Goal: Task Accomplishment & Management: Manage account settings

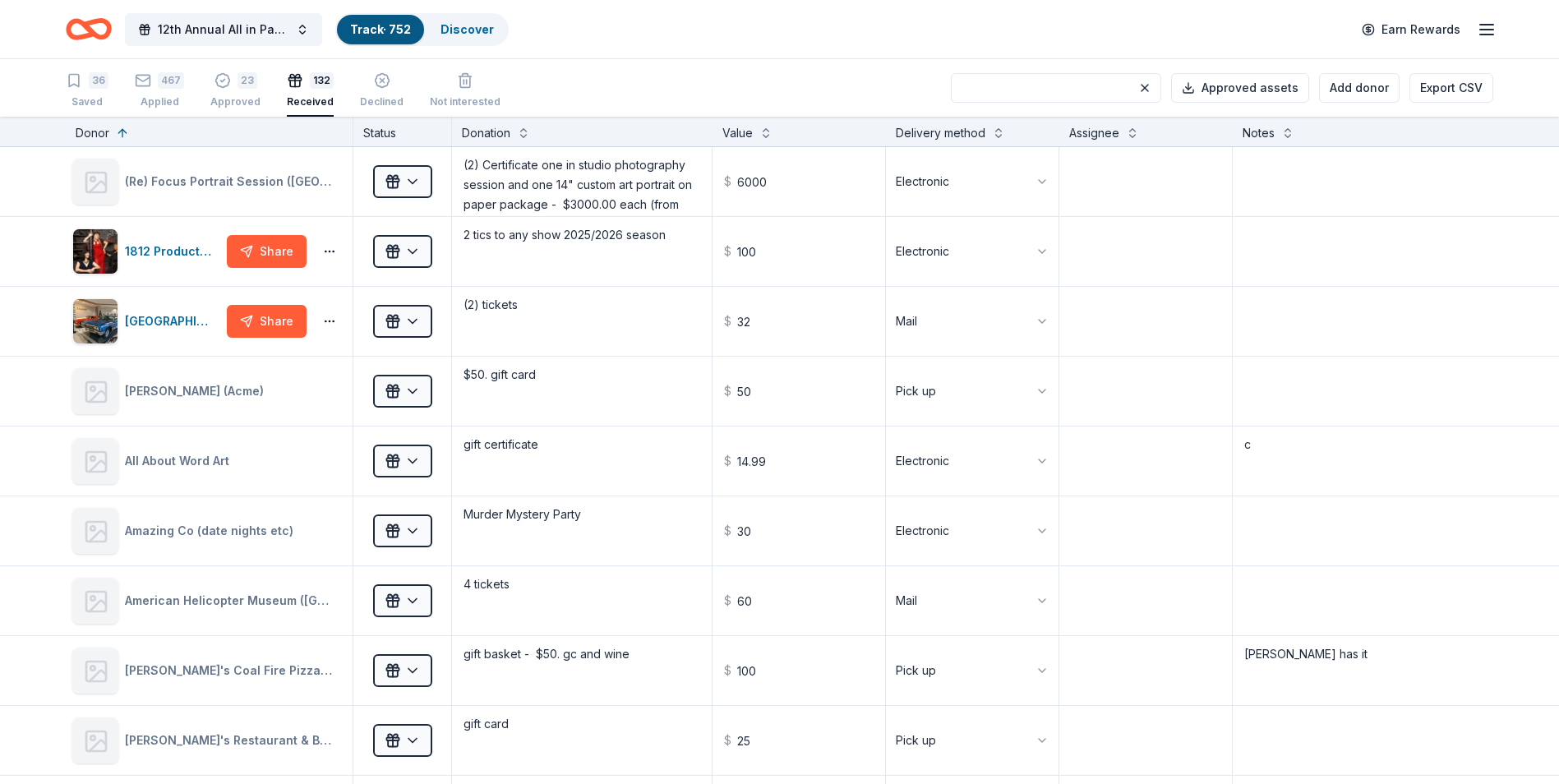
scroll to position [6, 0]
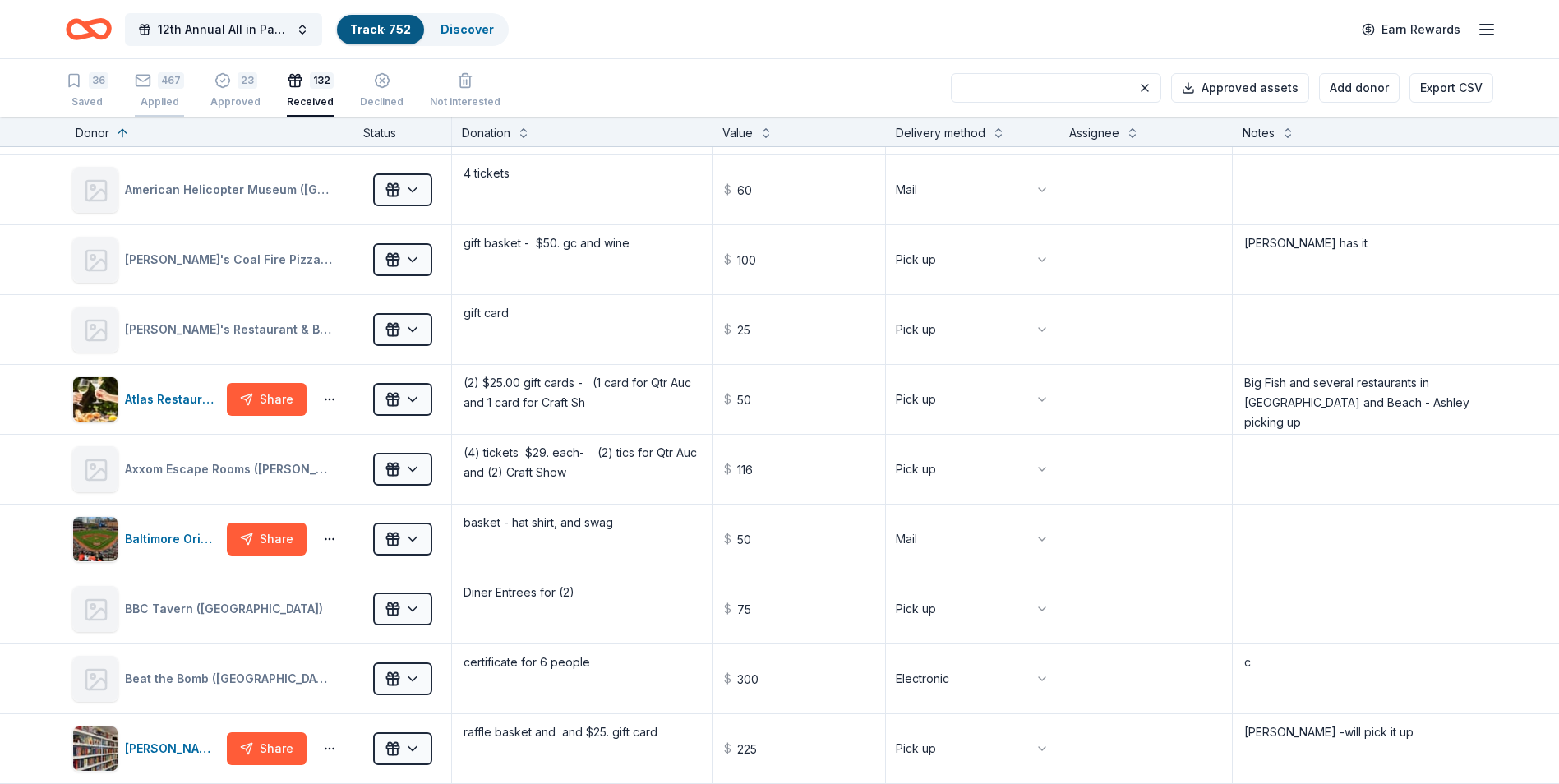
click at [159, 97] on div "Applied" at bounding box center [159, 102] width 50 height 14
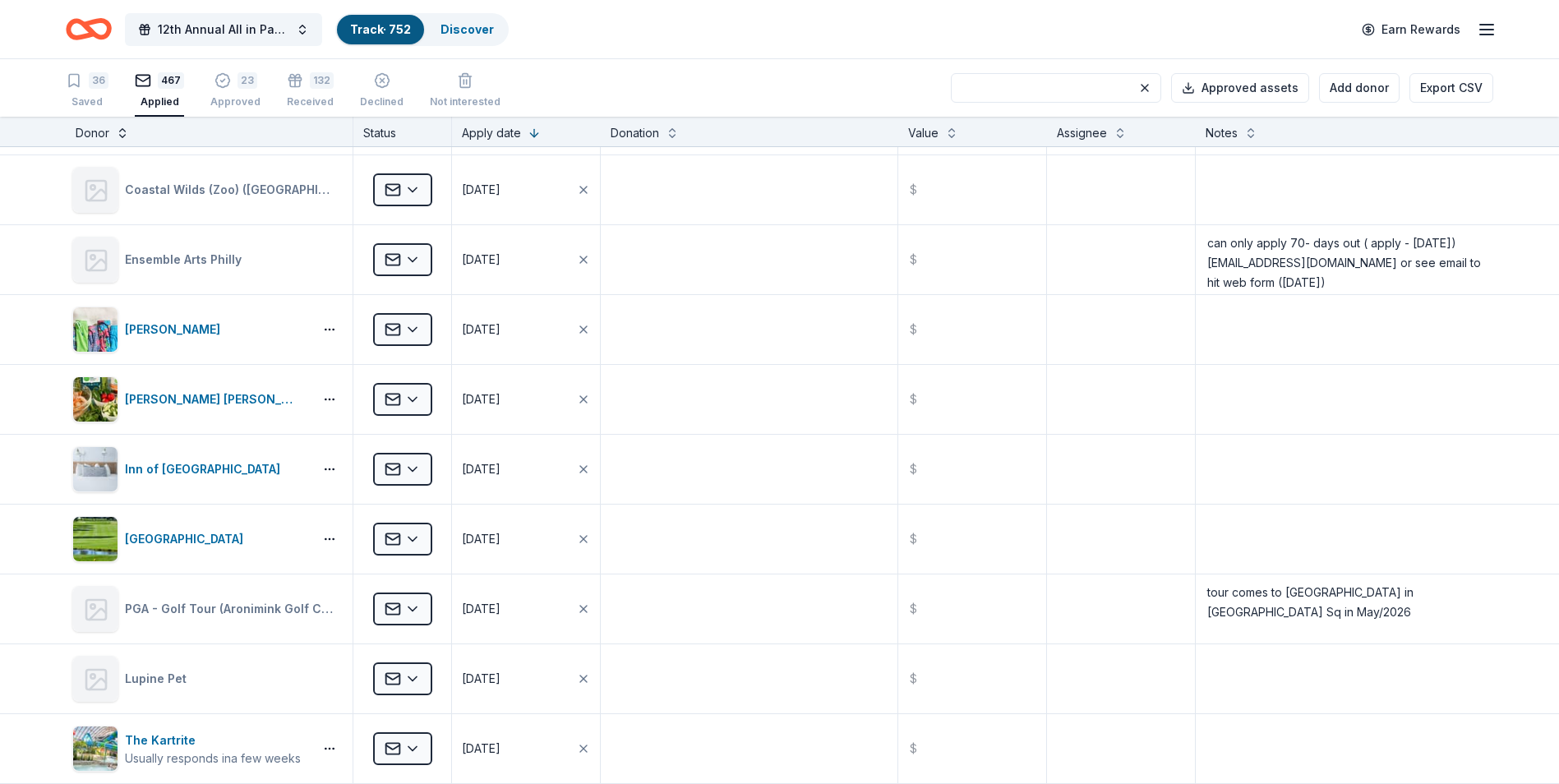
click at [120, 134] on button at bounding box center [122, 132] width 14 height 16
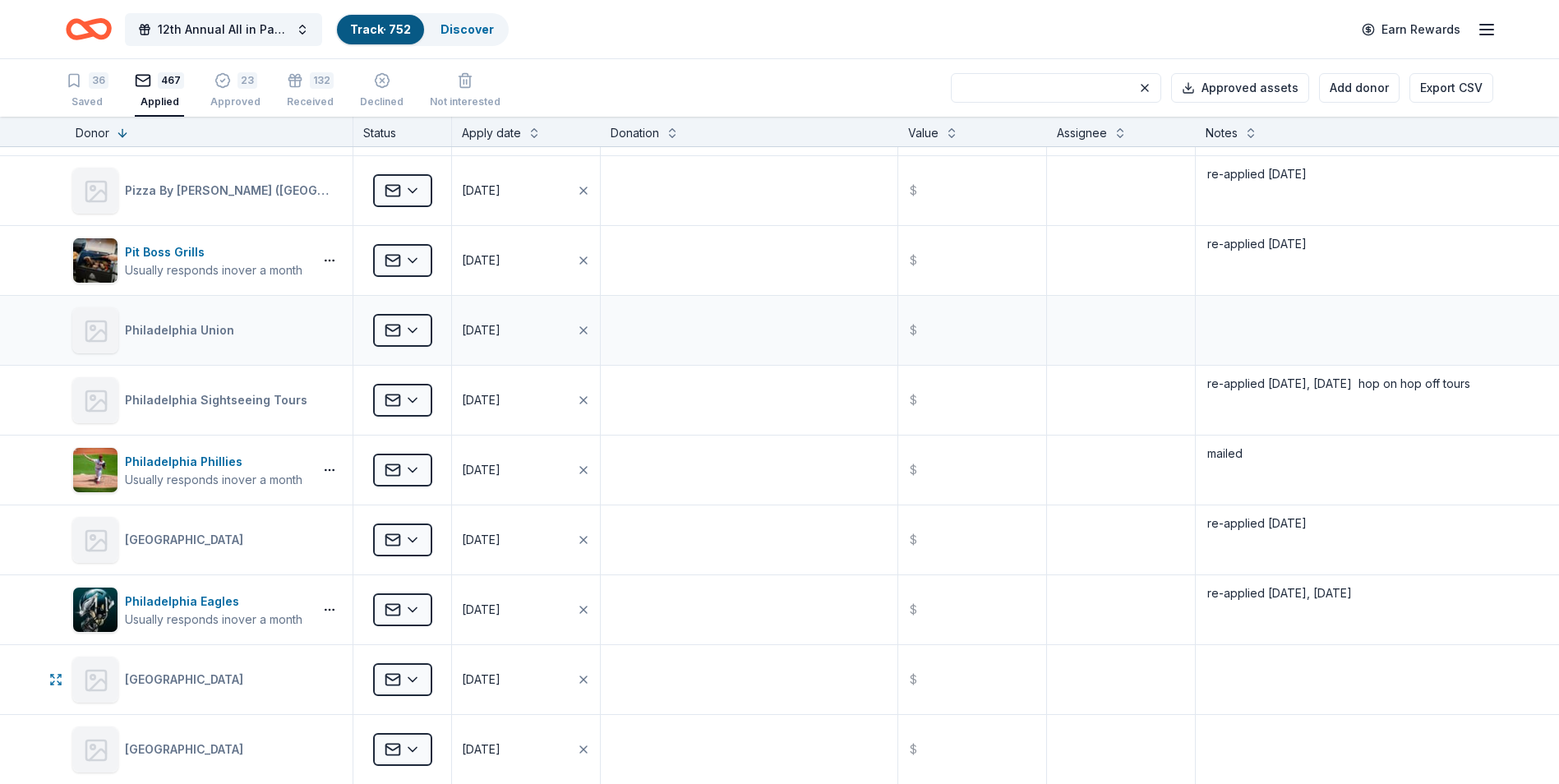
scroll to position [10189, 0]
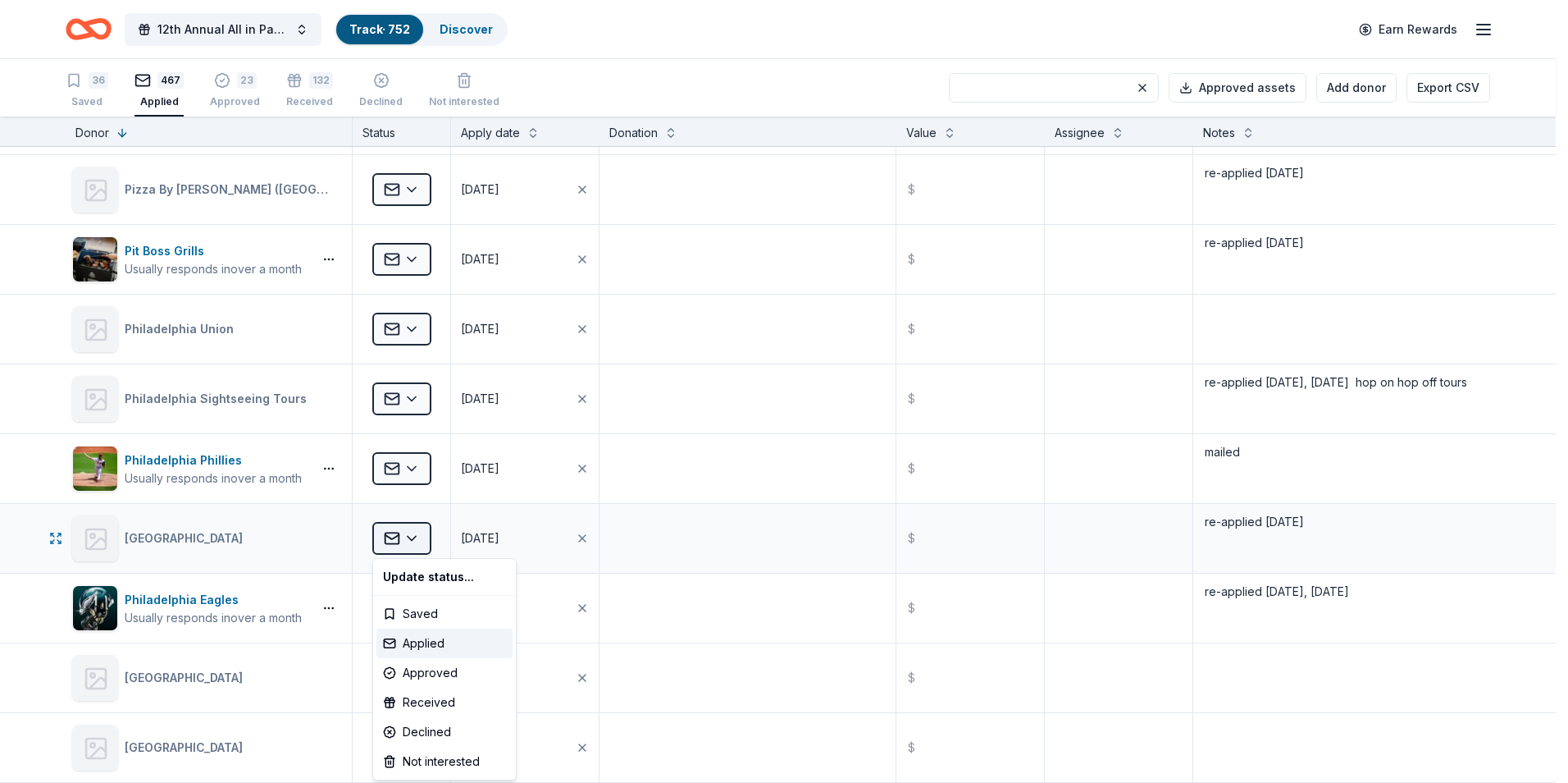
click at [413, 538] on html "12th Annual All in Paddle Raffle Track · 752 Discover Earn Rewards 36 Saved 467…" at bounding box center [784, 391] width 1568 height 783
click at [412, 700] on div "Received" at bounding box center [444, 702] width 136 height 30
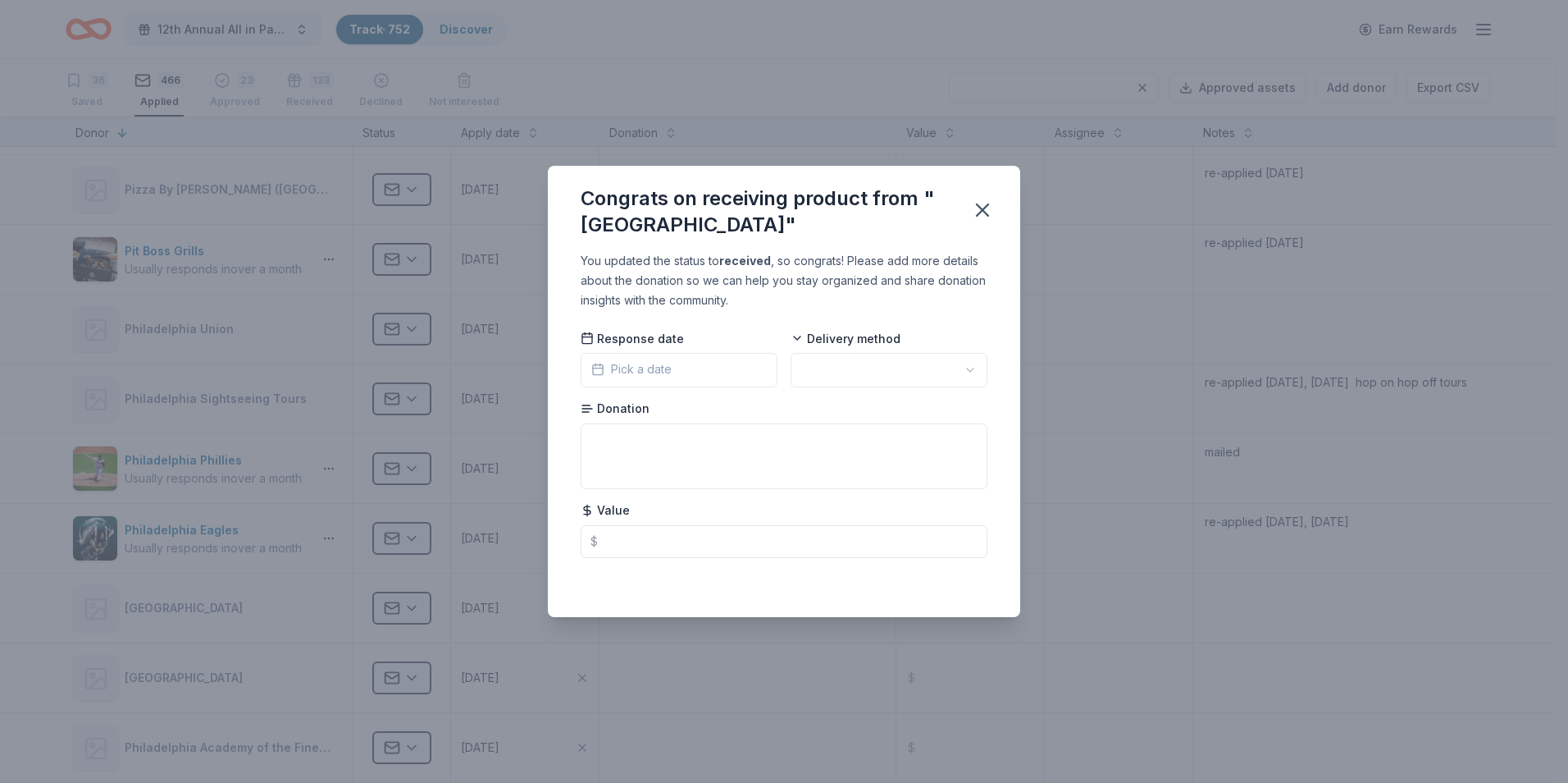
click at [669, 381] on div "Pick a date" at bounding box center [631, 370] width 80 height 23
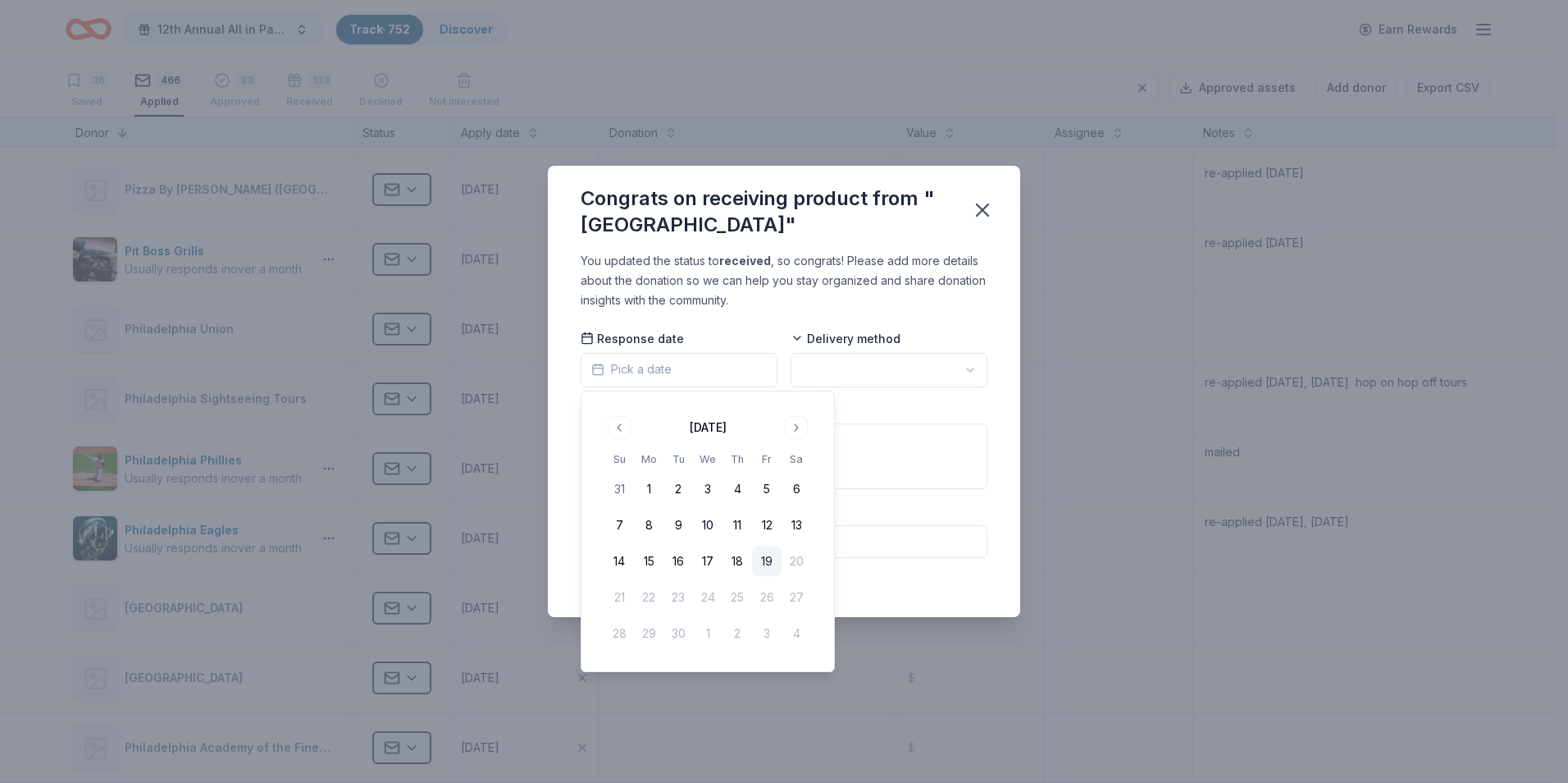
click at [761, 561] on button "19" at bounding box center [766, 561] width 30 height 30
click at [972, 373] on html "12th Annual All in Paddle Raffle Track · 752 Discover Earn Rewards 36 Saved 466…" at bounding box center [784, 391] width 1568 height 783
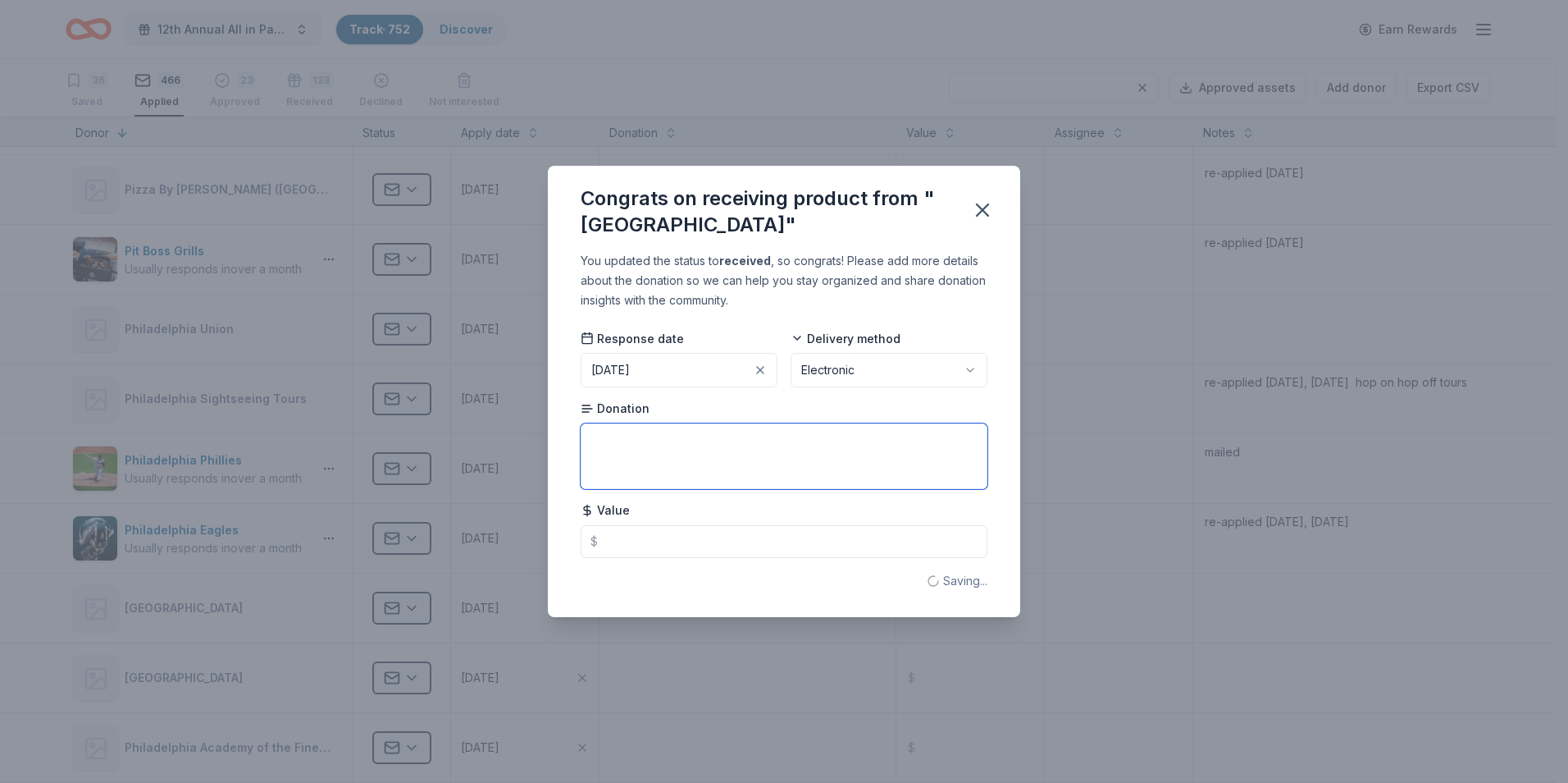
click at [627, 442] on textarea at bounding box center [784, 456] width 407 height 66
type textarea "2"
type textarea "(2) Admission Passes - $60- $100"
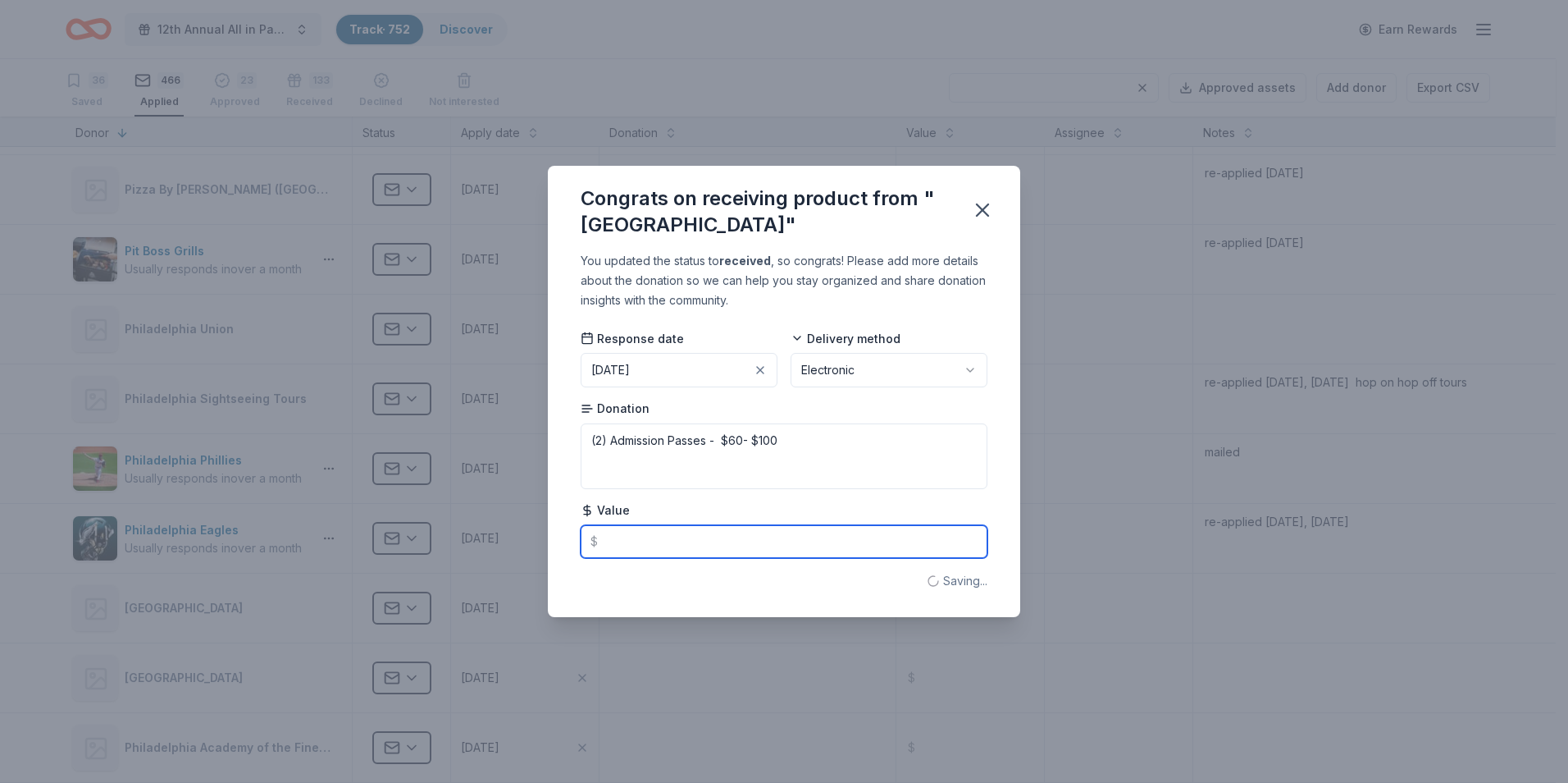
click at [620, 545] on input "text" at bounding box center [784, 542] width 407 height 32
type input "100.00"
click at [976, 214] on icon "button" at bounding box center [983, 210] width 23 height 23
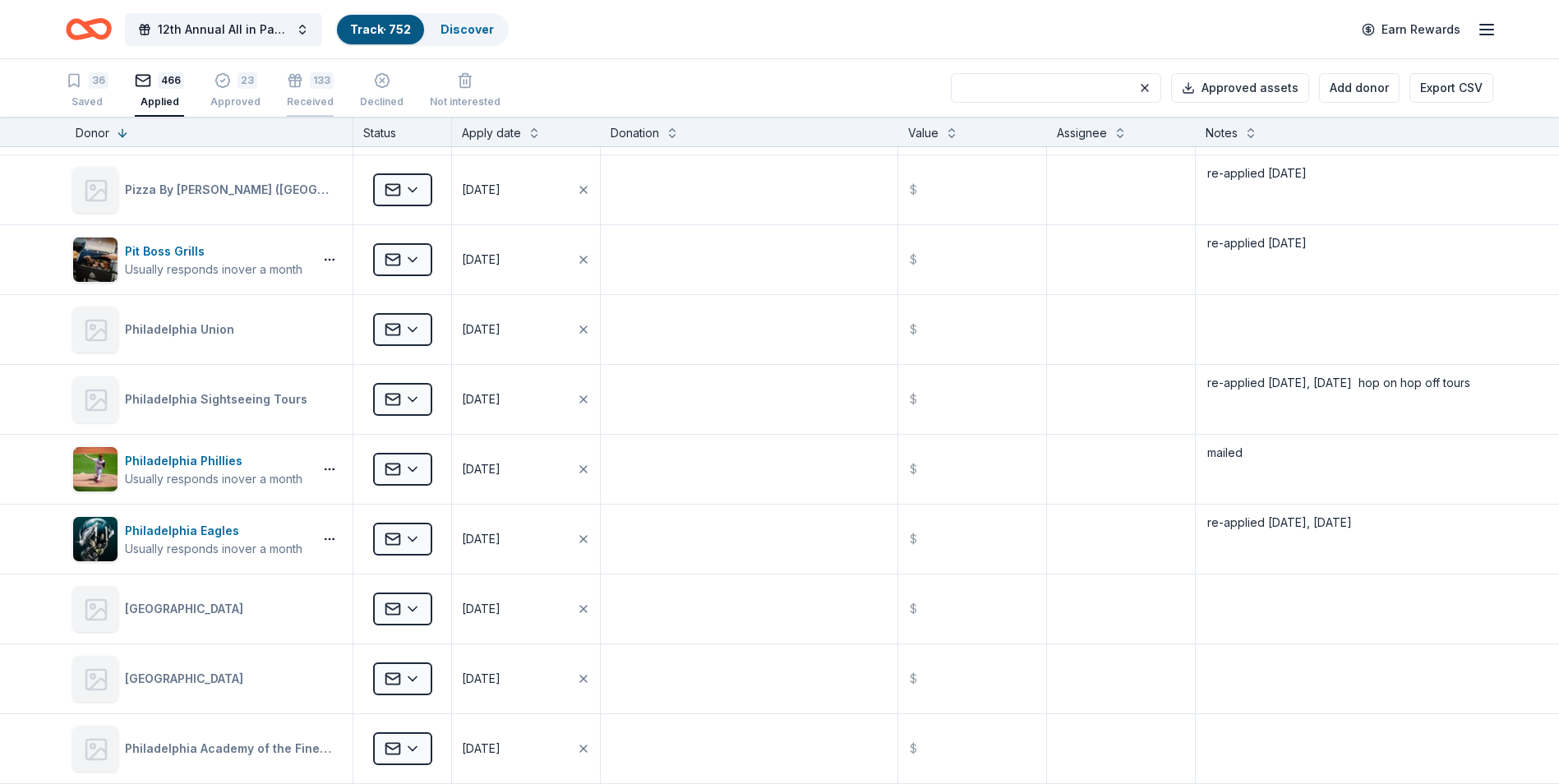
click at [297, 97] on div "Received" at bounding box center [310, 102] width 47 height 14
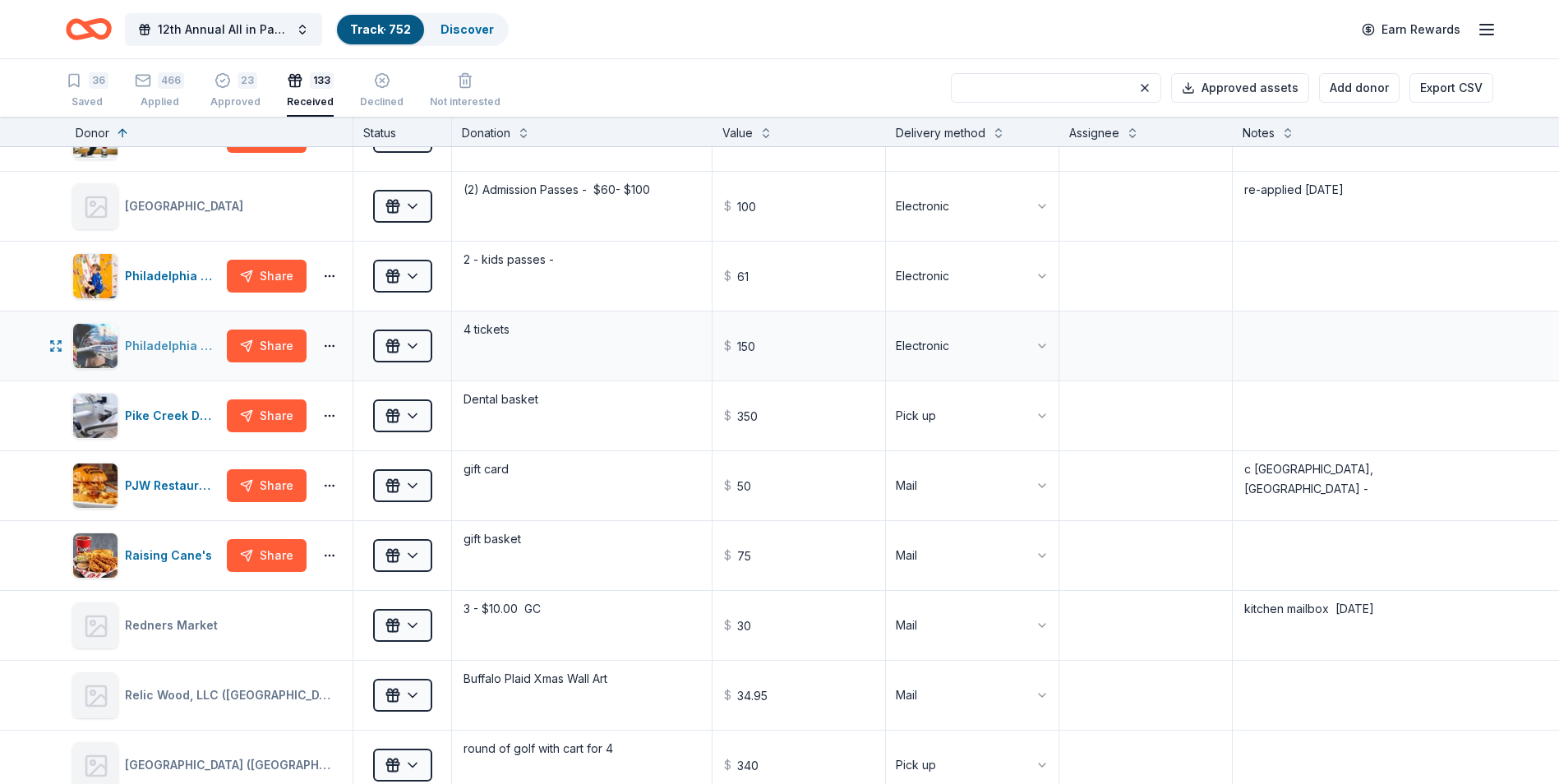
scroll to position [5830, 0]
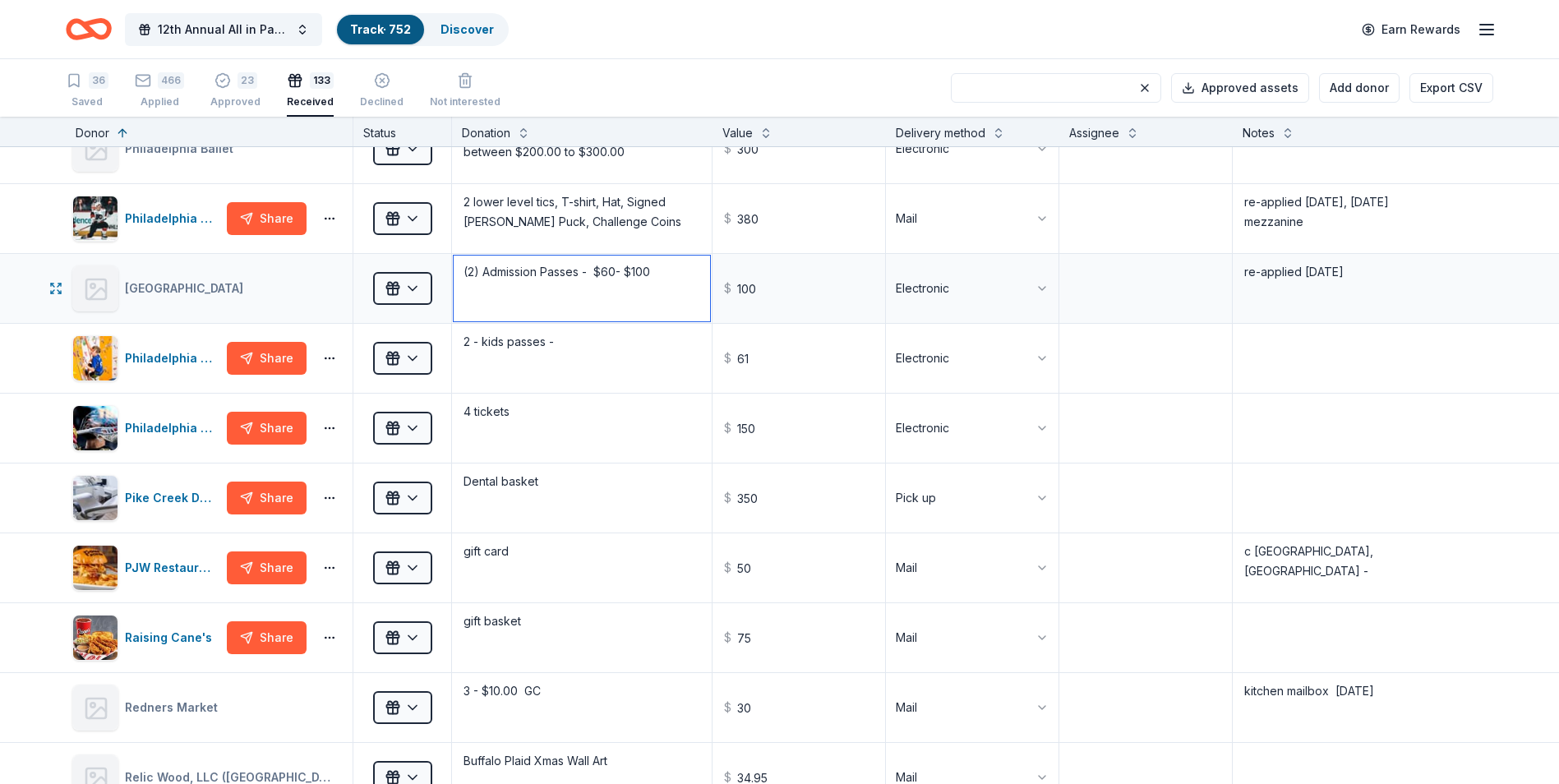
click at [660, 271] on textarea "(2) Admission Passes - $60- $100" at bounding box center [582, 288] width 256 height 66
type textarea "(2) Admission Passes - $60.00"
click at [761, 293] on input "100" at bounding box center [799, 288] width 170 height 66
type input "1"
type input "60.00"
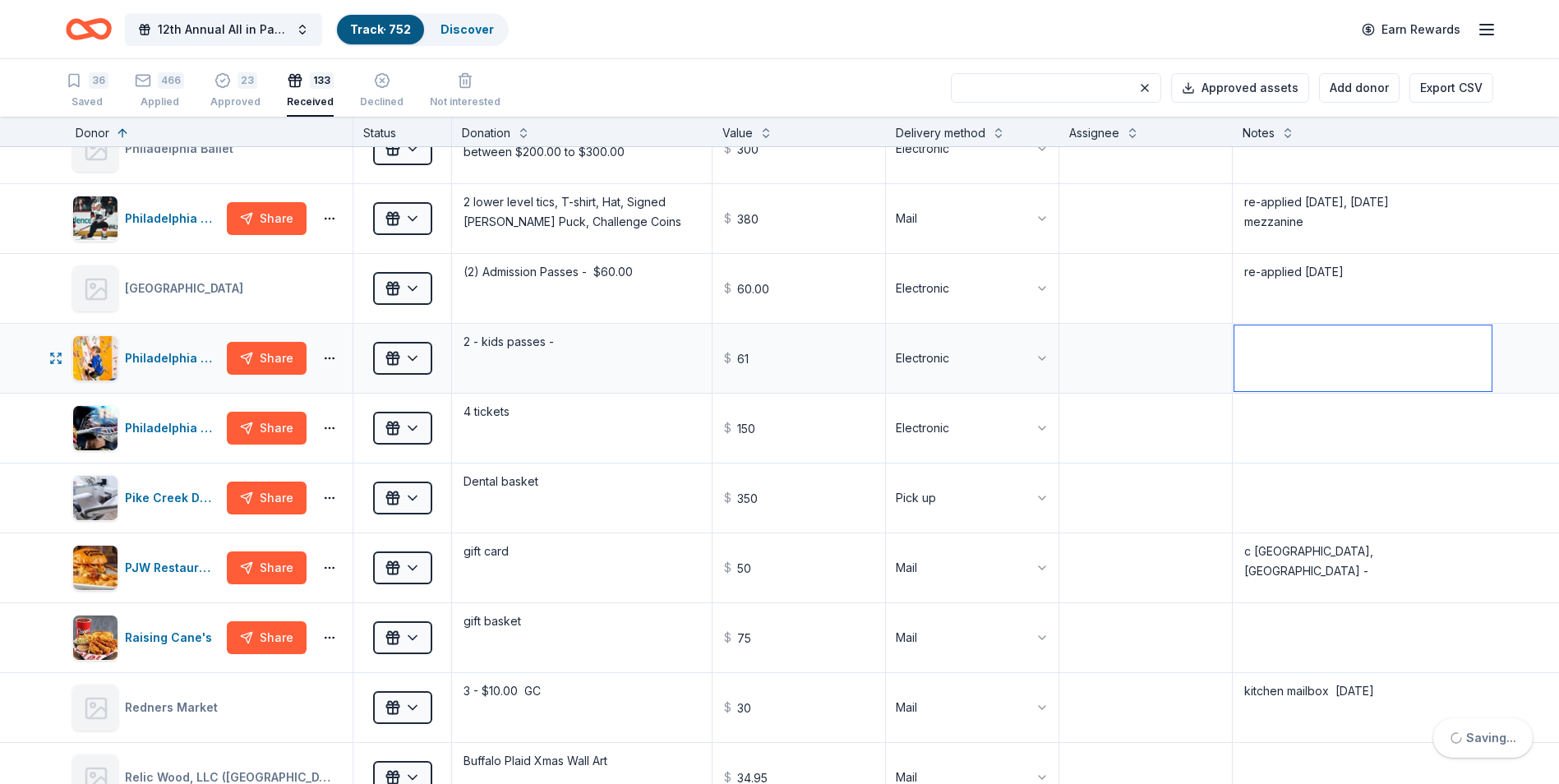
click at [1265, 364] on textarea at bounding box center [1362, 358] width 257 height 66
click at [984, 212] on html "12th Annual All in Paddle Raffle Track · 752 Discover Earn Rewards 36 Saved 466…" at bounding box center [780, 392] width 1559 height 784
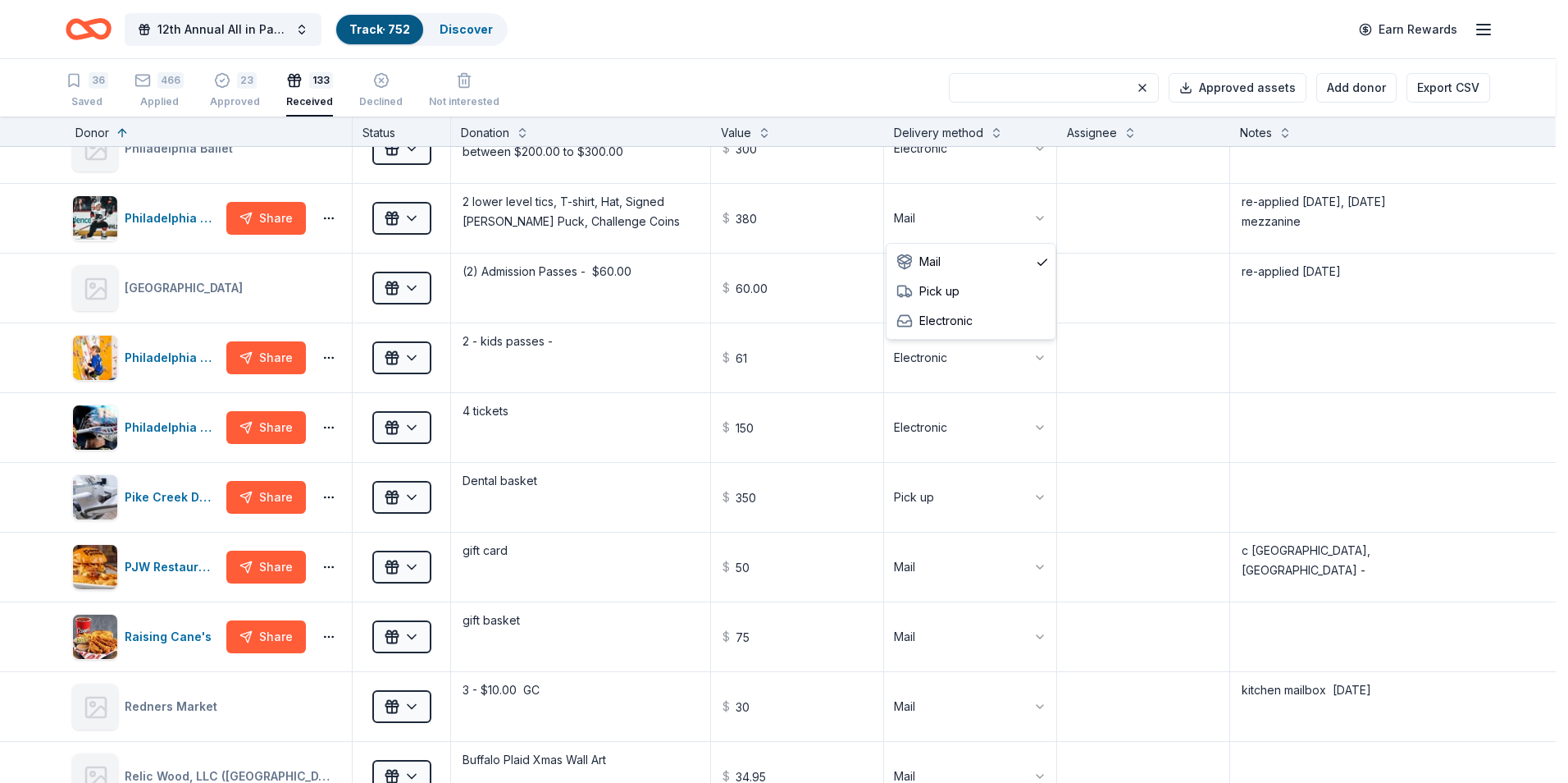
click at [1163, 346] on html "12th Annual All in Paddle Raffle Track · 752 Discover Earn Rewards 36 Saved 466…" at bounding box center [784, 391] width 1568 height 783
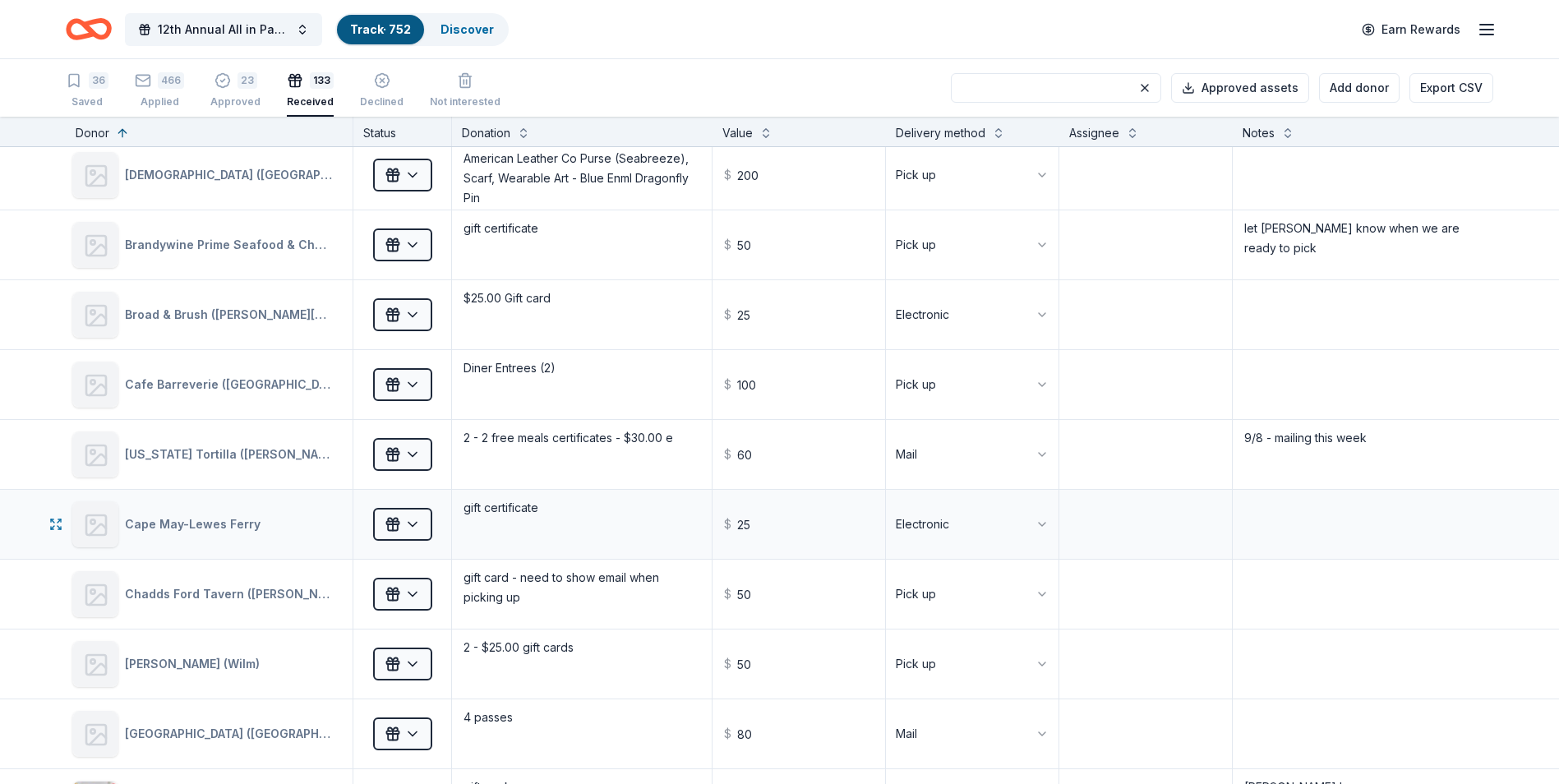
scroll to position [1150, 0]
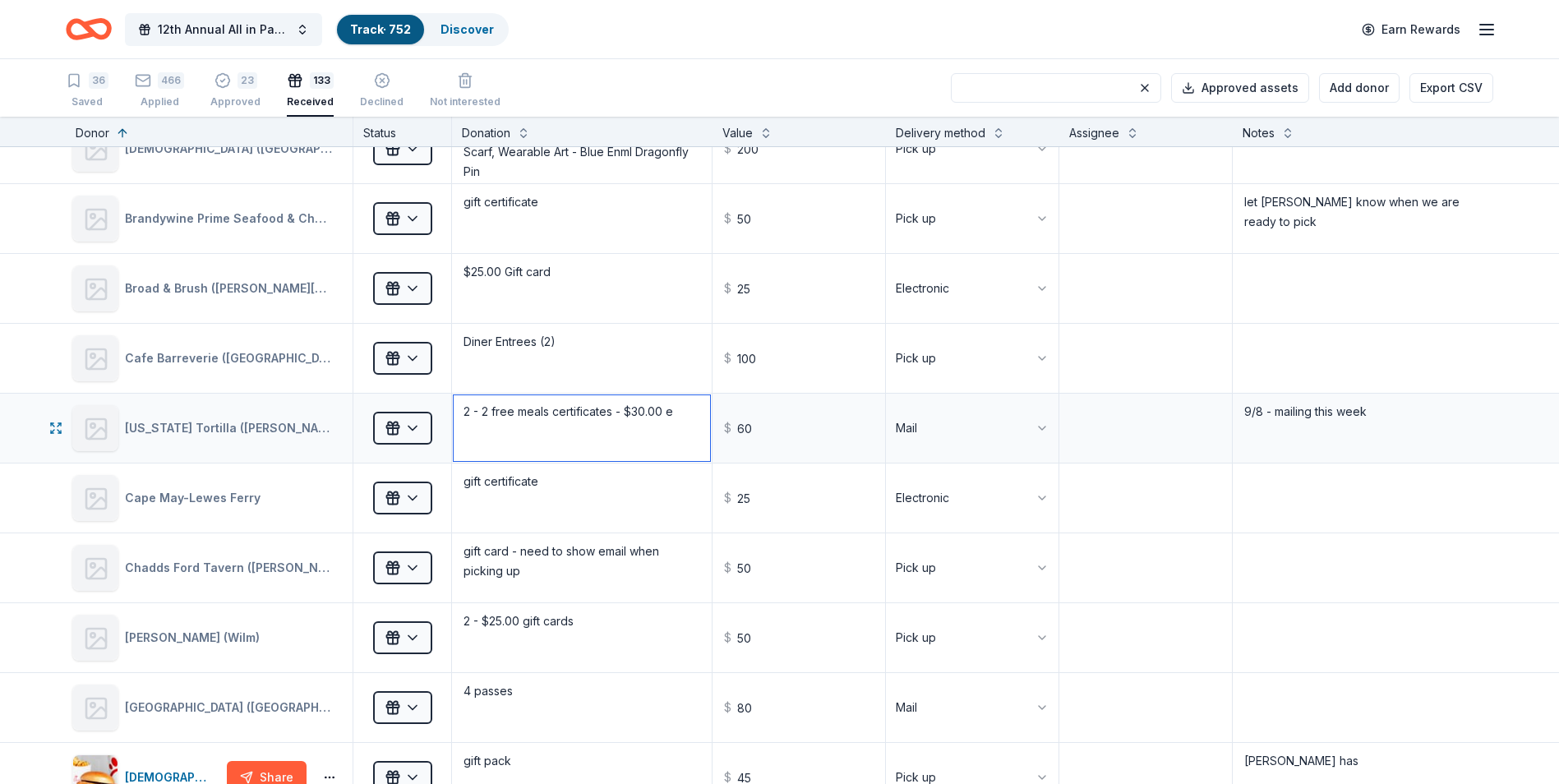
click at [675, 410] on textarea "2 - 2 free meals certificates - $30.00 e" at bounding box center [582, 428] width 256 height 66
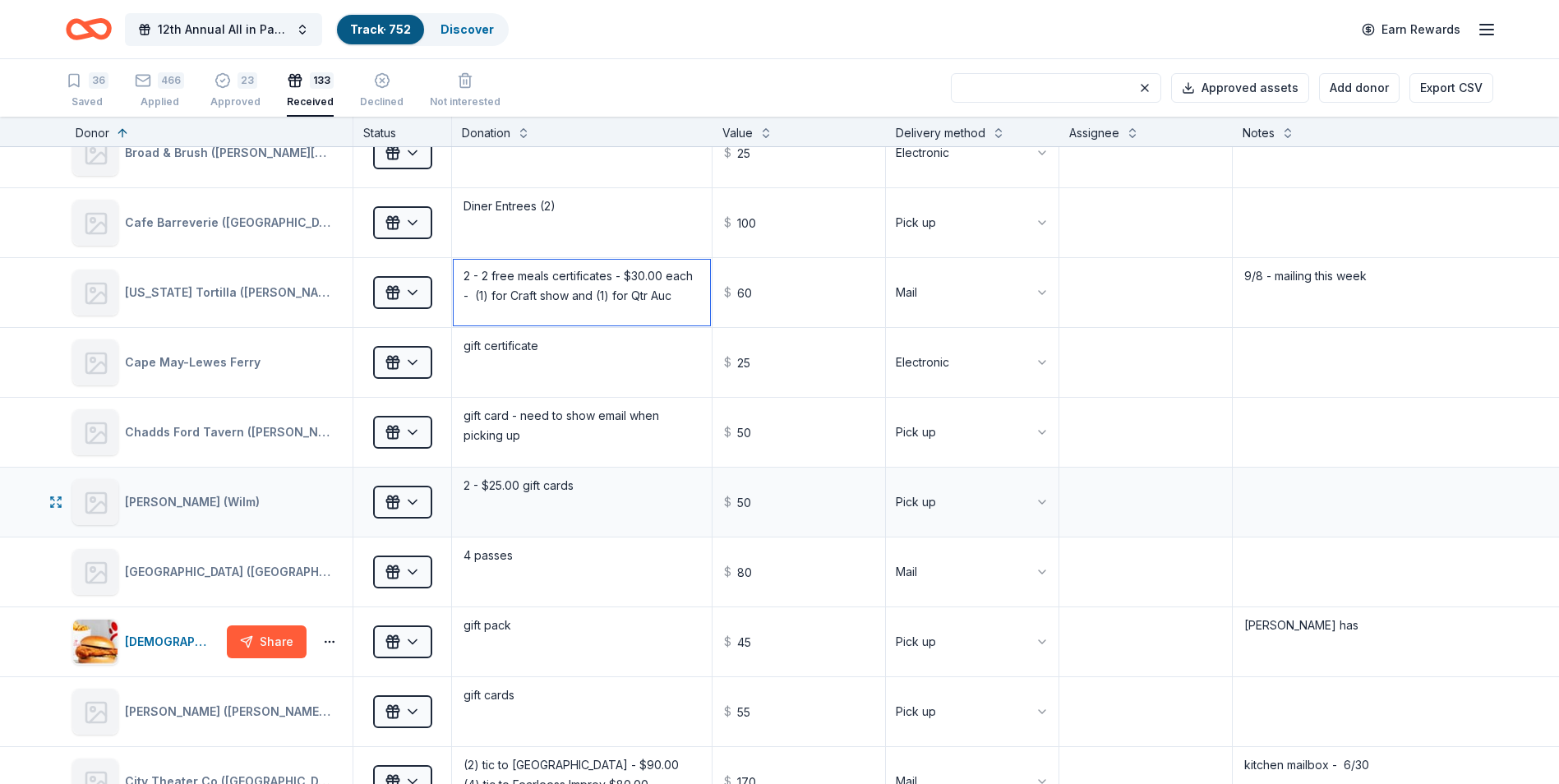
scroll to position [1314, 0]
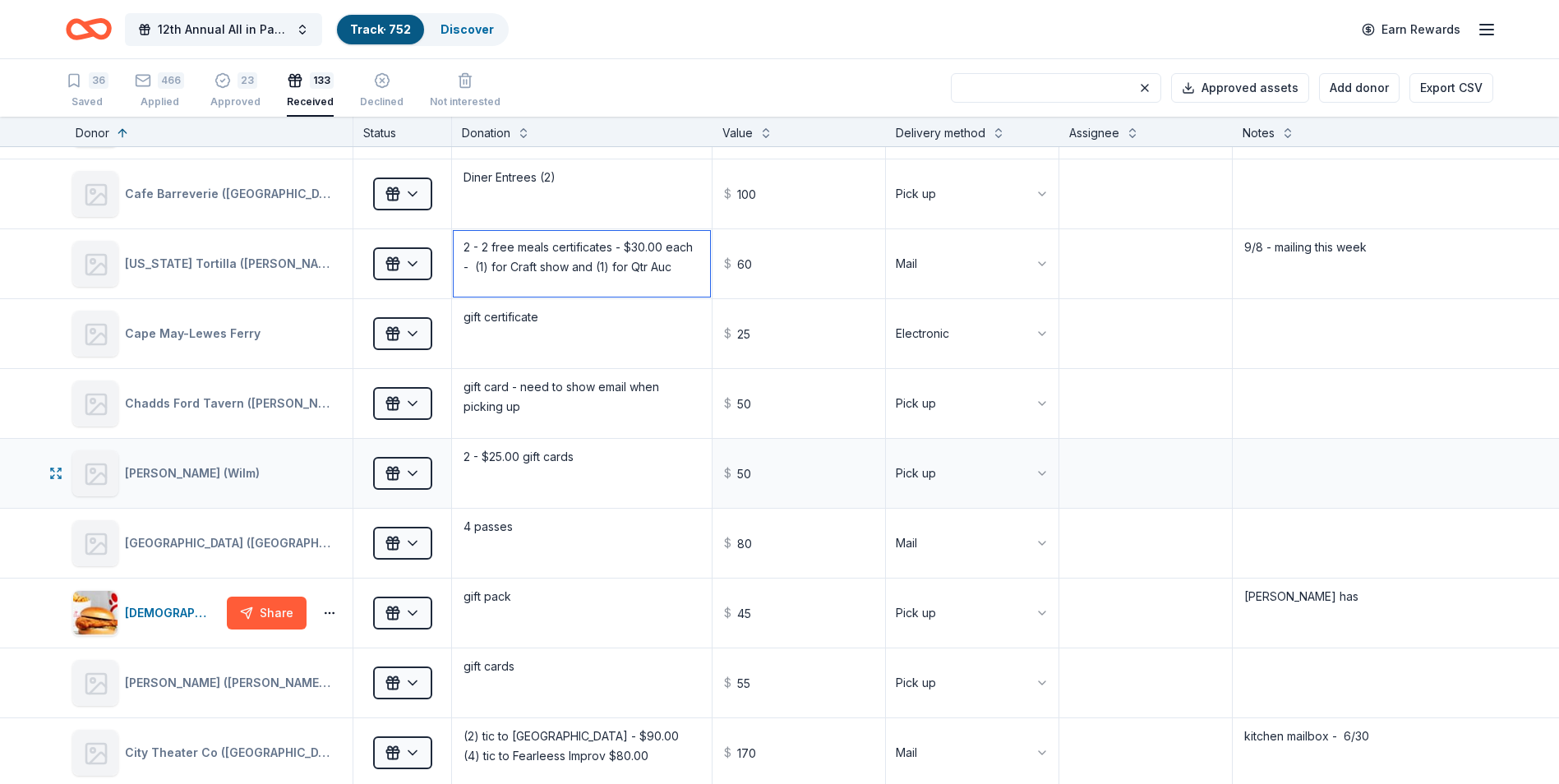
type textarea "2 - 2 free meals certificates - $30.00 each - (1) for Craft show and (1) for Qt…"
drag, startPoint x: 613, startPoint y: 464, endPoint x: 620, endPoint y: 452, distance: 13.9
click at [620, 452] on textarea "2 - $25.00 gift cards" at bounding box center [582, 473] width 256 height 66
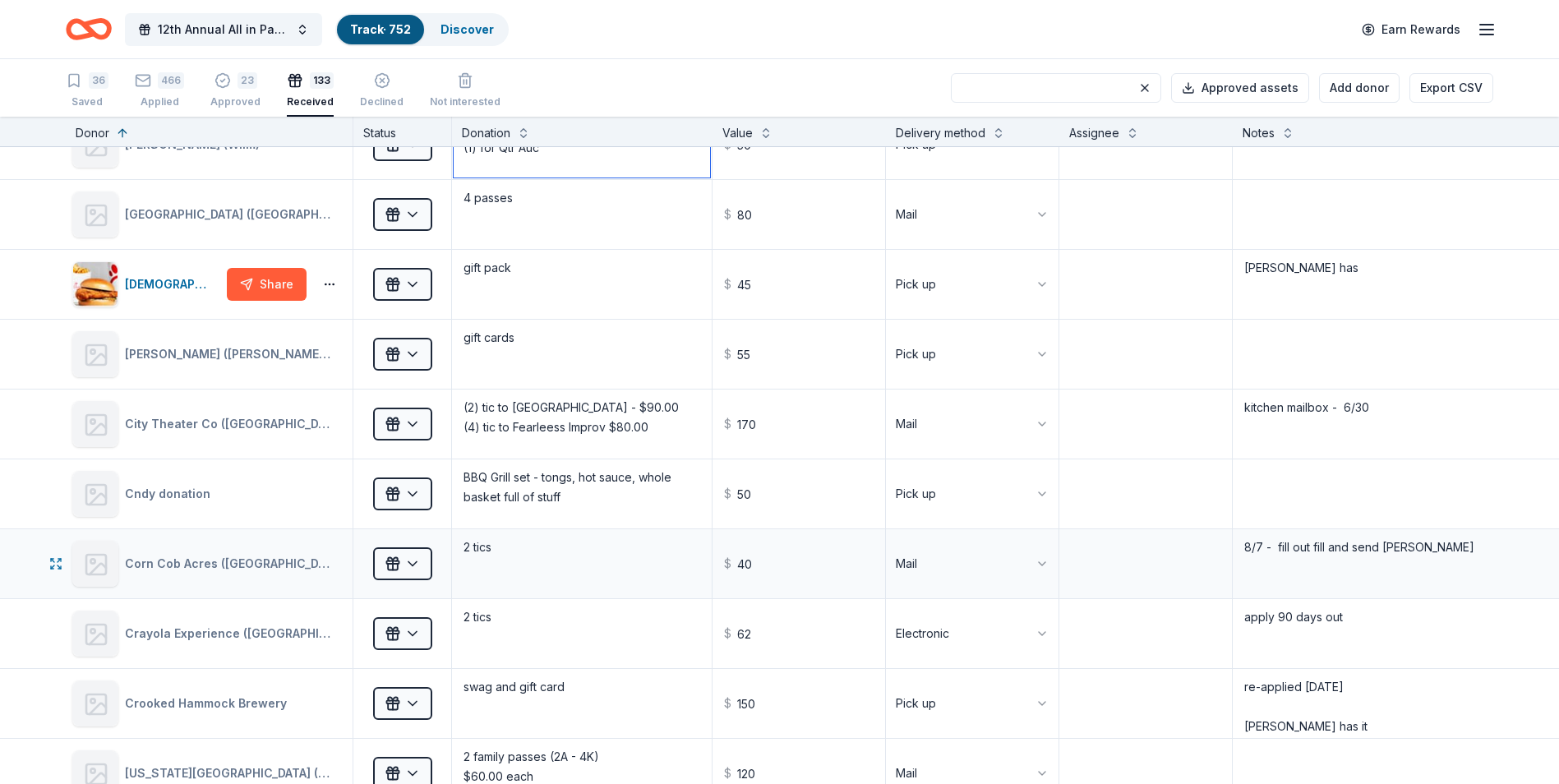
scroll to position [1726, 0]
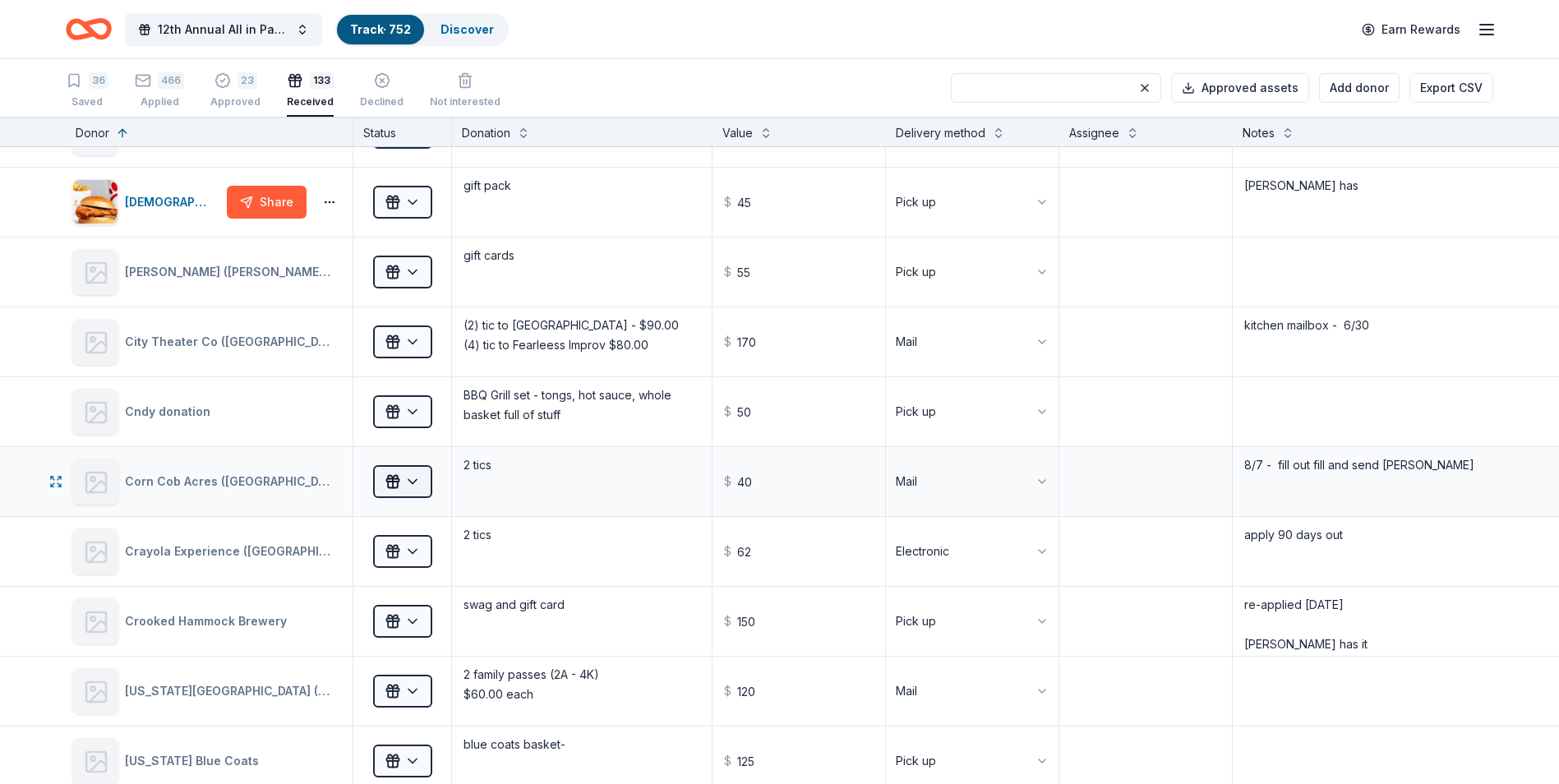
type textarea "2 - $25.00 gift cards (1) for Craft Show and (1) for Qtr Auc"
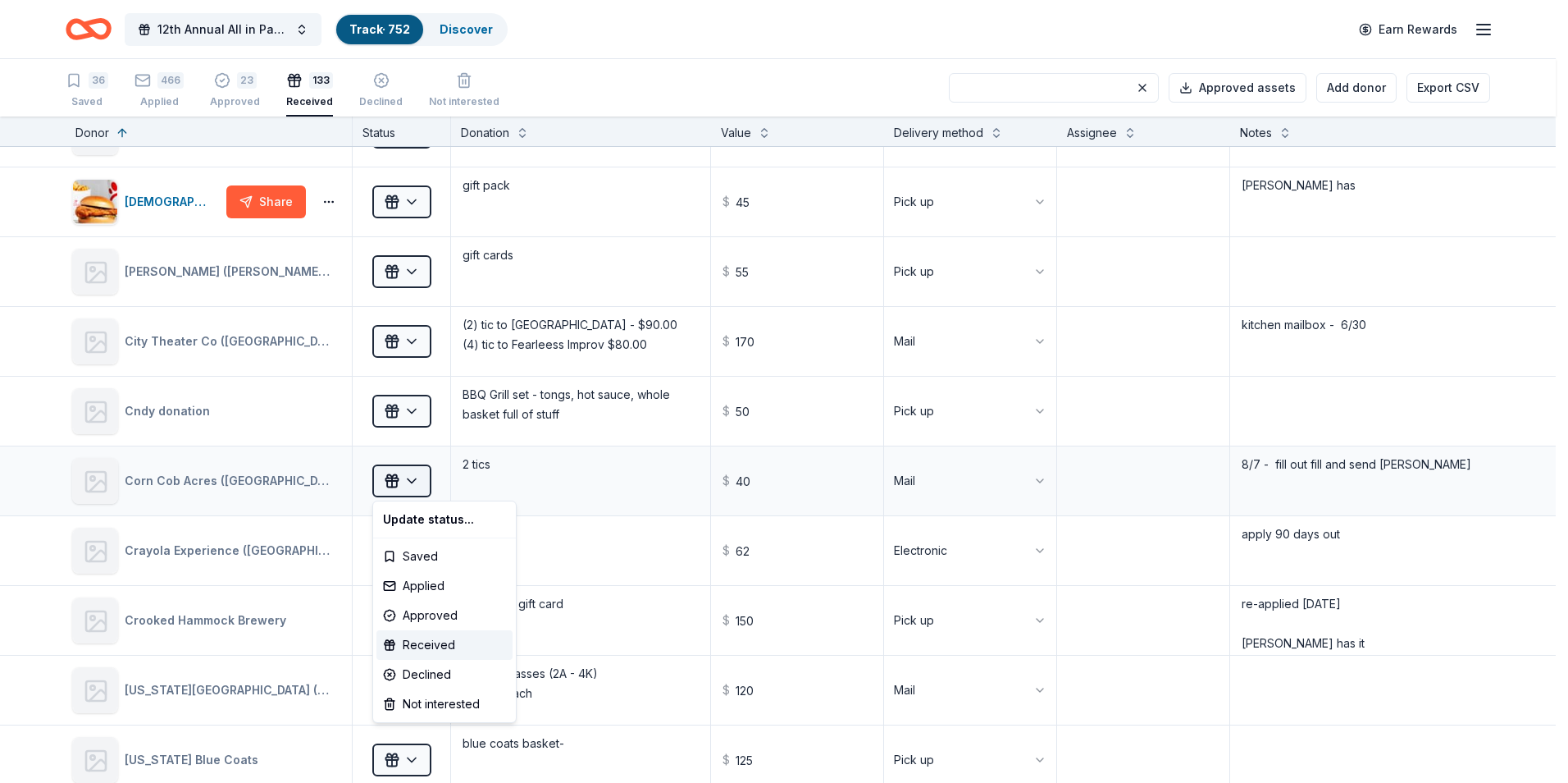
click at [409, 483] on html "12th Annual All in Paddle Raffle Track · 752 Discover Earn Rewards 36 Saved 466…" at bounding box center [784, 391] width 1568 height 783
click at [435, 712] on div "Not interested" at bounding box center [444, 704] width 136 height 30
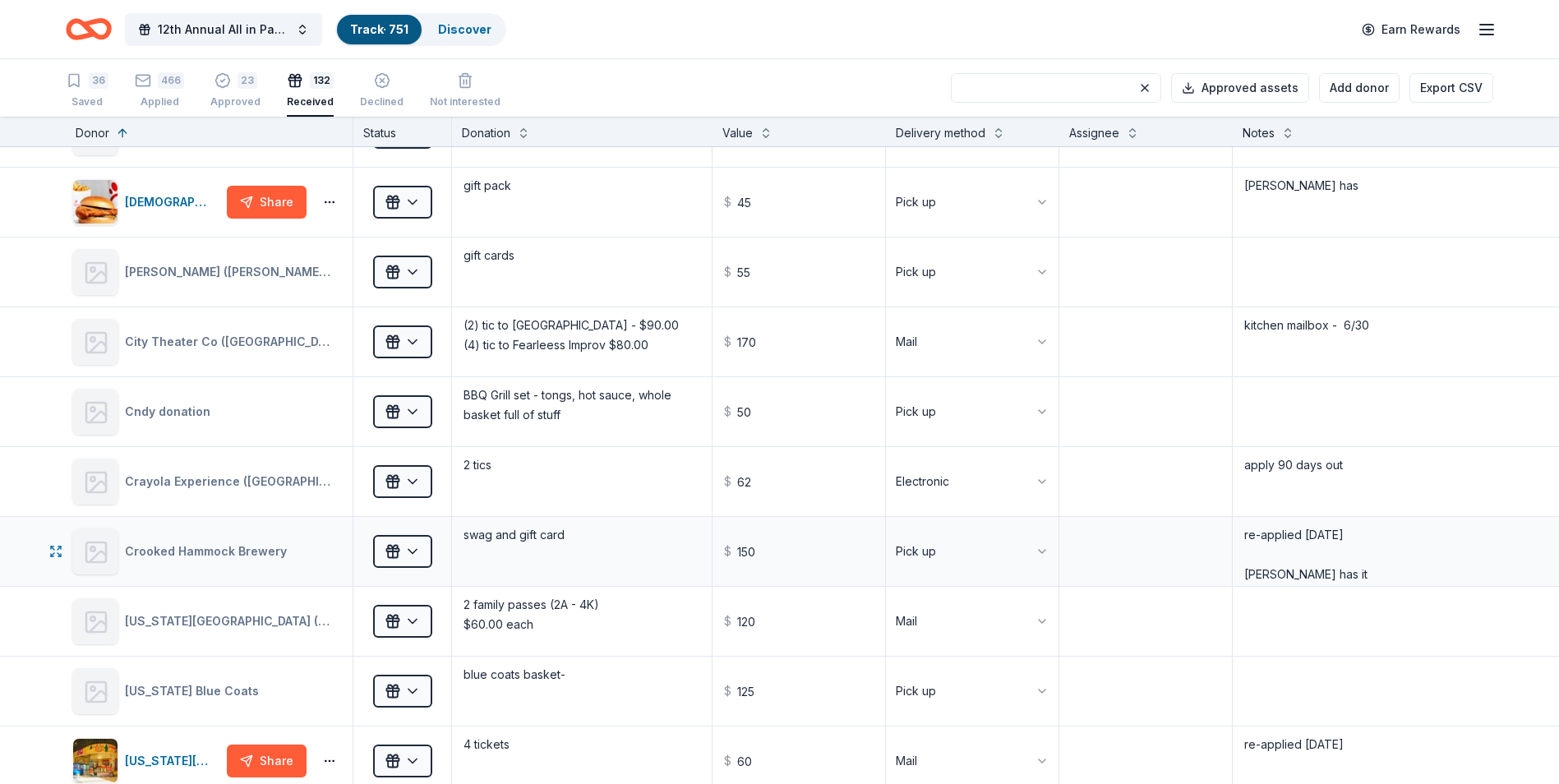
scroll to position [1808, 0]
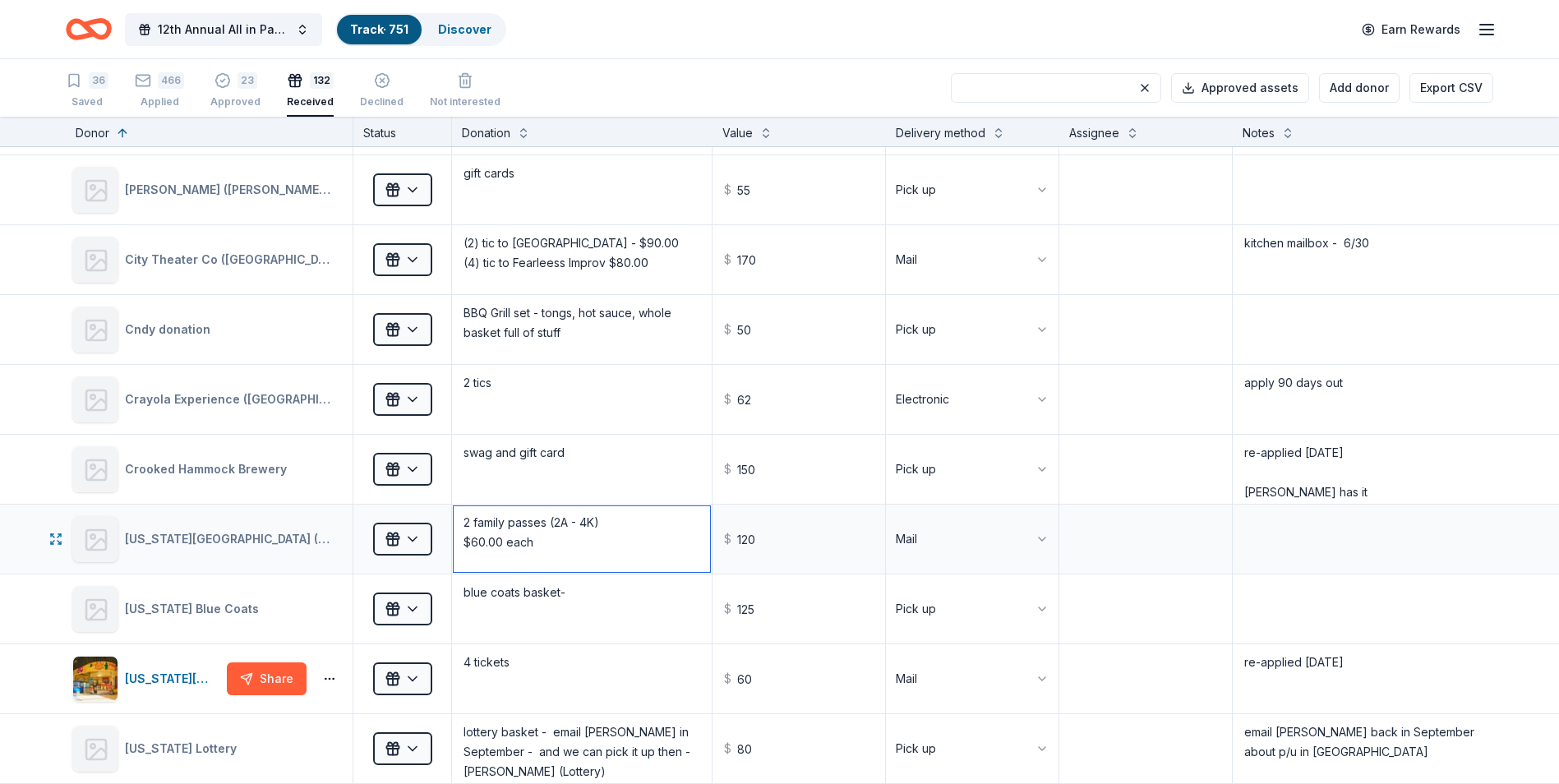
click at [570, 543] on textarea "2 family passes (2A - 4K) $60.00 each" at bounding box center [582, 539] width 256 height 66
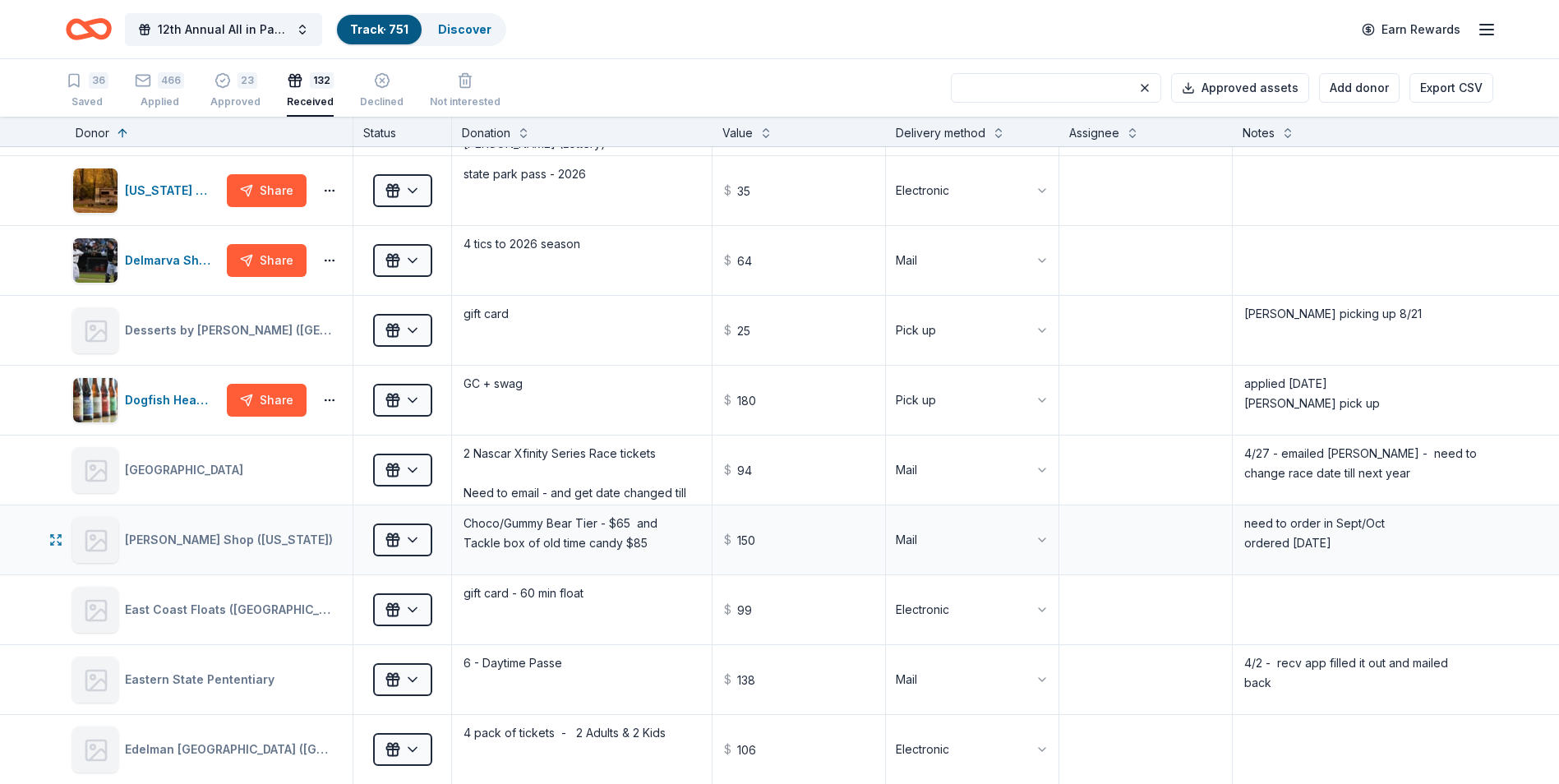
scroll to position [2465, 0]
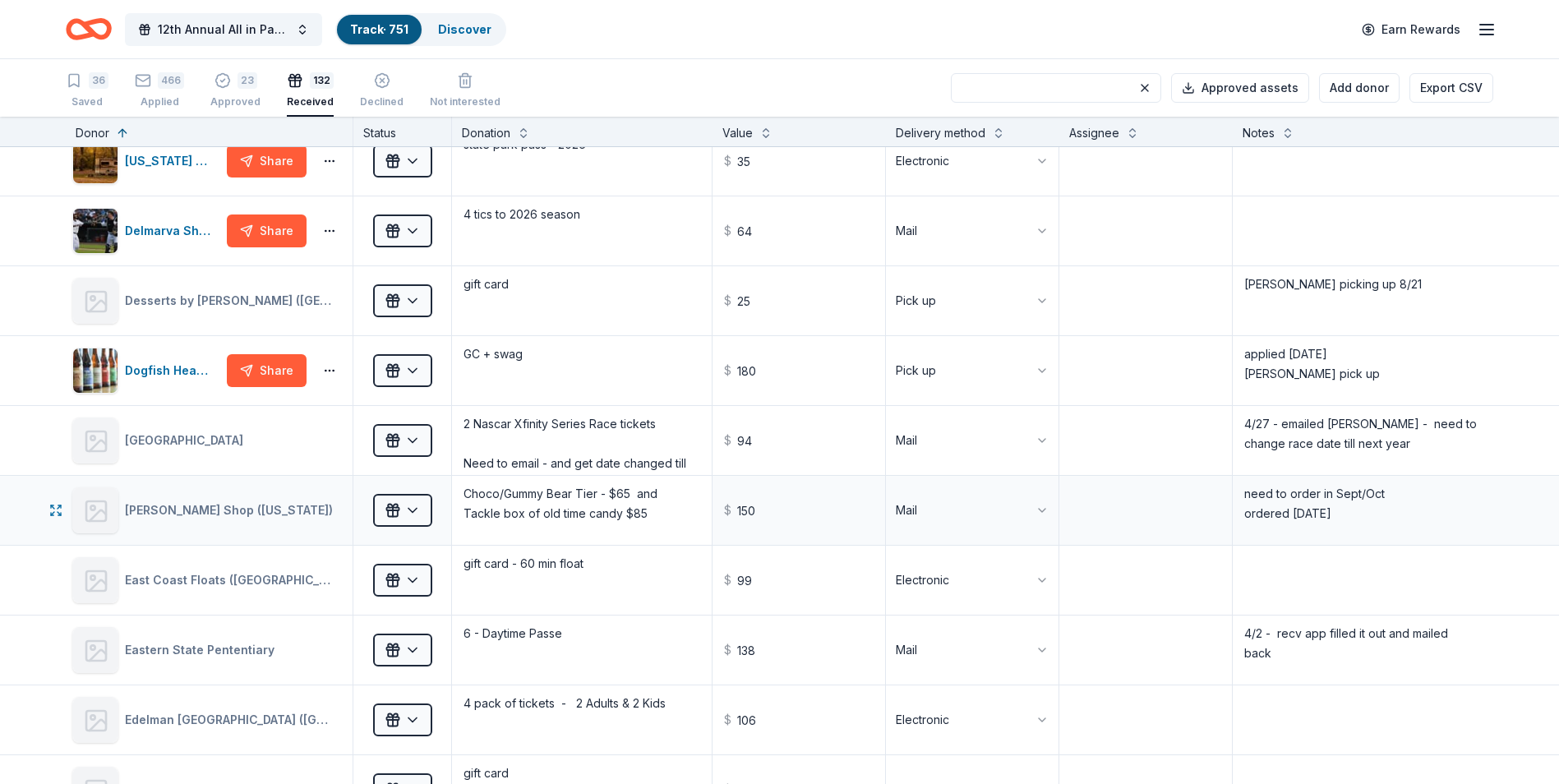
type textarea "2 family passes (2A - 4K) $60.00 each (1) for Craft Show and (1) for Qtr Auc"
click at [668, 512] on textarea "Choco/Gummy Bear Tier - $65 and Tackle box of old time candy $85" at bounding box center [582, 510] width 256 height 66
type textarea "Choco/Gummy Bear Tier - $65 and Tackle box of old time candy $85 - Choco/Gummy …"
click at [858, 512] on input "150" at bounding box center [799, 510] width 170 height 66
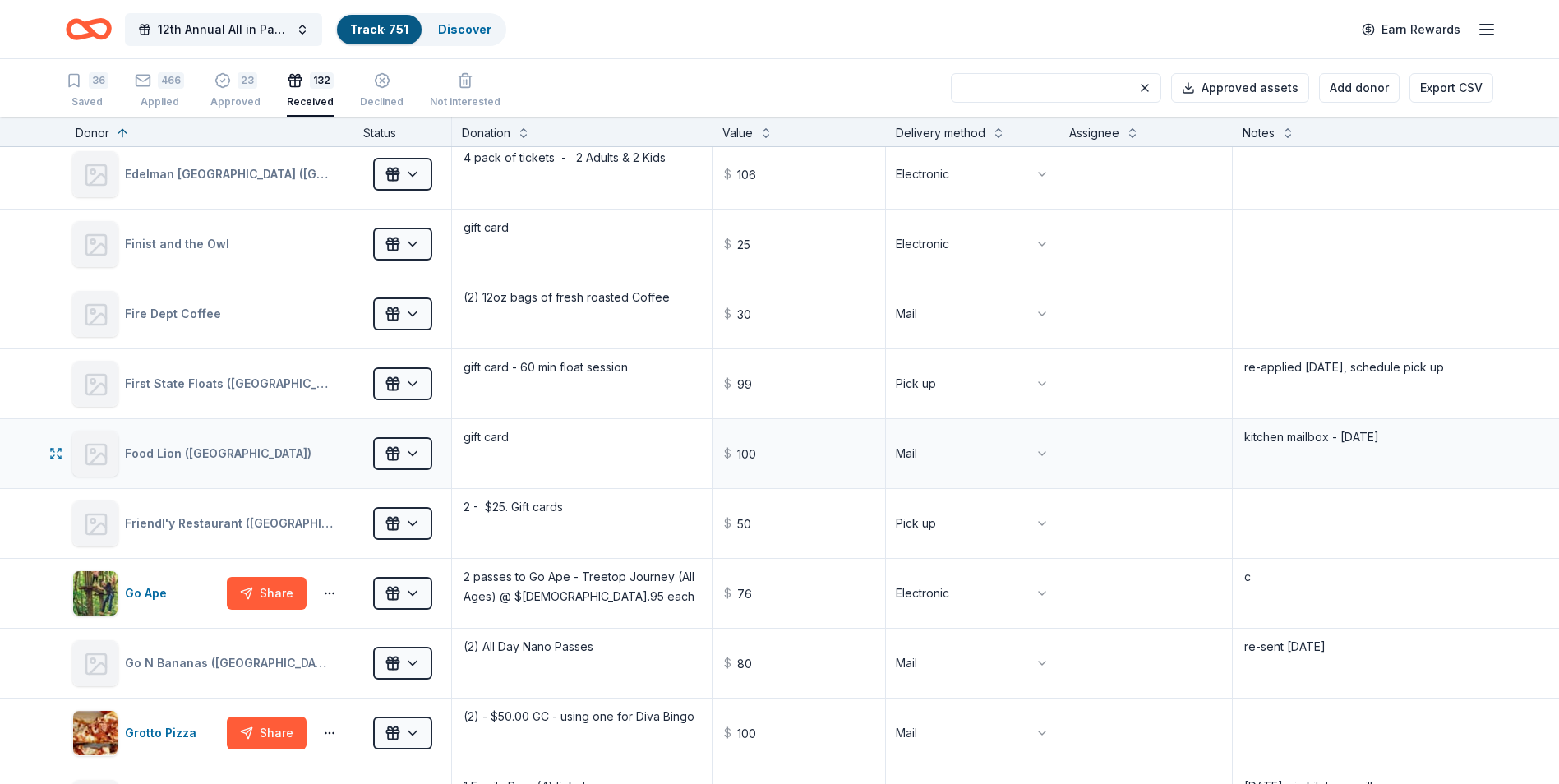
scroll to position [3040, 0]
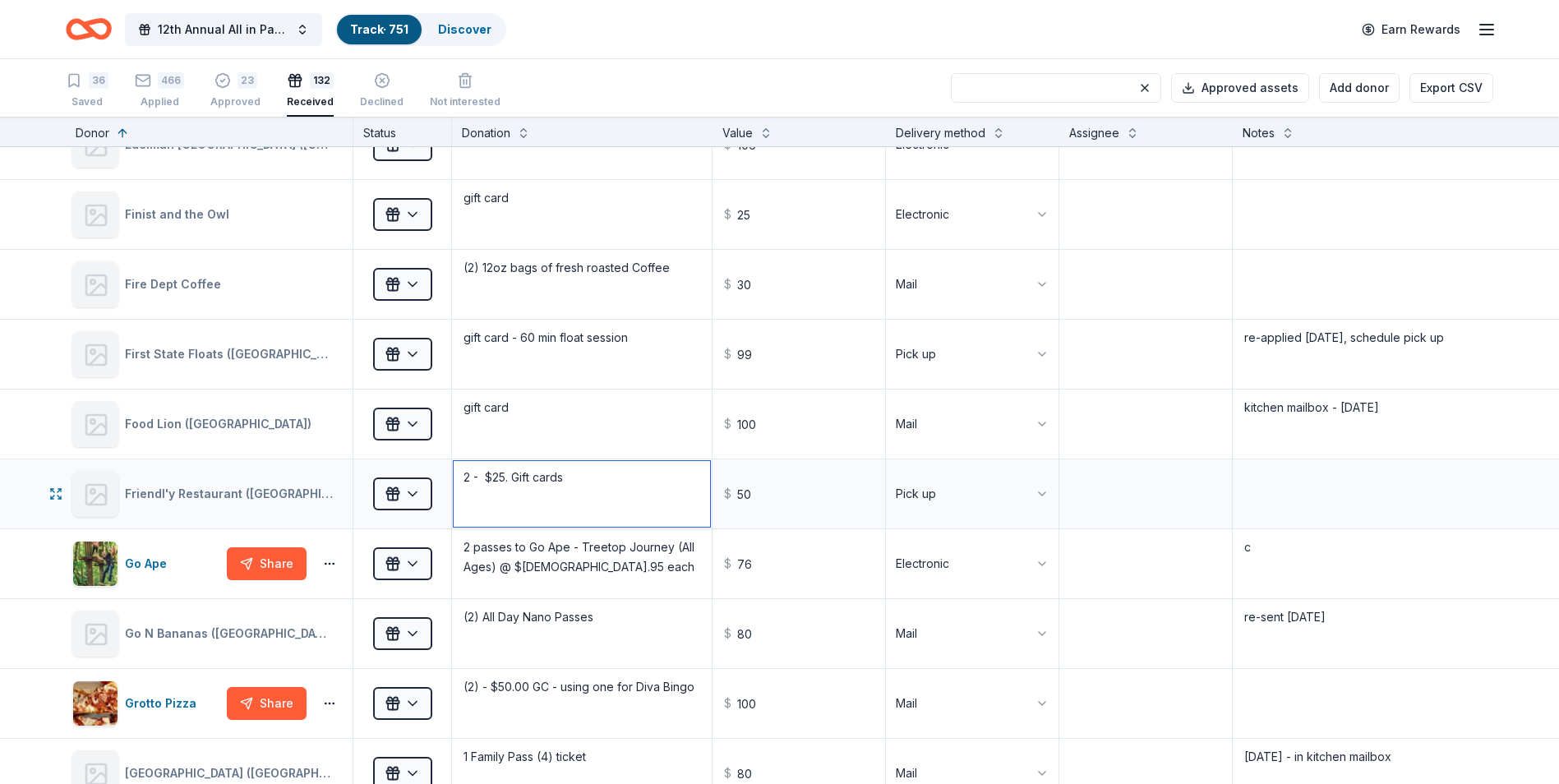
click at [586, 475] on textarea "2 - $25. Gift cards" at bounding box center [582, 493] width 256 height 66
type input "150.00"
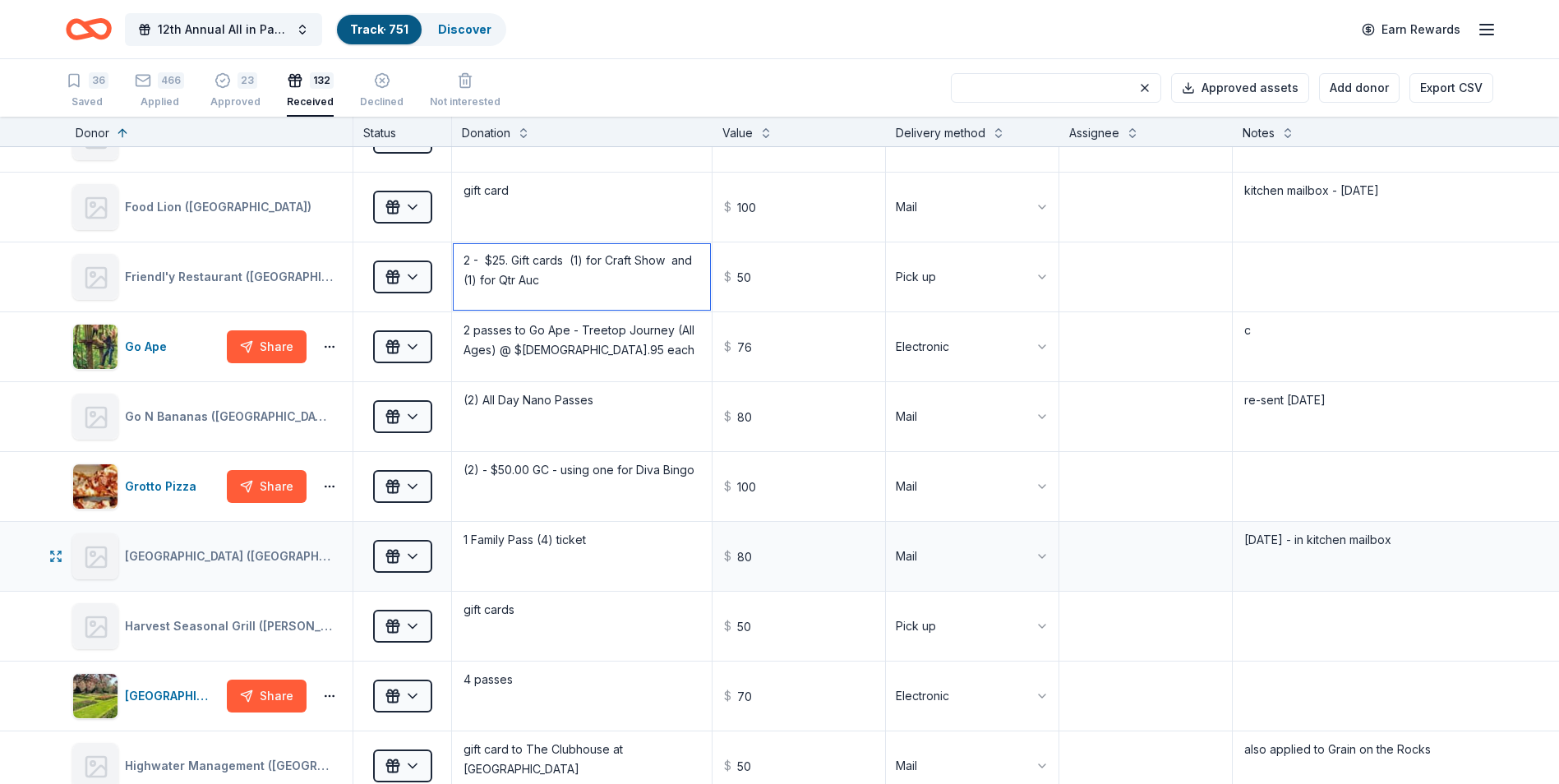
scroll to position [3287, 0]
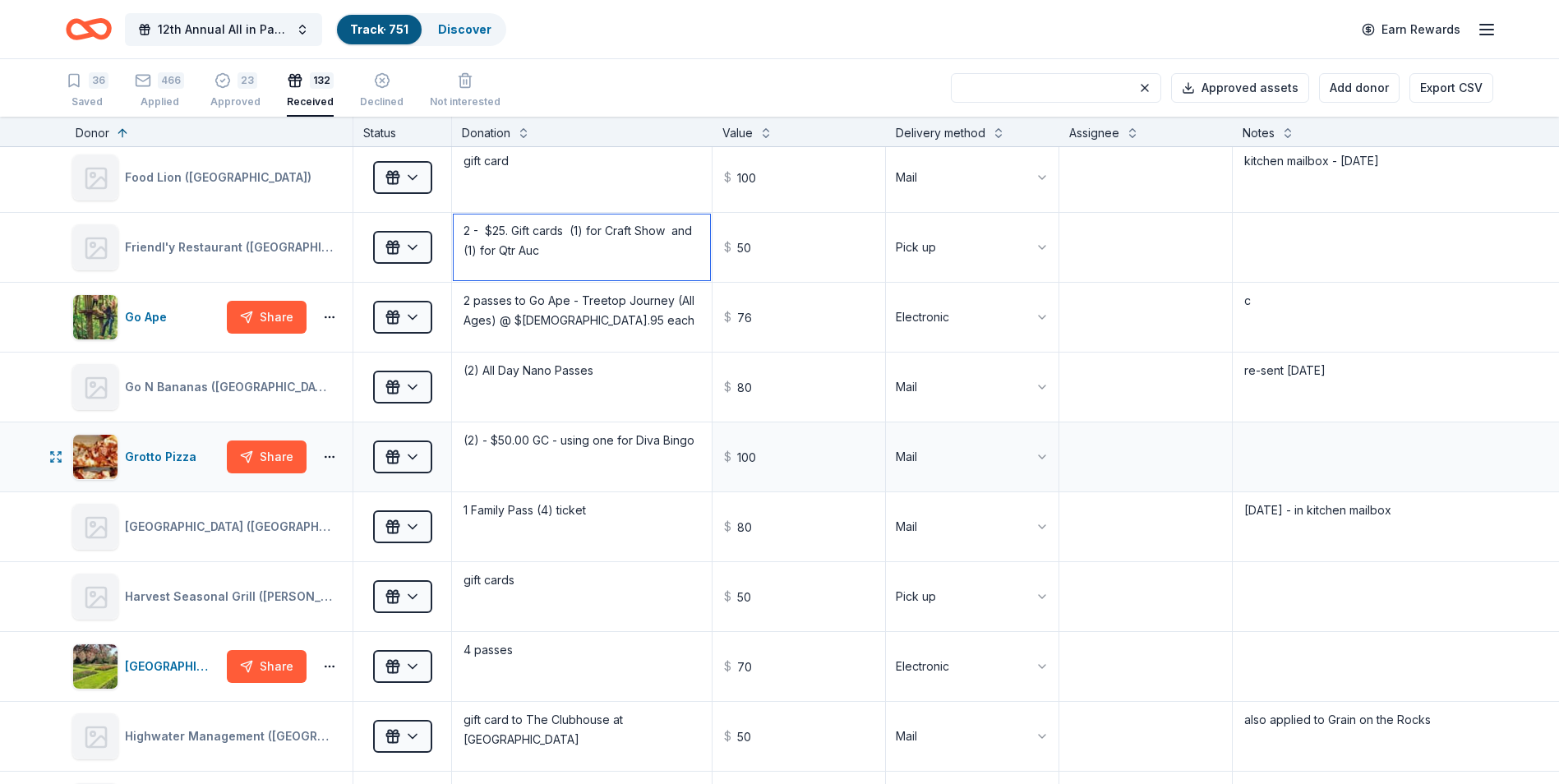
type textarea "2 - $25. Gift cards (1) for Craft Show and (1) for Qtr Auc"
click at [699, 440] on textarea "(2) - $50.00 GC - using one for Diva Bingo" at bounding box center [582, 457] width 256 height 66
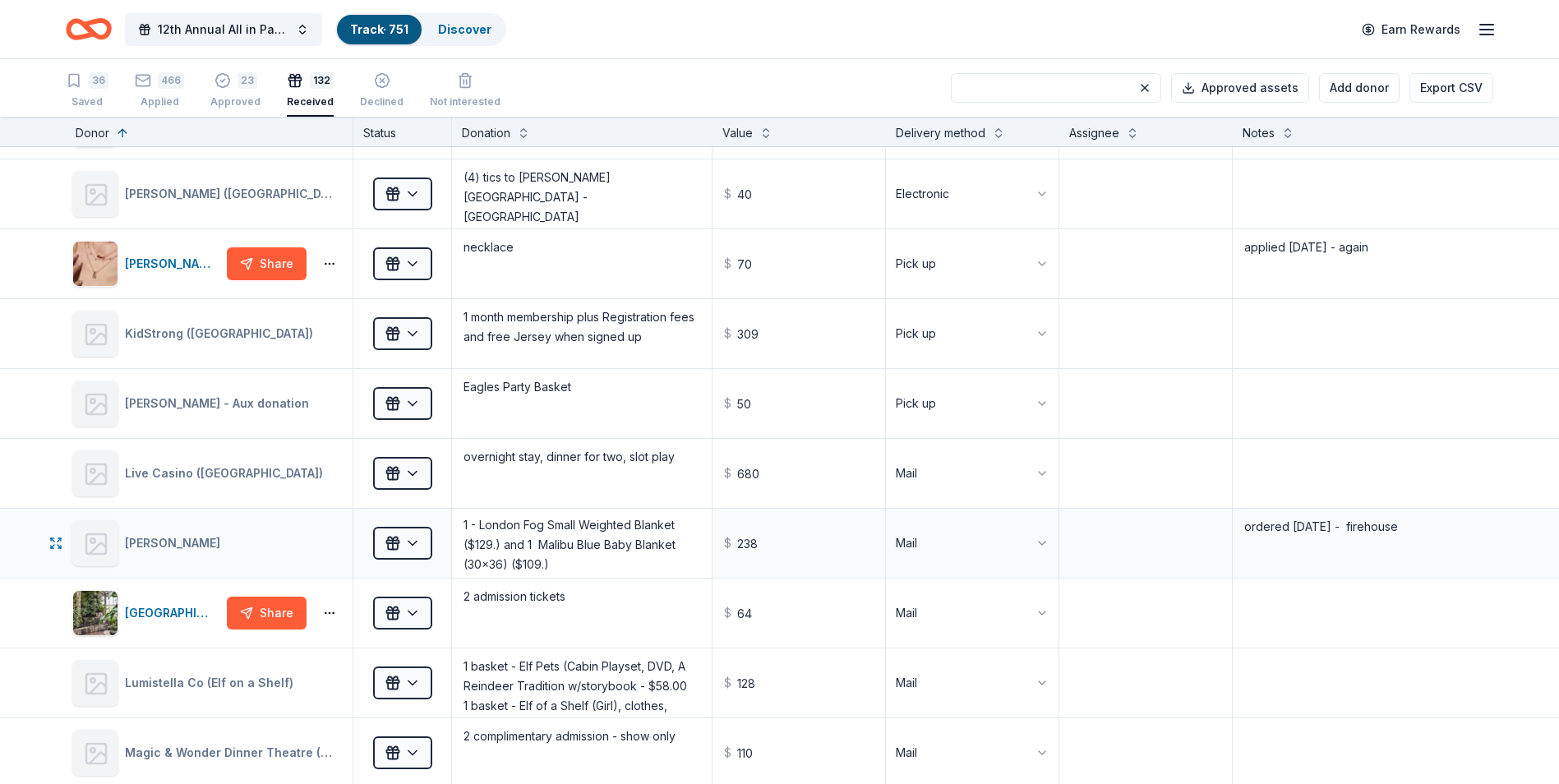
scroll to position [26, 0]
type textarea "(2) - $50.00 GC - using one for Diva Bingo and (1) for Qtr Auc"
click at [582, 558] on textarea "50 % off 1 - London Fog Small Weighted Blanket ($129.) and 1 Malibu Blue Baby B…" at bounding box center [582, 543] width 256 height 66
click at [461, 520] on textarea "50 % off 1 - London Fog Small Weighted Blanket ($129.) and Craft Show - 1 Malib…" at bounding box center [582, 543] width 256 height 66
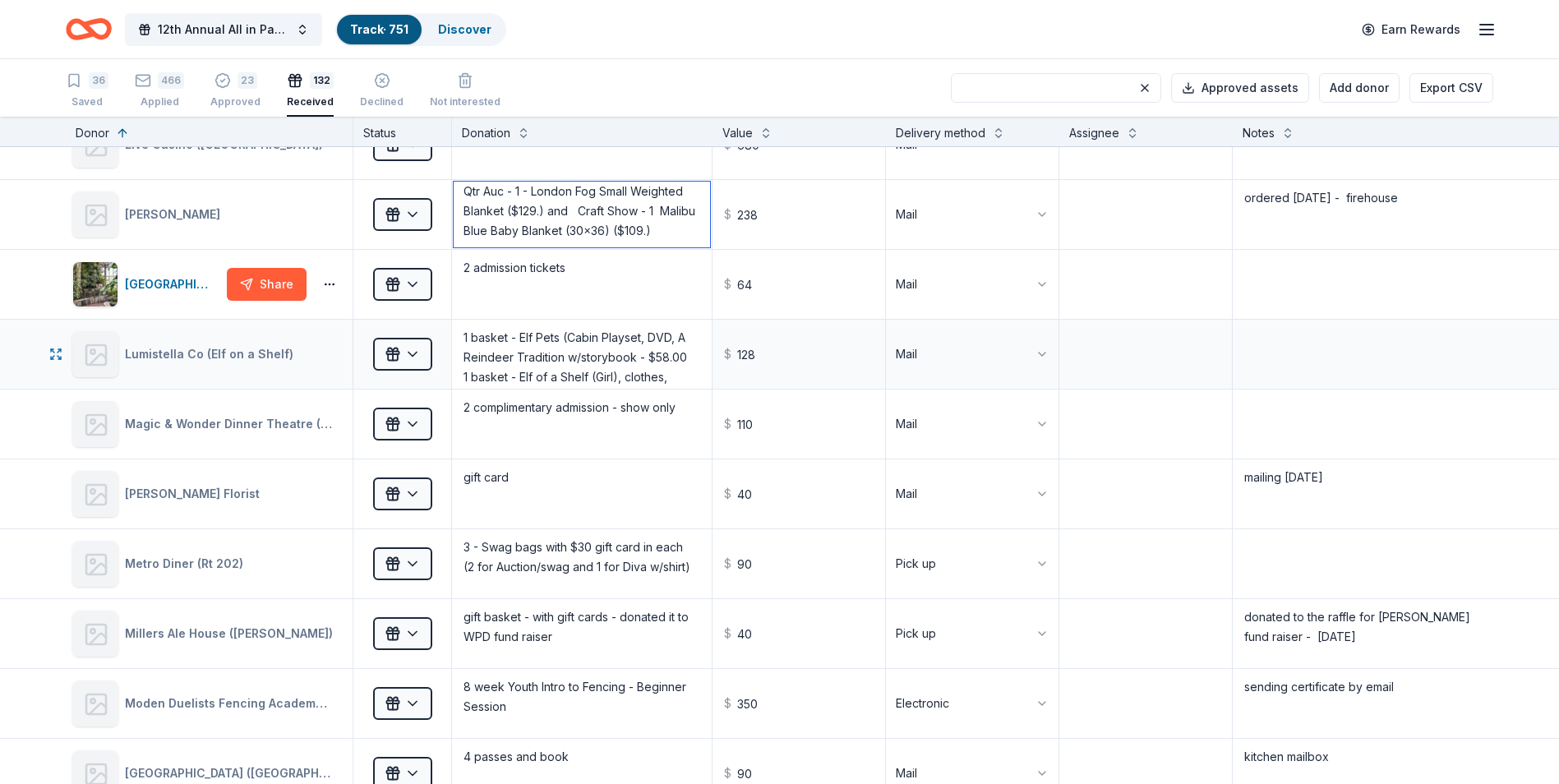
scroll to position [4355, 0]
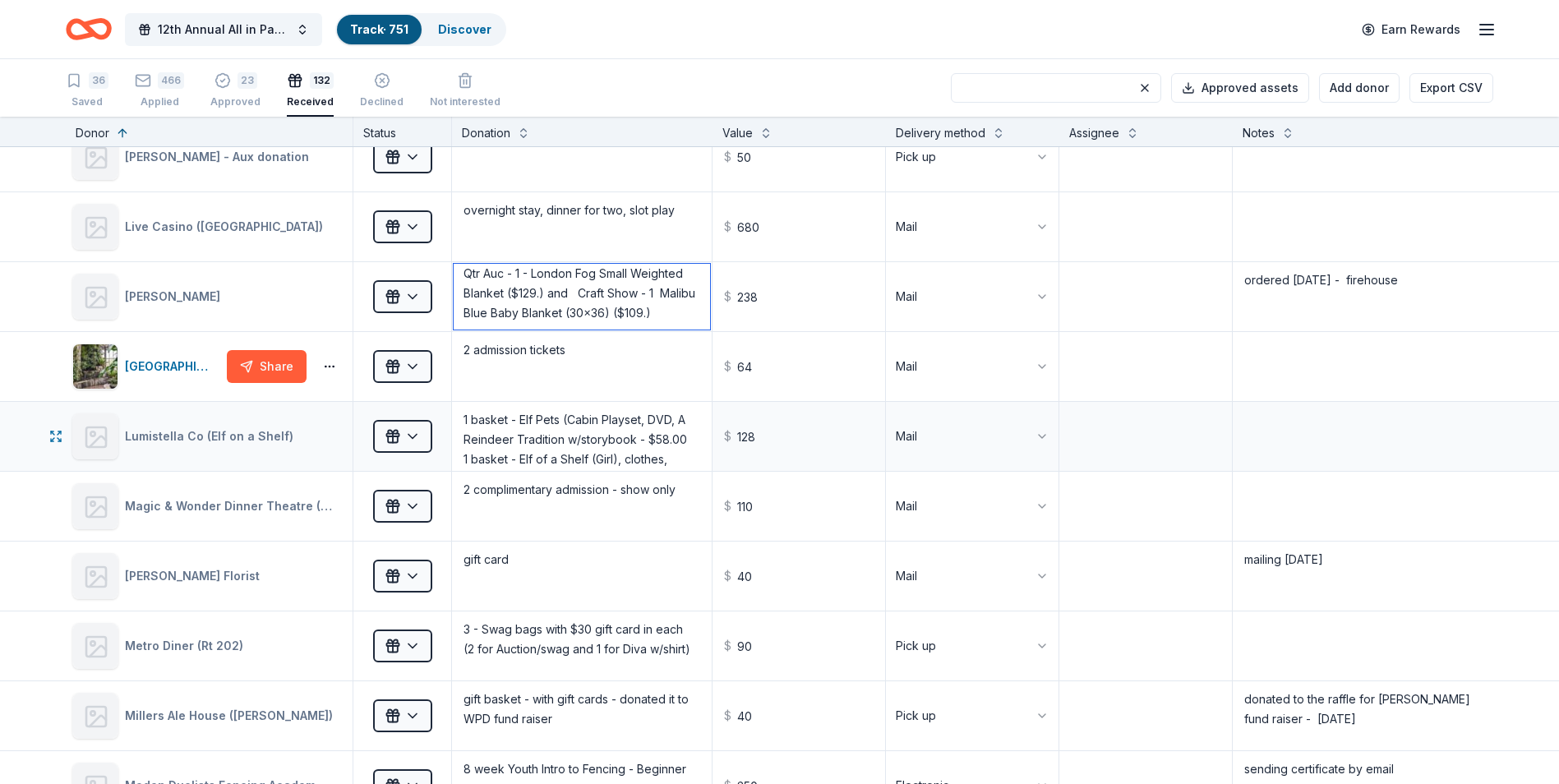
type textarea "50 % off Qtr Auc - 1 - London Fog Small Weighted Blanket ($129.) and Craft Show…"
click at [463, 420] on textarea "1 basket - Elf Pets (Cabin Playset, DVD, A Reindeer Tradition w/storybook - $58…" at bounding box center [582, 436] width 256 height 66
click at [466, 445] on textarea "Craft Show - 1 basket - Elf Pets (Cabin Playset, DVD, A Reindeer Tradition w/st…" at bounding box center [582, 436] width 256 height 66
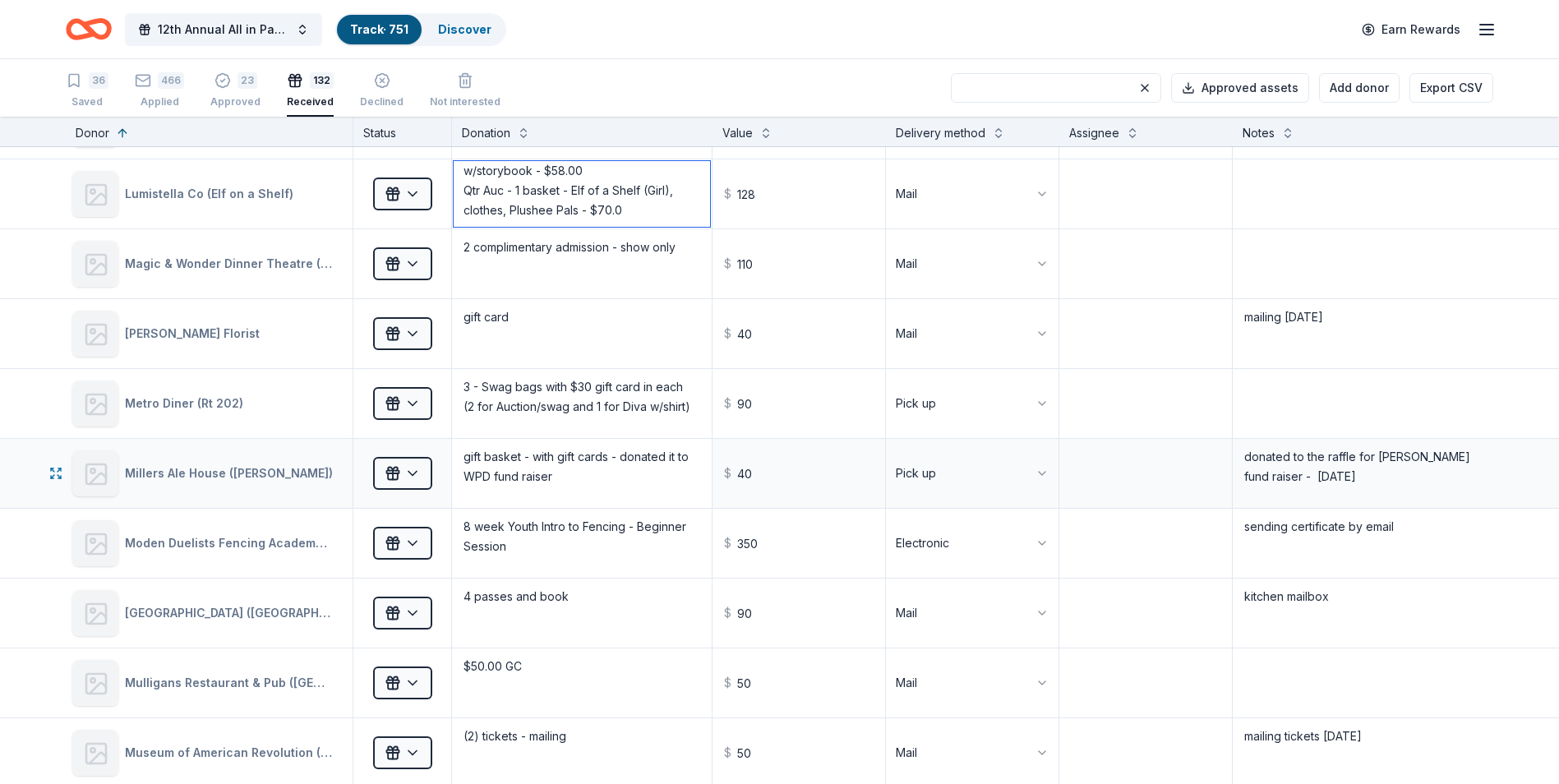
scroll to position [4602, 0]
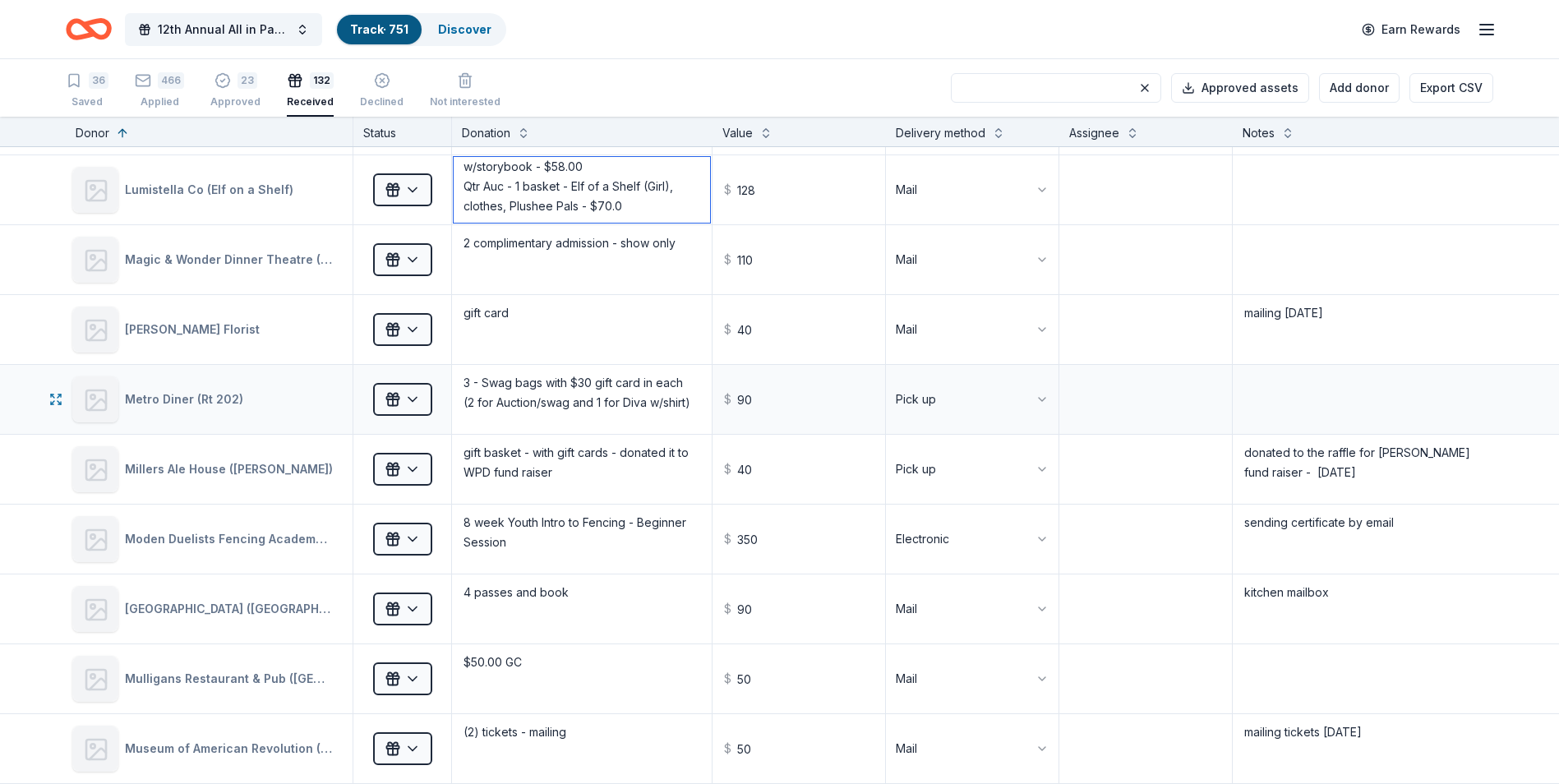
type textarea "Craft Show - 1 basket - Elf Pets (Cabin Playset, DVD, A Reindeer Tradition w/st…"
click at [472, 401] on textarea "3 - Swag bags with $30 gift card in each (2 for Auction/swag and 1 for Diva w/s…" at bounding box center [582, 399] width 256 height 66
click at [686, 402] on textarea "3 - Swag bags with $30 gift card in each (1 for Auction/swag and 1 for Diva w/s…" at bounding box center [582, 399] width 256 height 66
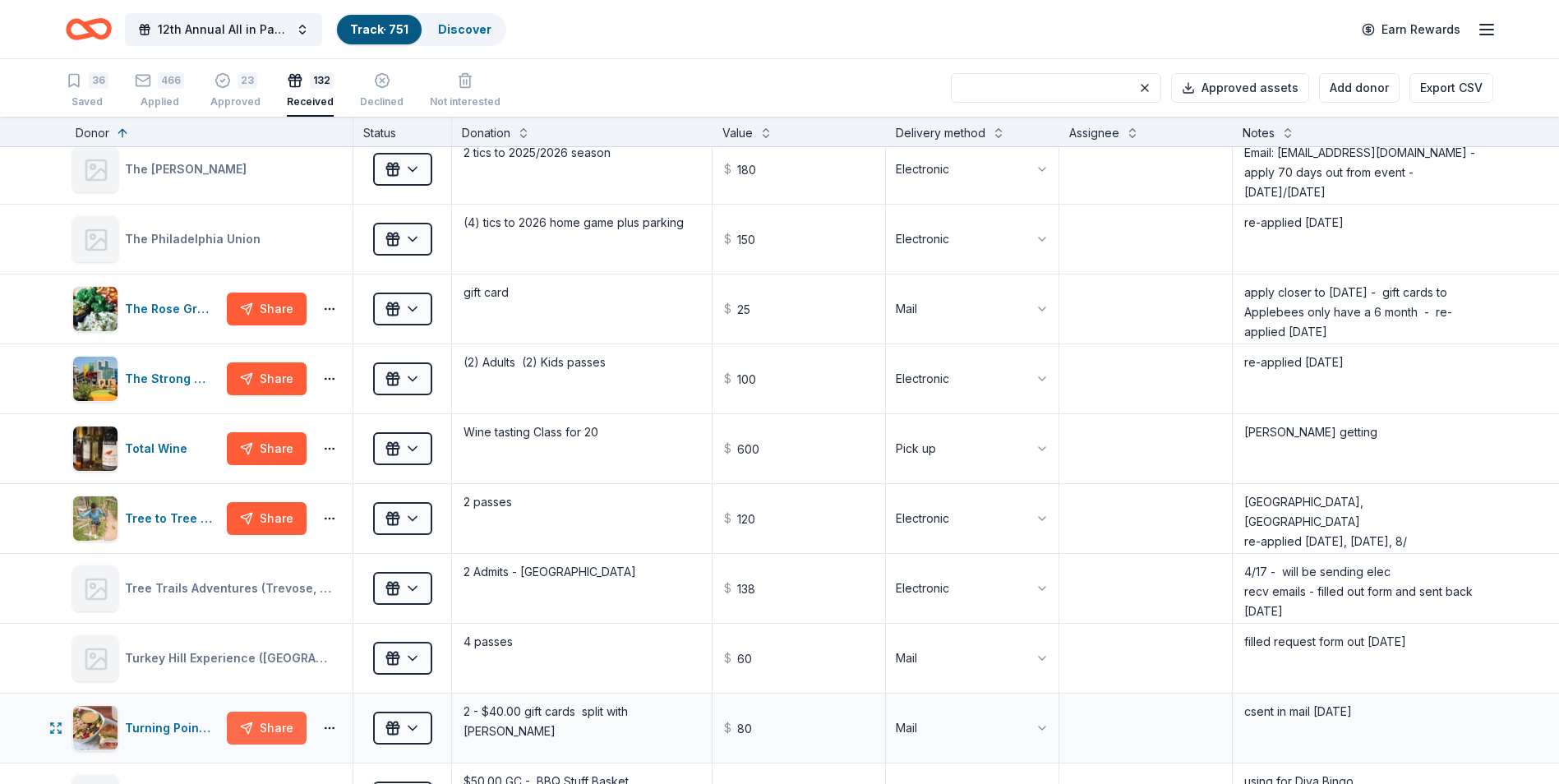
scroll to position [7725, 0]
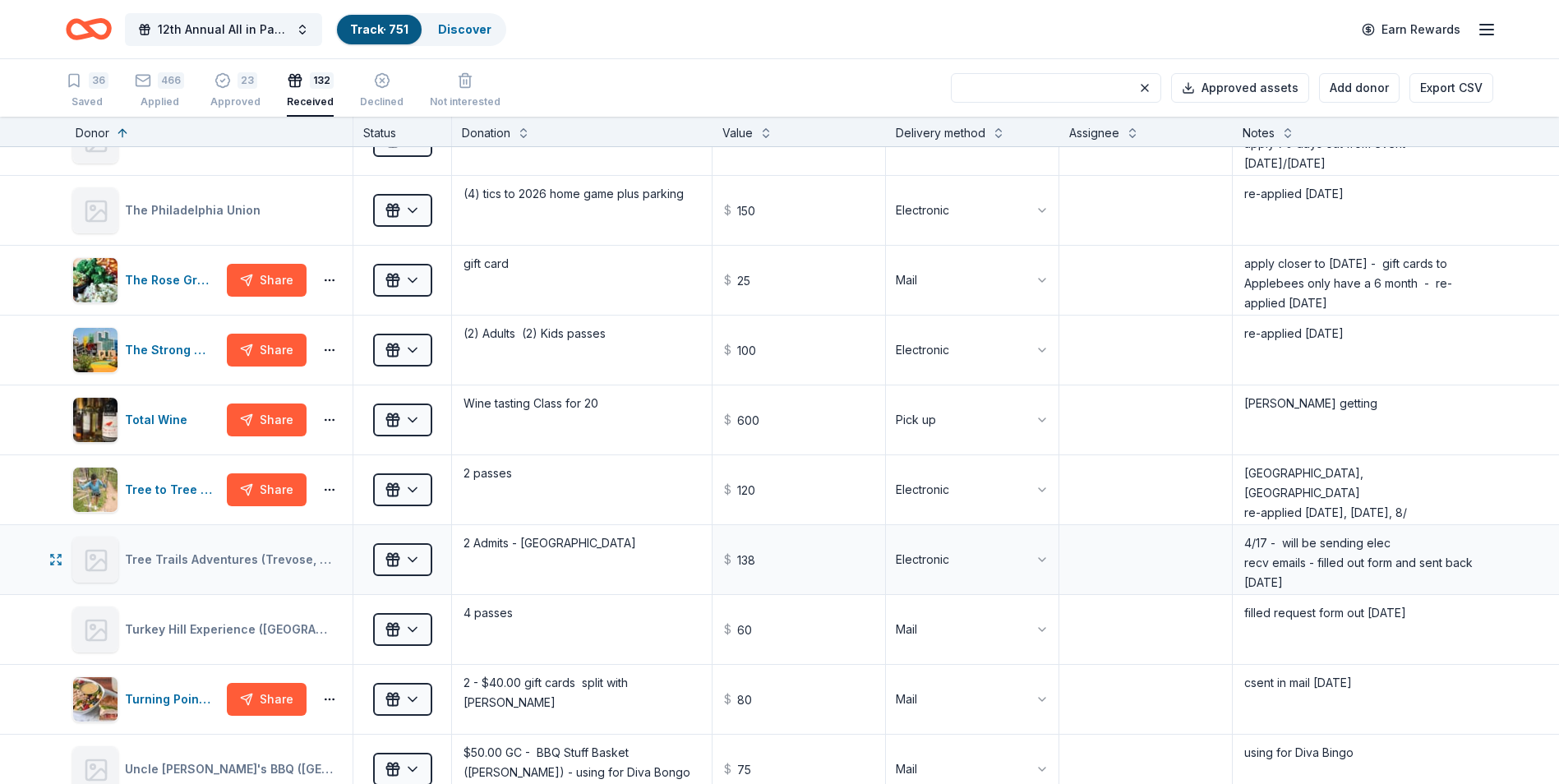
type textarea "3 - Swag bags with $30 gift card in each (1 for Auction/swag and 1 for Diva w/s…"
click at [595, 543] on textarea "2 Admits - [GEOGRAPHIC_DATA]" at bounding box center [582, 559] width 256 height 66
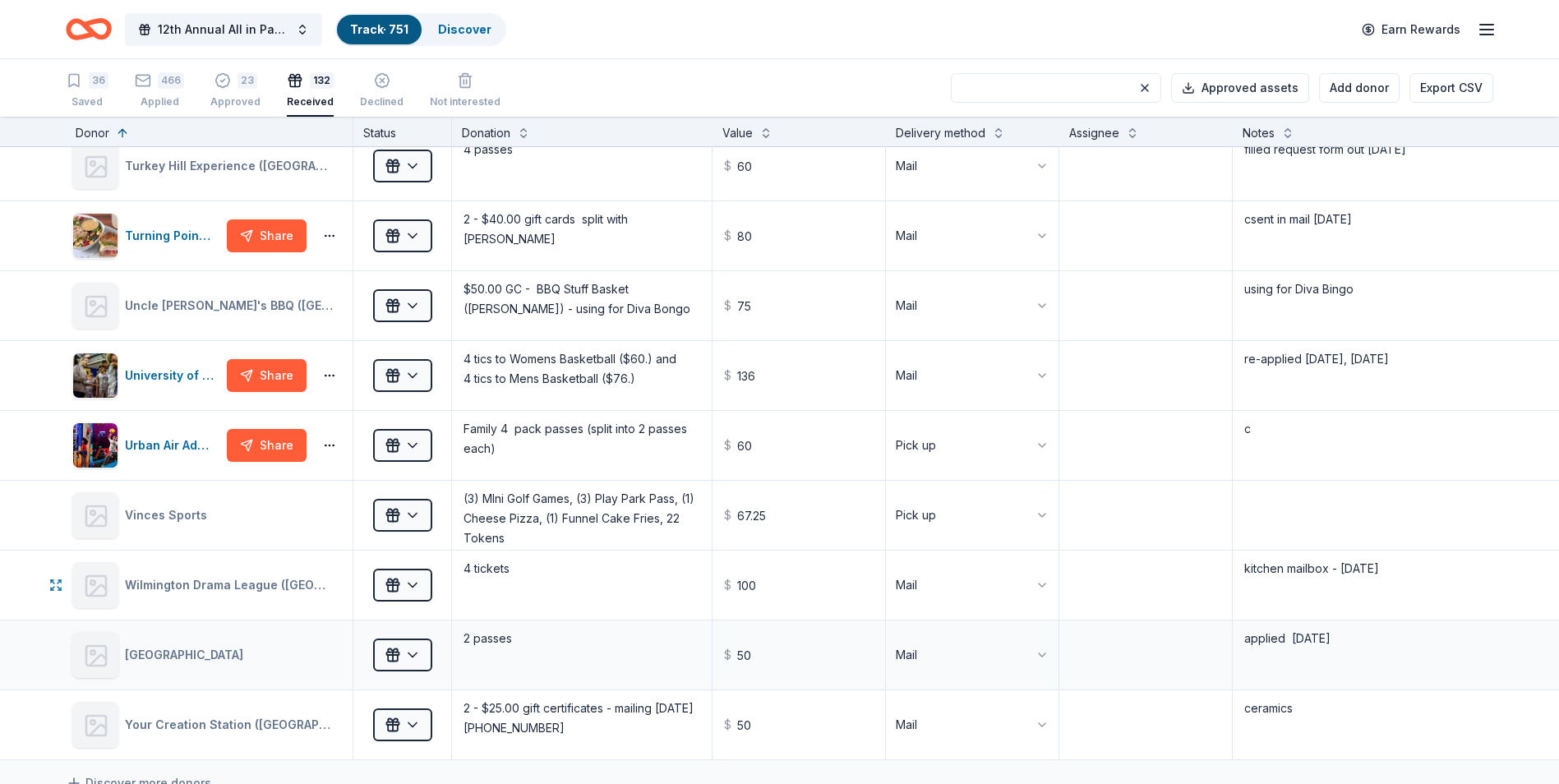
scroll to position [8217, 0]
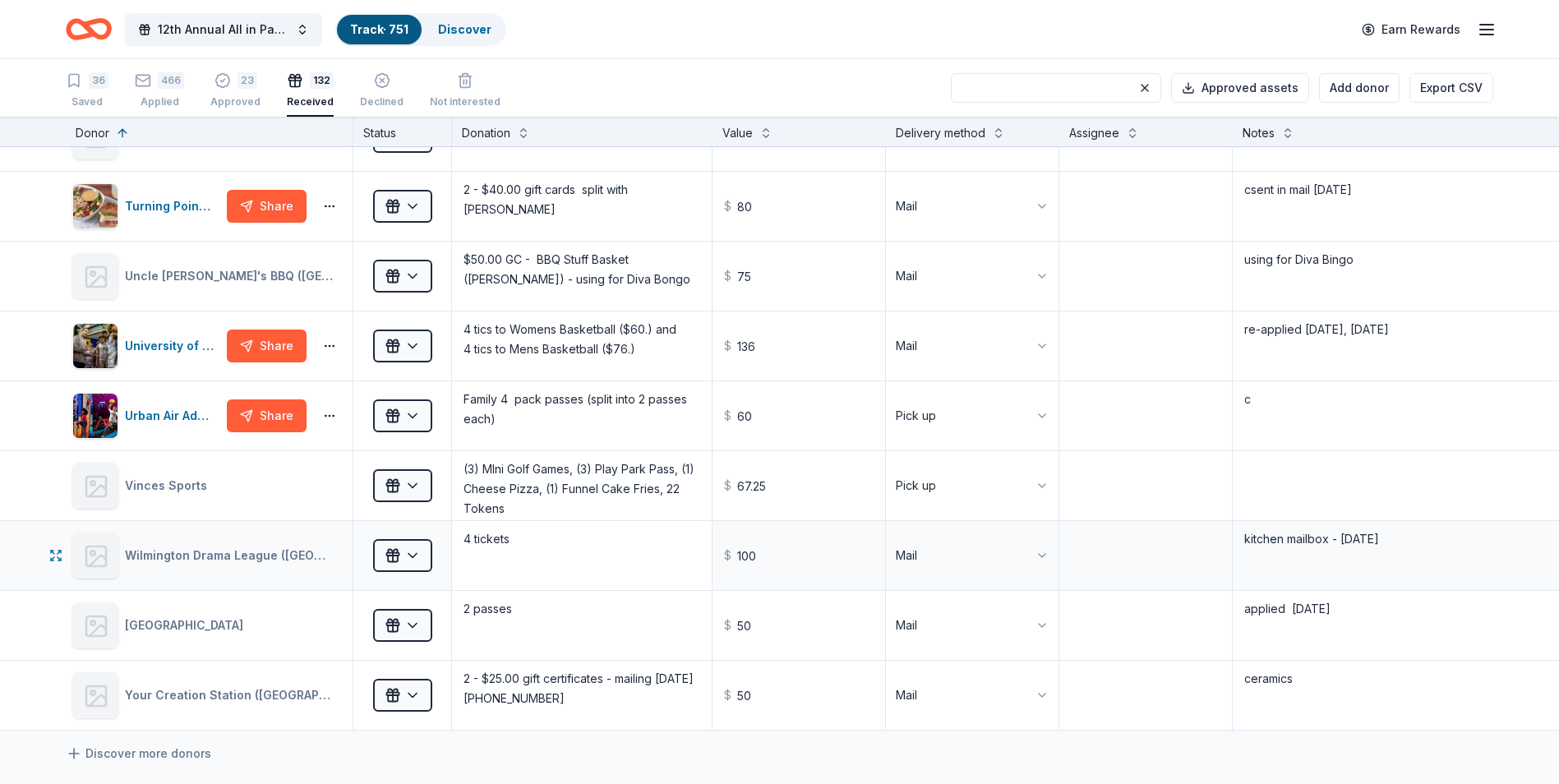
type textarea "2 Admits - Main Park - Craft Show"
click at [541, 535] on textarea "4 tickets" at bounding box center [582, 555] width 256 height 66
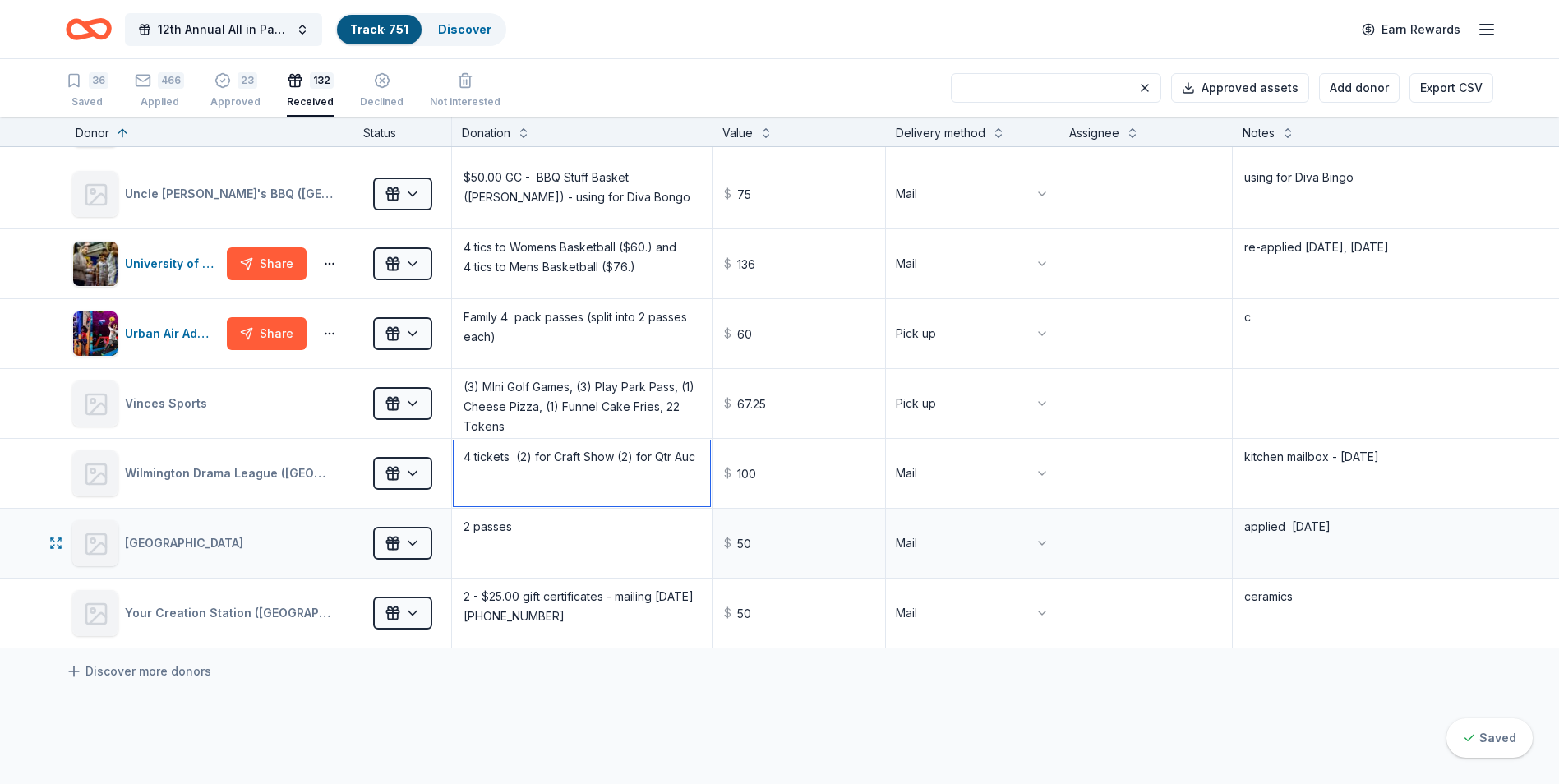
scroll to position [8381, 0]
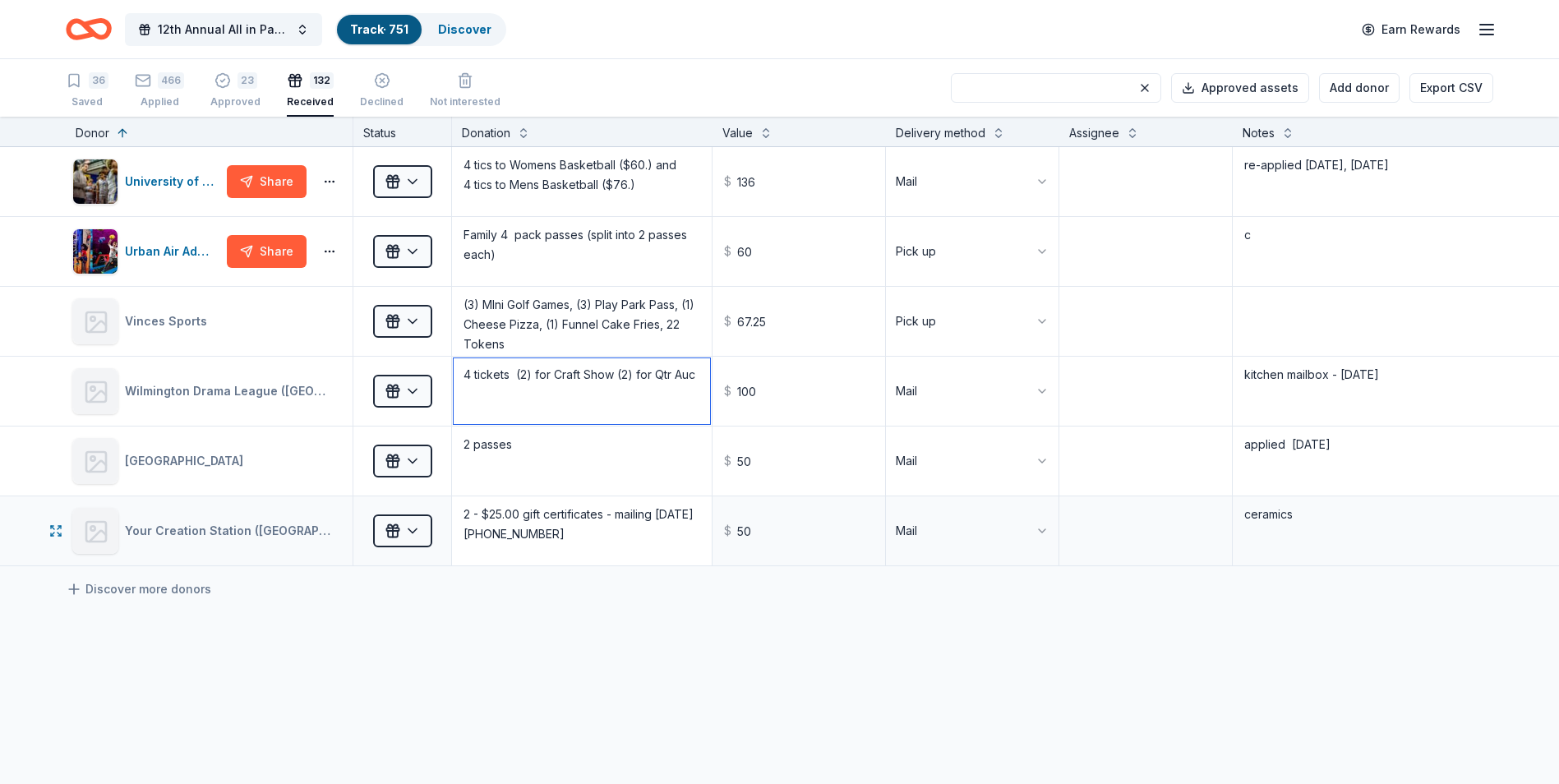
type textarea "4 tickets (2) for Craft Show (2) for Qtr Auc"
drag, startPoint x: 621, startPoint y: 513, endPoint x: 678, endPoint y: 524, distance: 58.1
click at [678, 524] on textarea "2 - $25.00 gift certificates - mailing [DATE] [PHONE_NUMBER]" at bounding box center [582, 530] width 256 height 66
type textarea "2 - $25.00 gift certificates - (1) for Craft Show and (1) for Qtr Auc [PHONE_NU…"
click at [1338, 520] on textarea "ceramics" at bounding box center [1362, 530] width 257 height 66
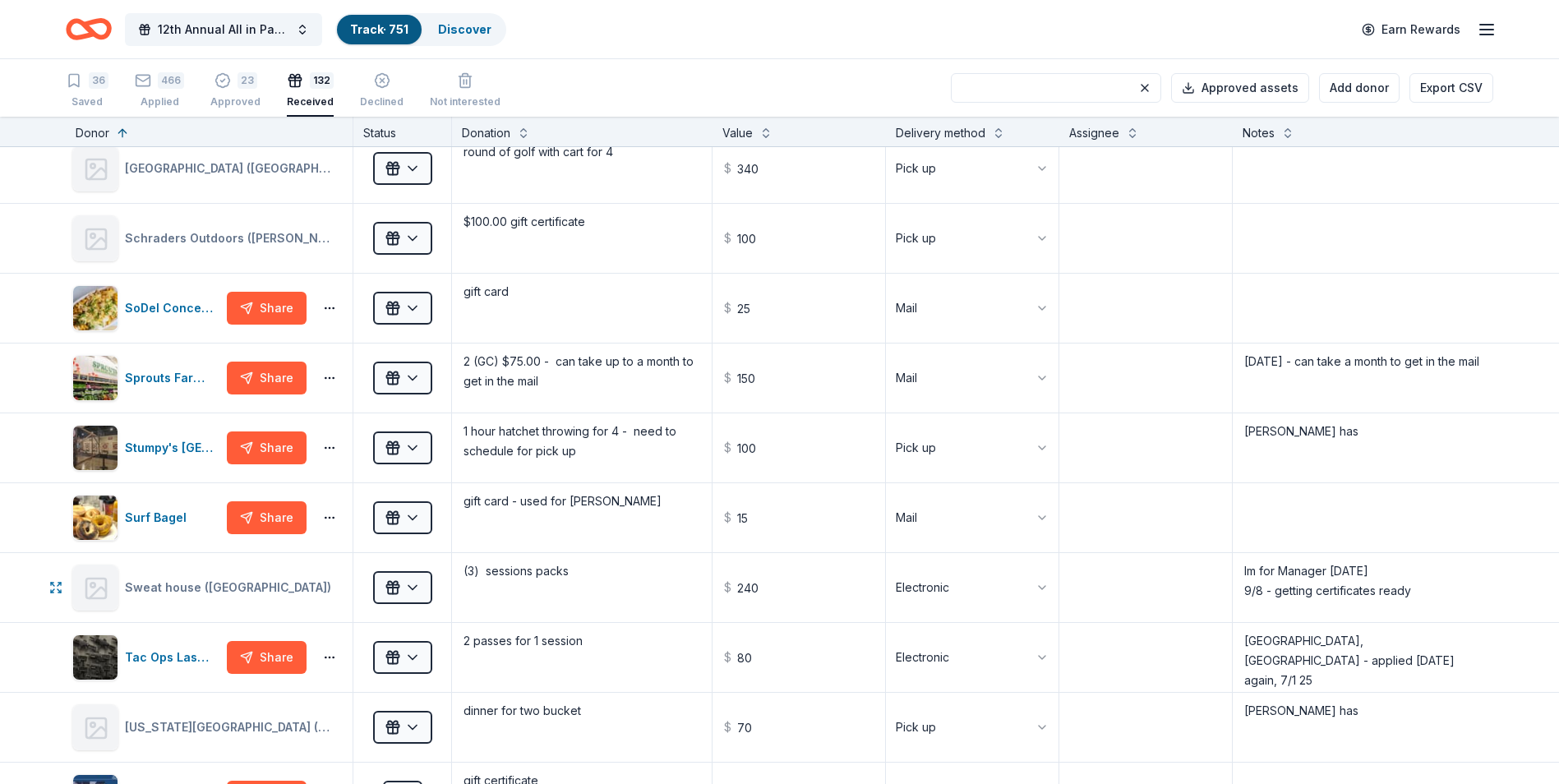
scroll to position [6409, 0]
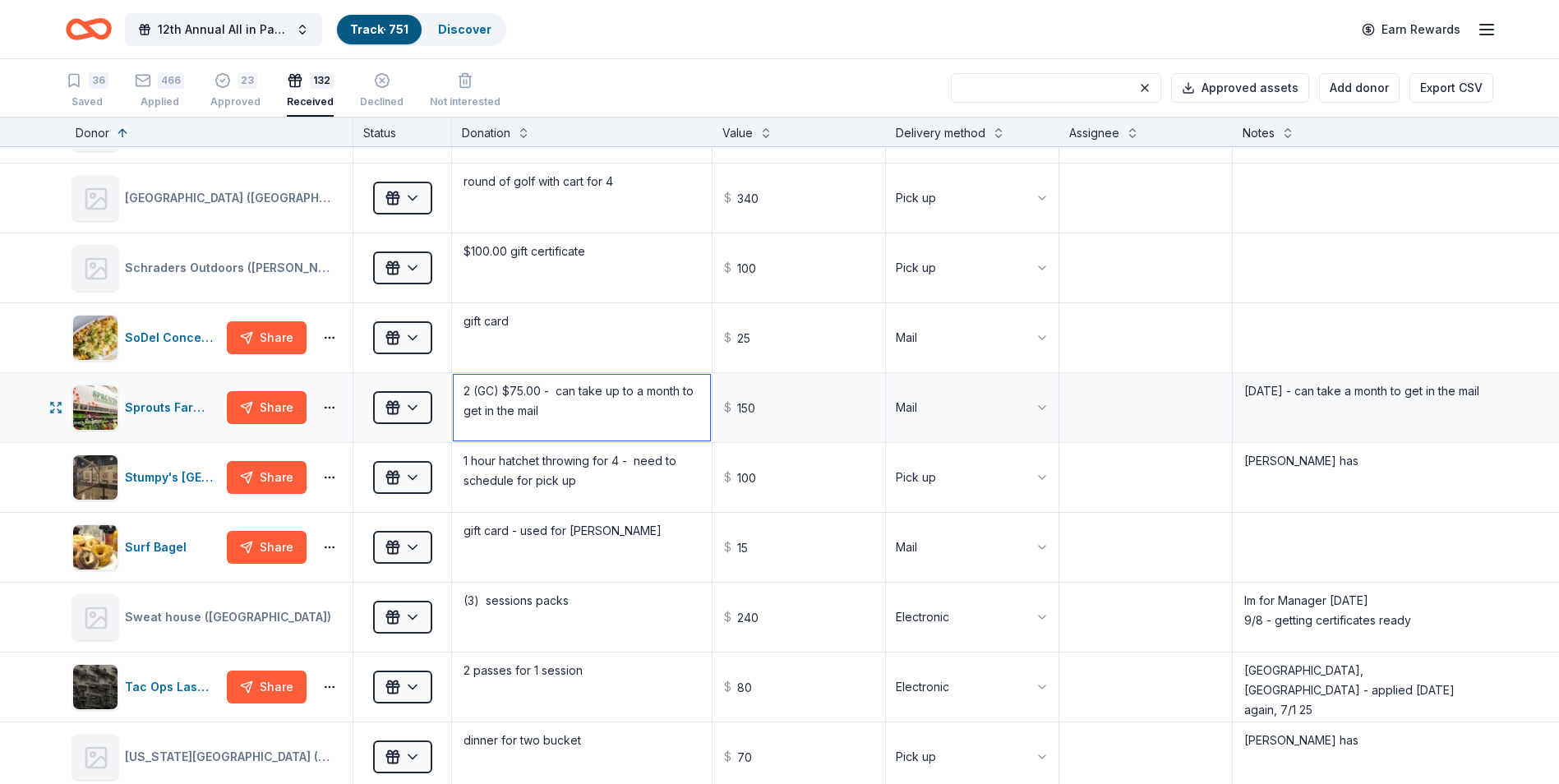
drag, startPoint x: 556, startPoint y: 391, endPoint x: 706, endPoint y: 410, distance: 151.2
click at [706, 410] on textarea "2 (GC) $75.00 - can take up to a month to get in the mail" at bounding box center [582, 407] width 256 height 66
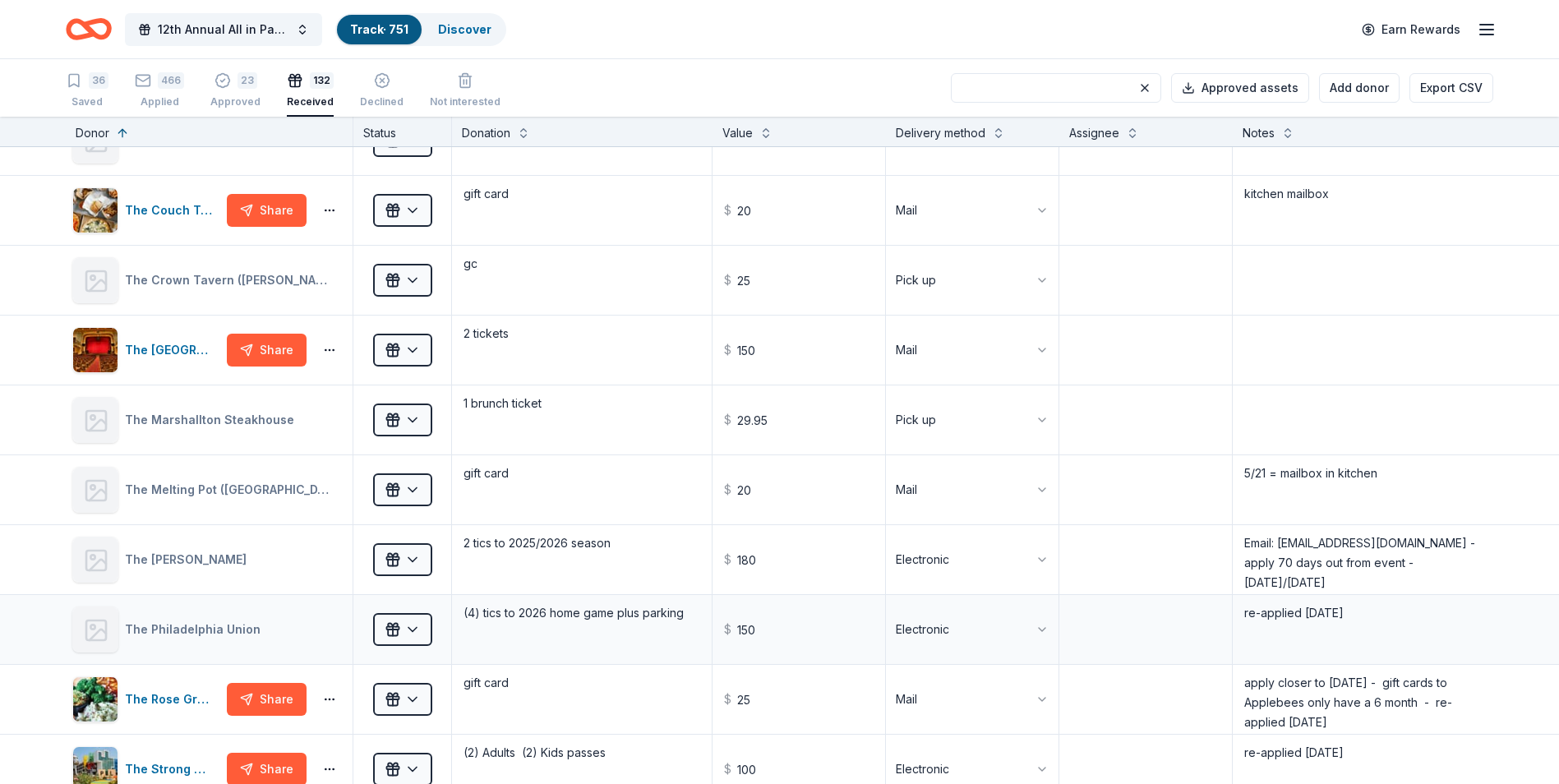
scroll to position [7313, 0]
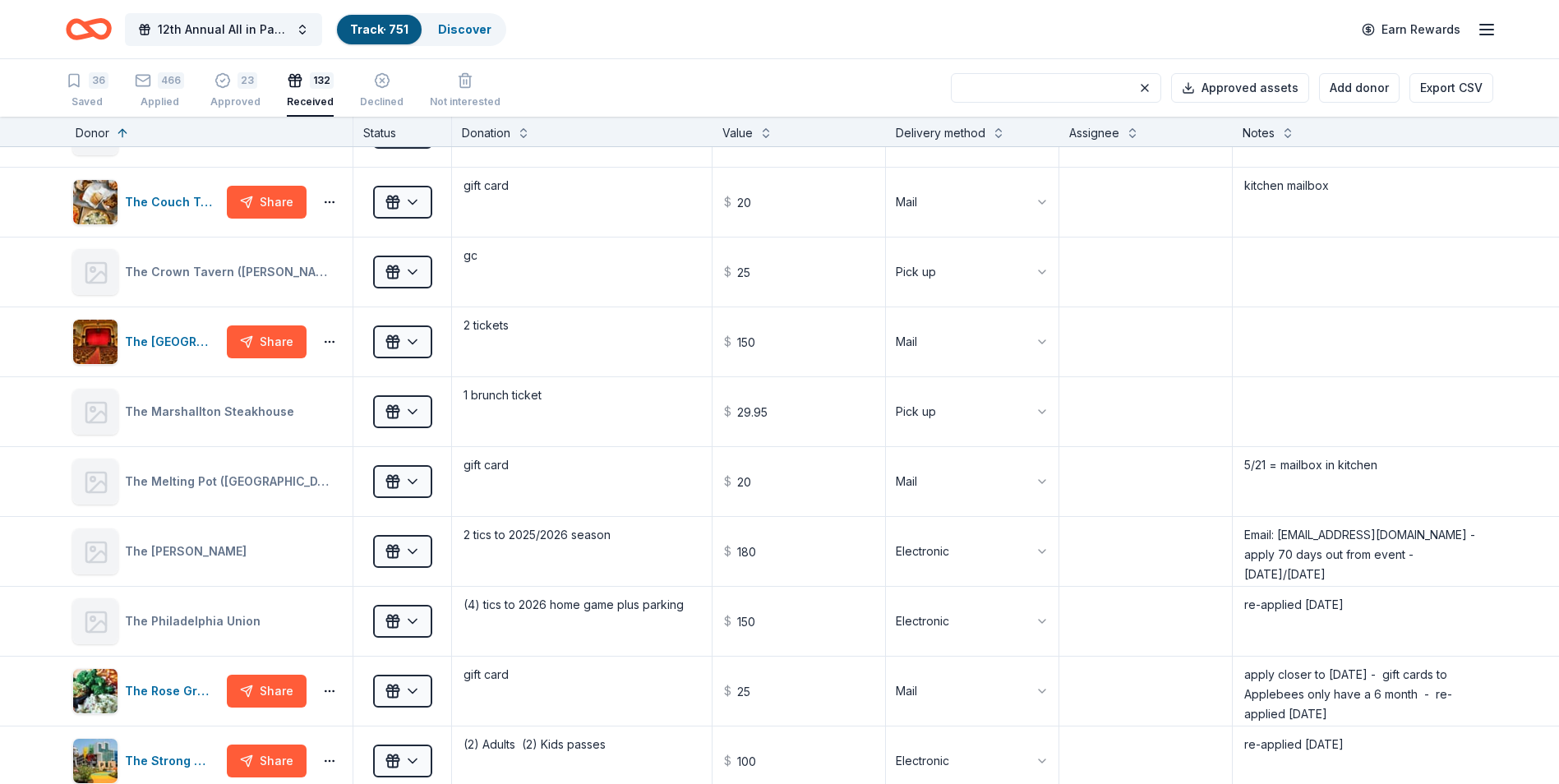
type textarea "2 (GC) $75.00 - (1) for Craft Show and (1) for Qtr Auc"
click at [153, 96] on div "Applied" at bounding box center [159, 102] width 50 height 14
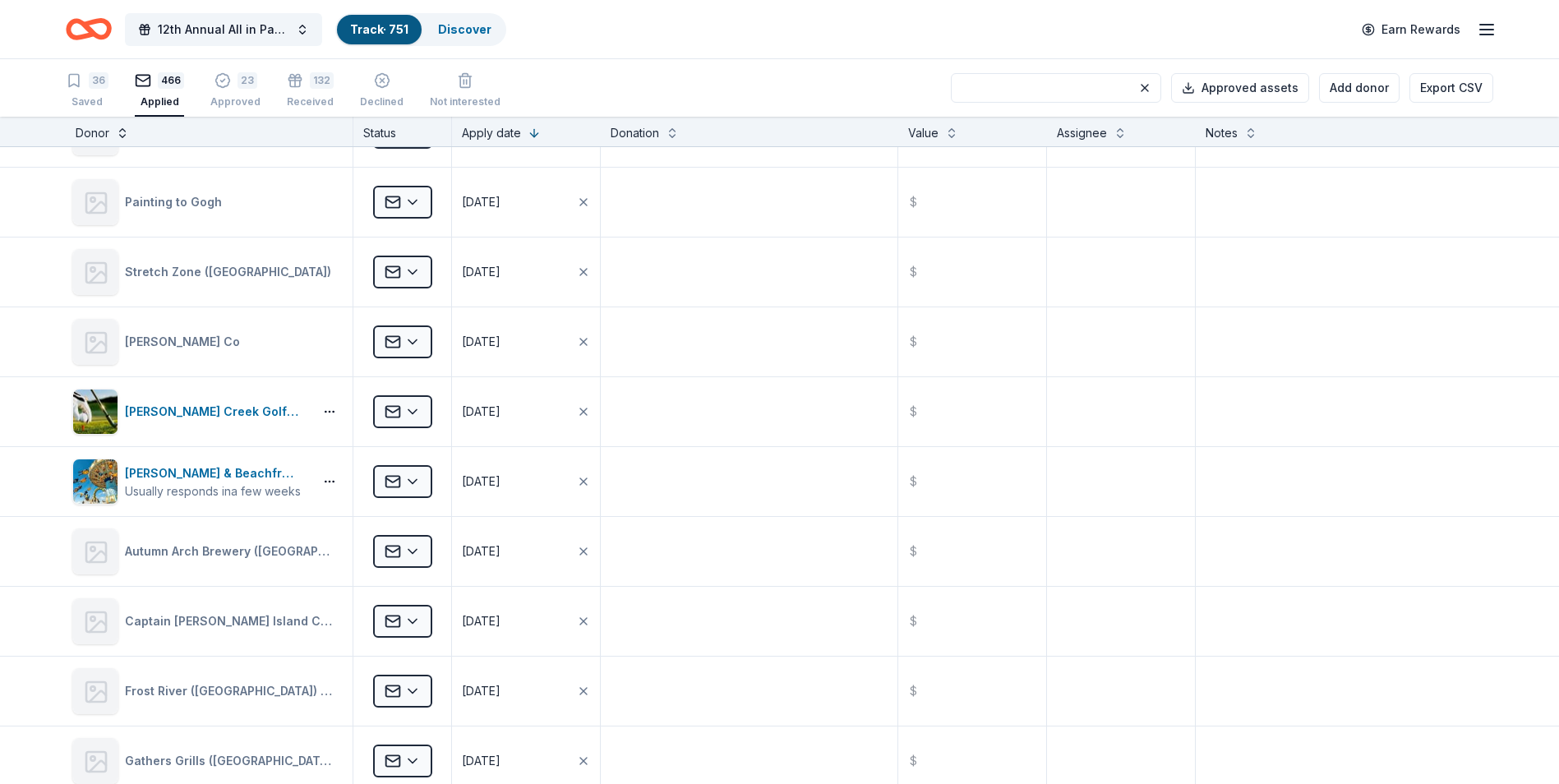
click at [123, 134] on button at bounding box center [122, 132] width 14 height 16
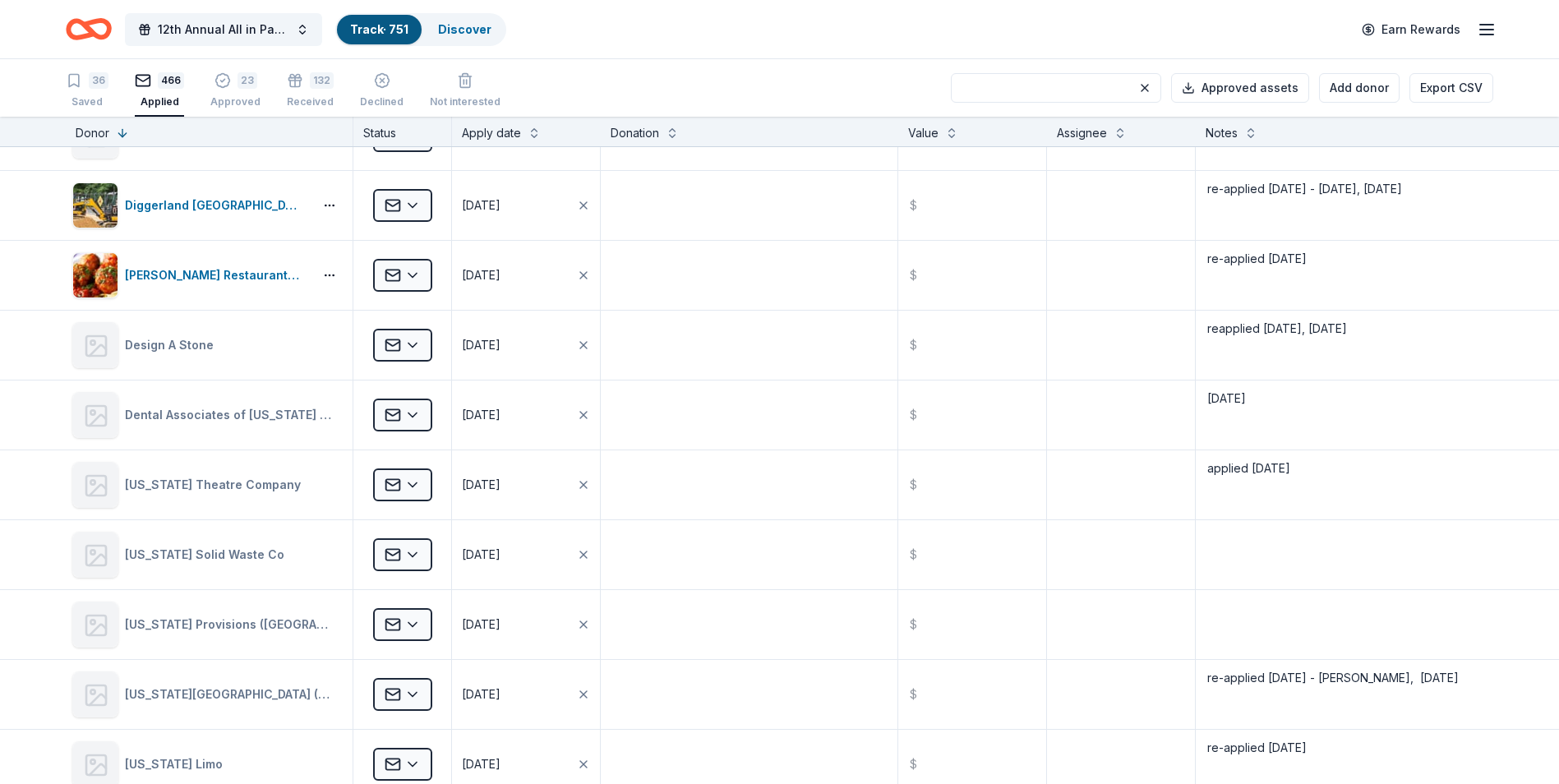
scroll to position [21652, 0]
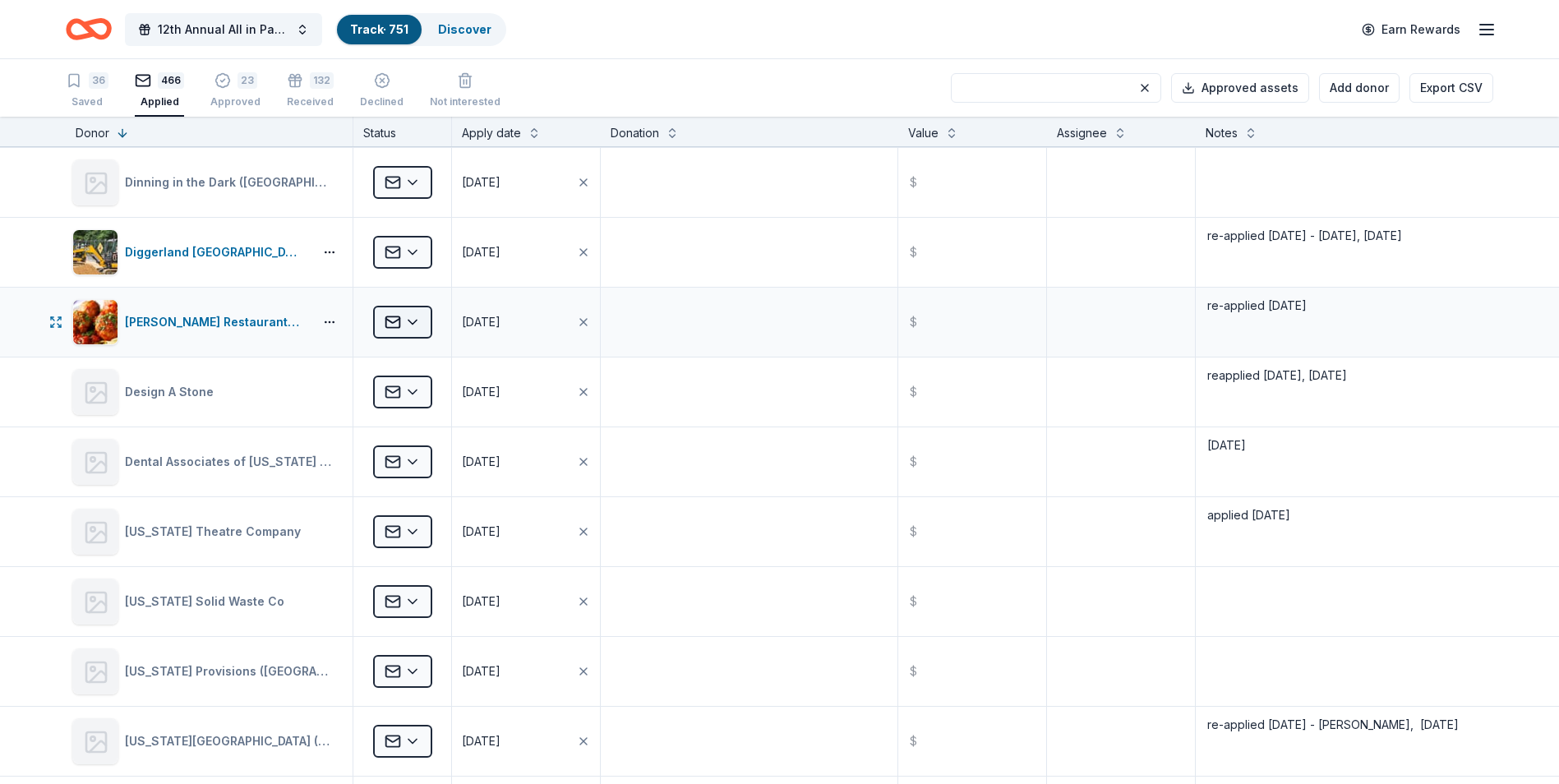
click at [411, 321] on html "12th Annual All in Paddle Raffle Track · 751 Discover Earn Rewards 36 Saved 466…" at bounding box center [780, 392] width 1559 height 784
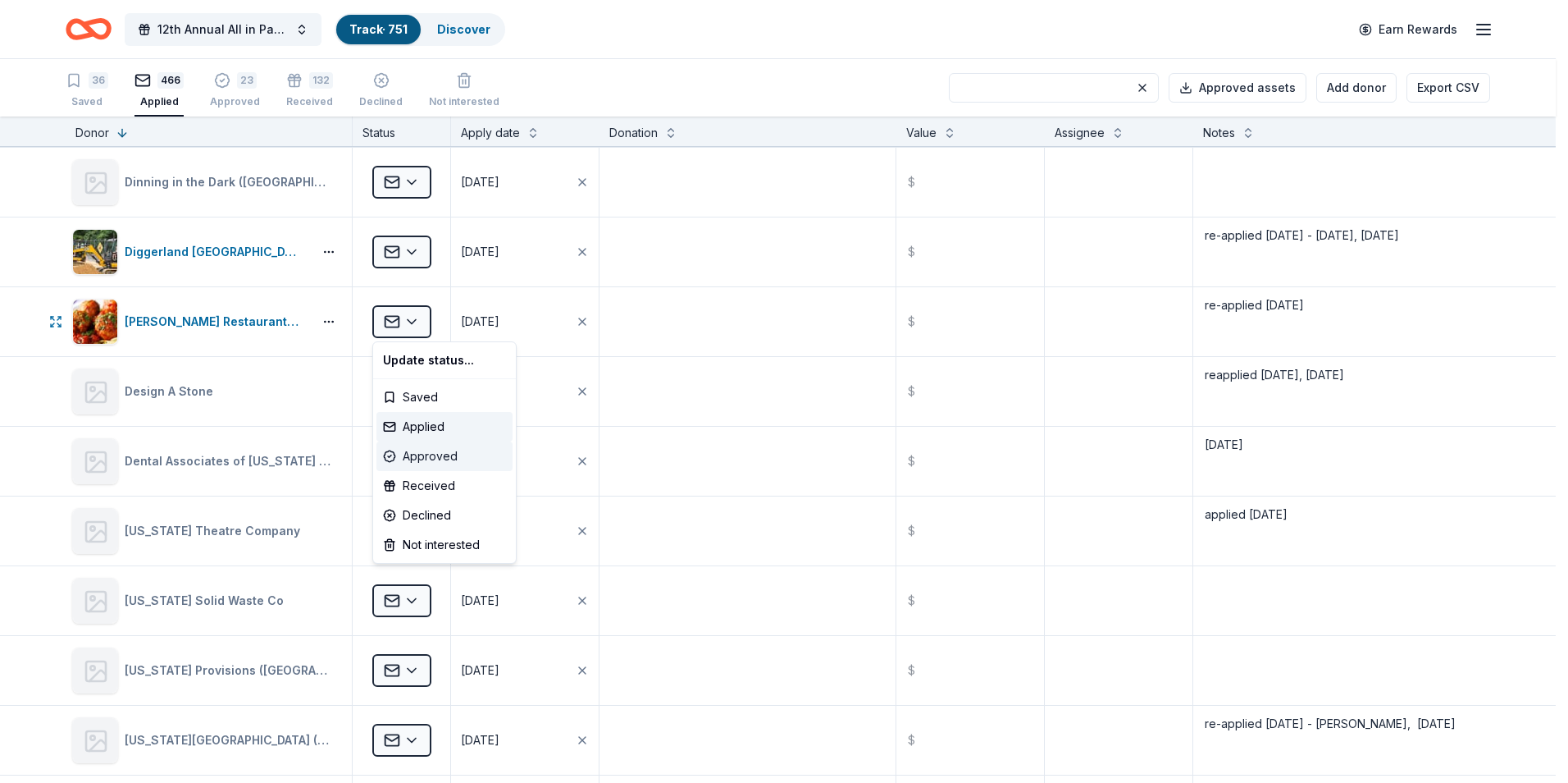
click at [419, 455] on div "Approved" at bounding box center [444, 456] width 136 height 30
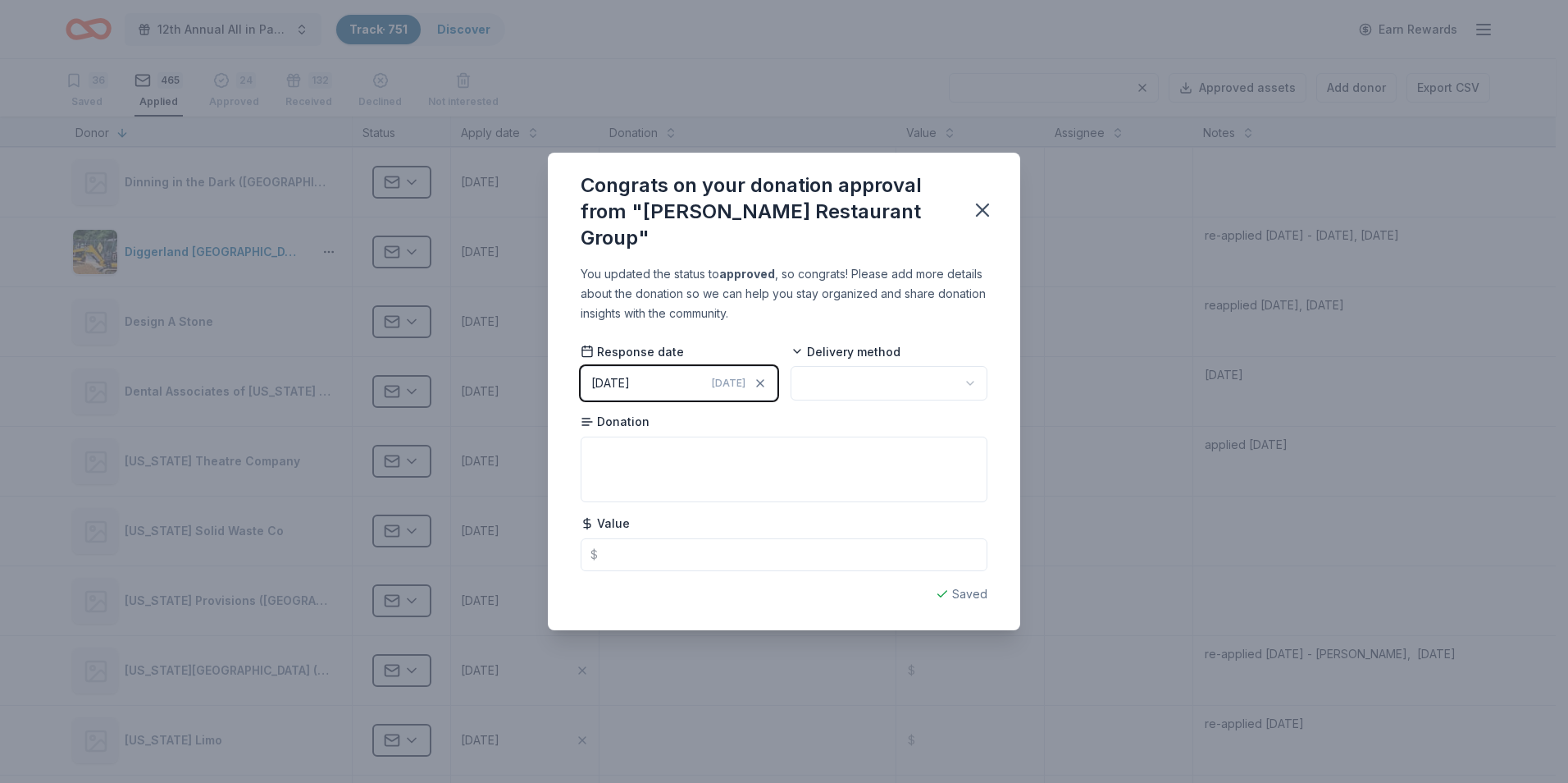
click at [967, 370] on html "12th Annual All in Paddle Raffle Track · 751 Discover Earn Rewards 36 Saved 465…" at bounding box center [784, 391] width 1568 height 783
click at [630, 444] on textarea at bounding box center [784, 469] width 407 height 66
type textarea "gift card"
click at [980, 215] on icon "button" at bounding box center [983, 210] width 23 height 23
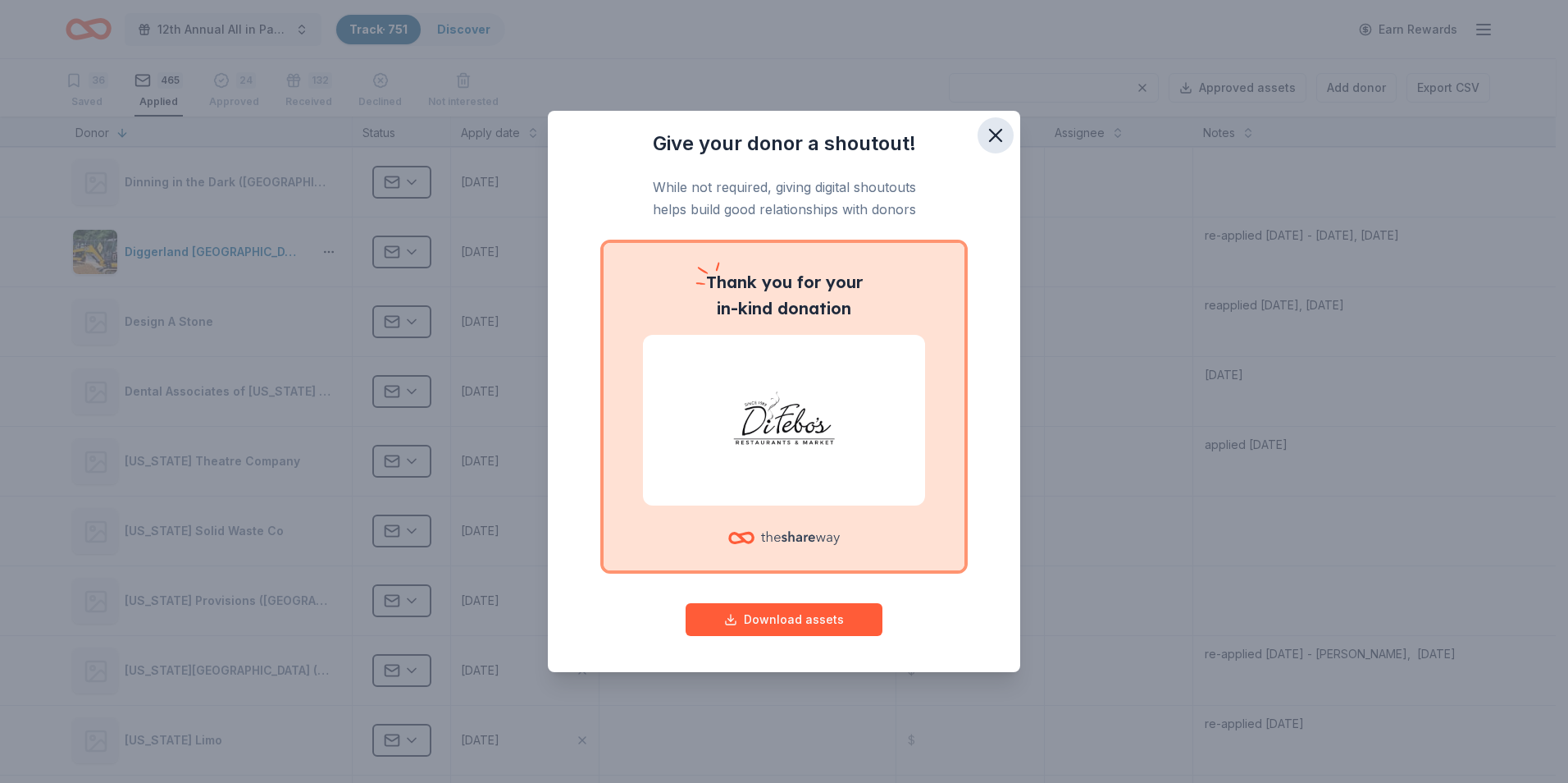
click at [989, 141] on icon "button" at bounding box center [996, 136] width 23 height 23
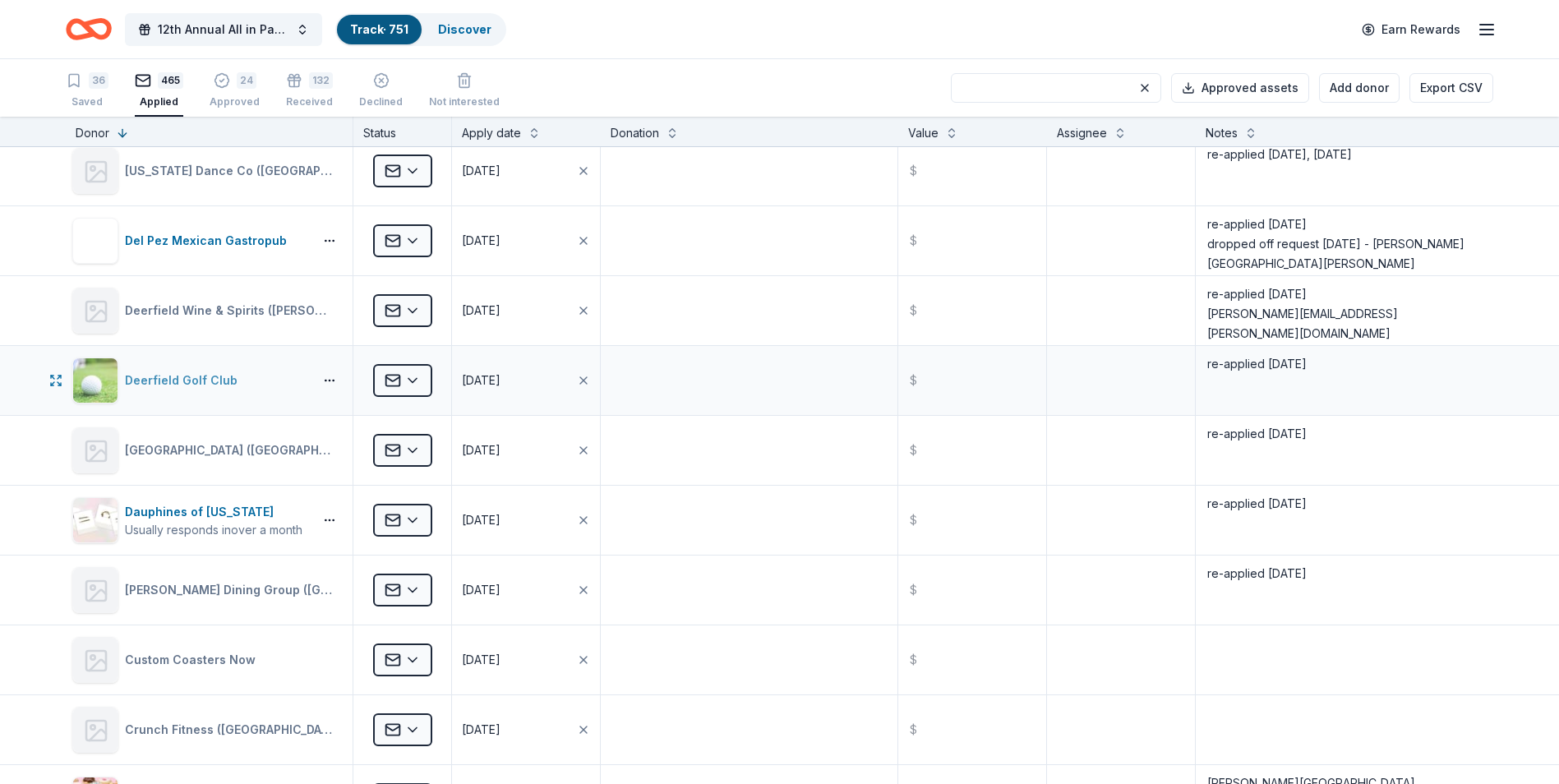
scroll to position [22391, 0]
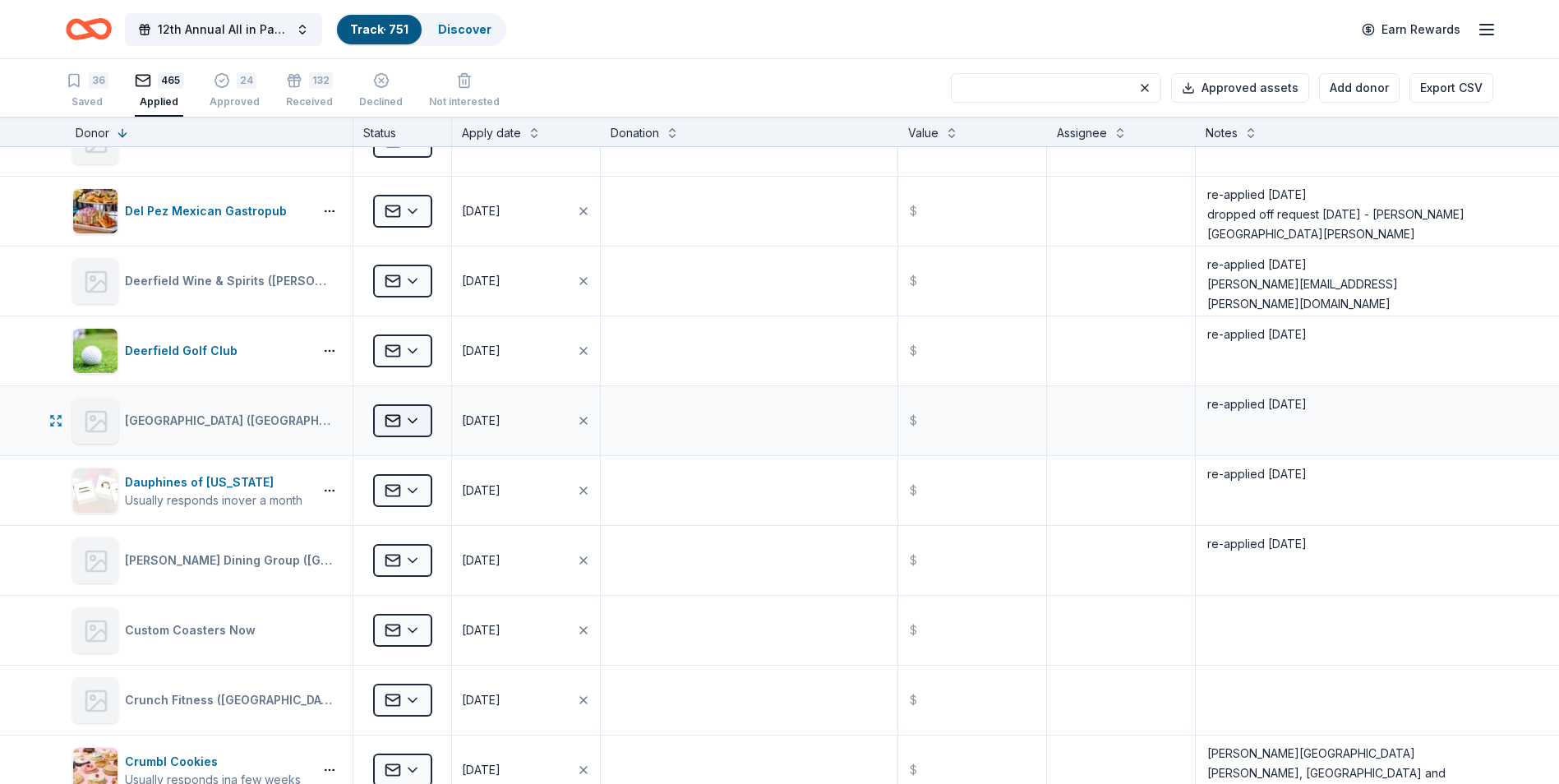
click at [414, 421] on html "12th Annual All in Paddle Raffle Track · 751 Discover Earn Rewards 36 Saved 465…" at bounding box center [780, 392] width 1559 height 784
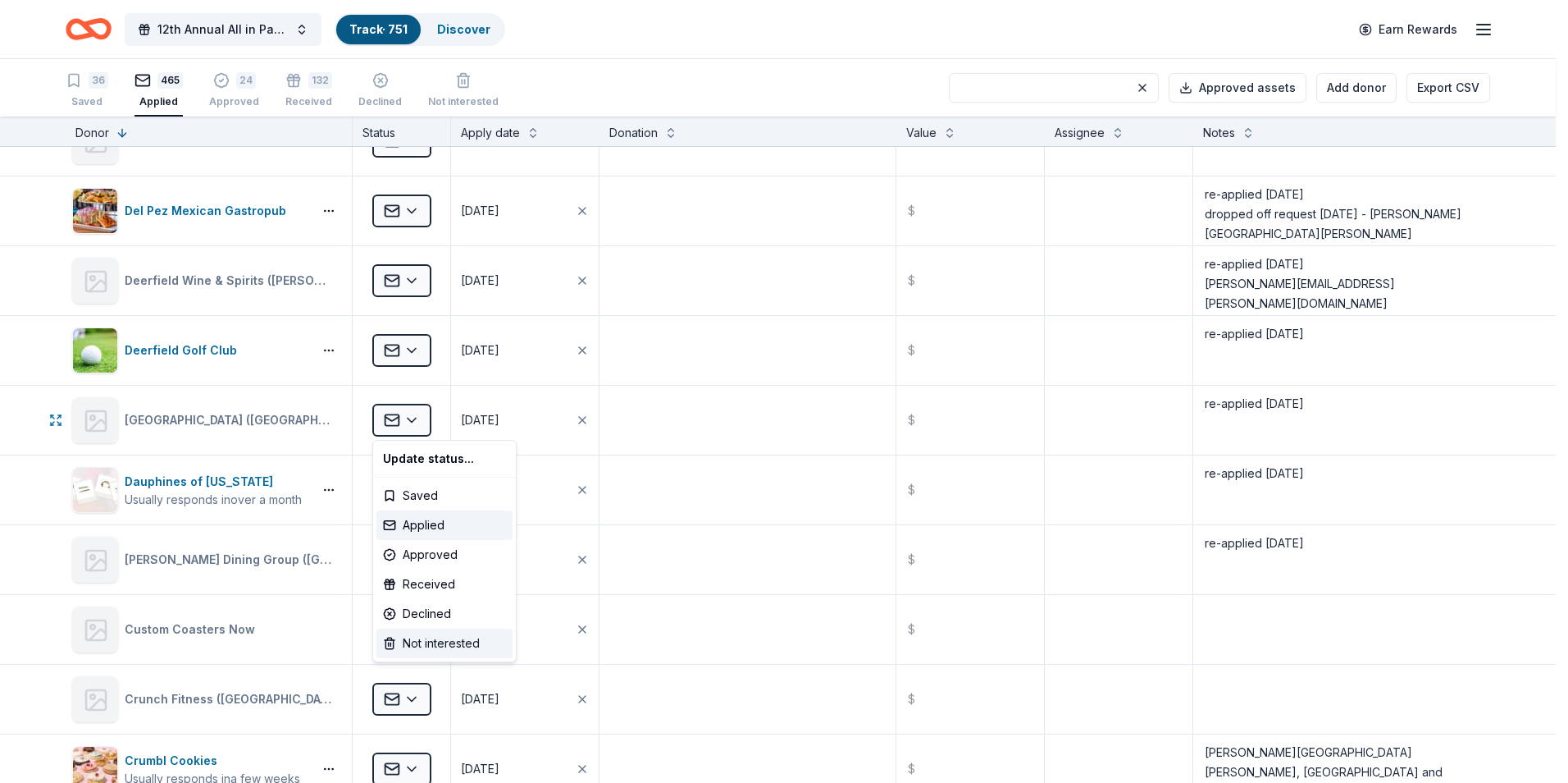
click at [456, 643] on div "Not interested" at bounding box center [444, 643] width 136 height 30
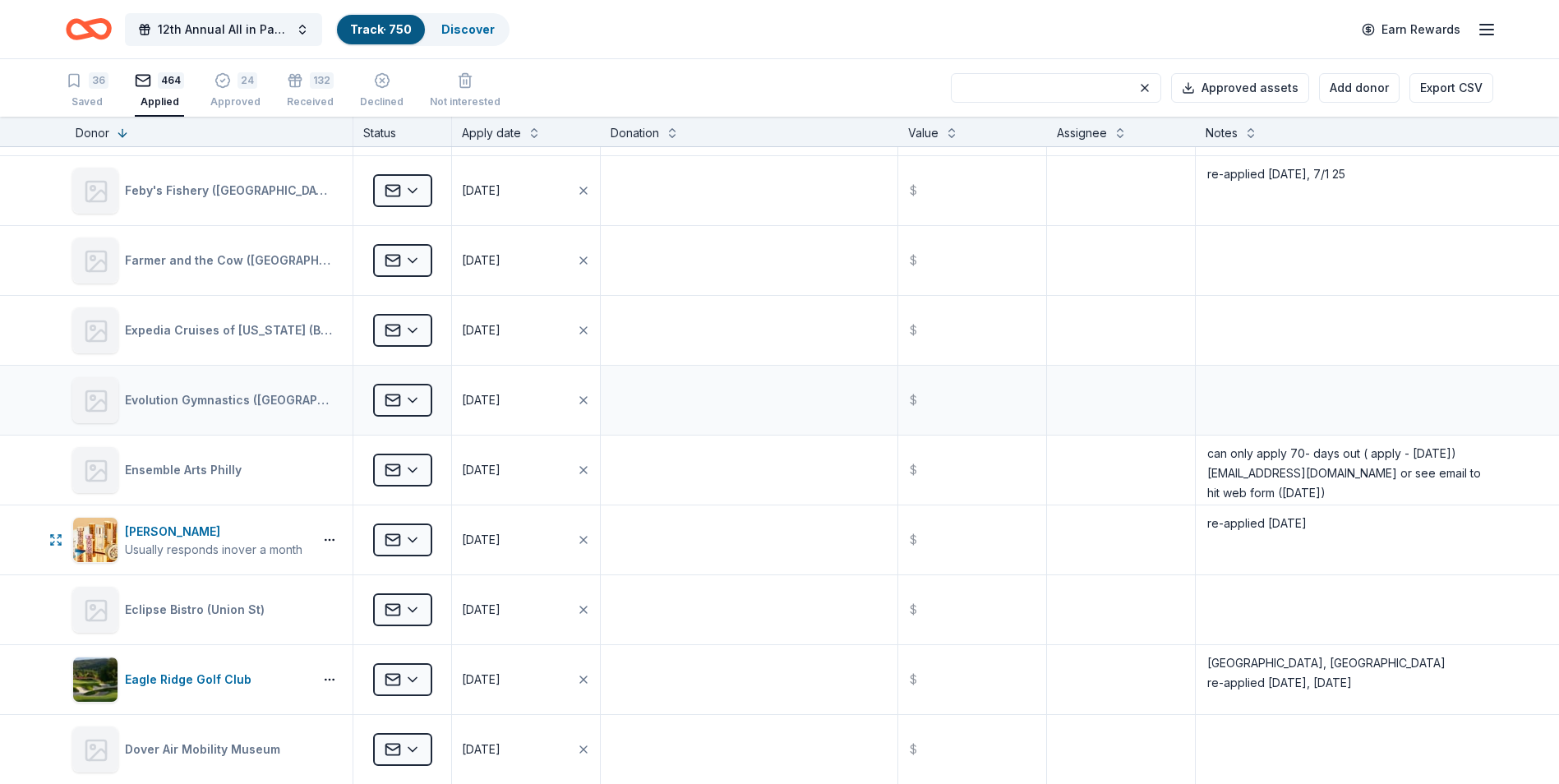
scroll to position [20583, 0]
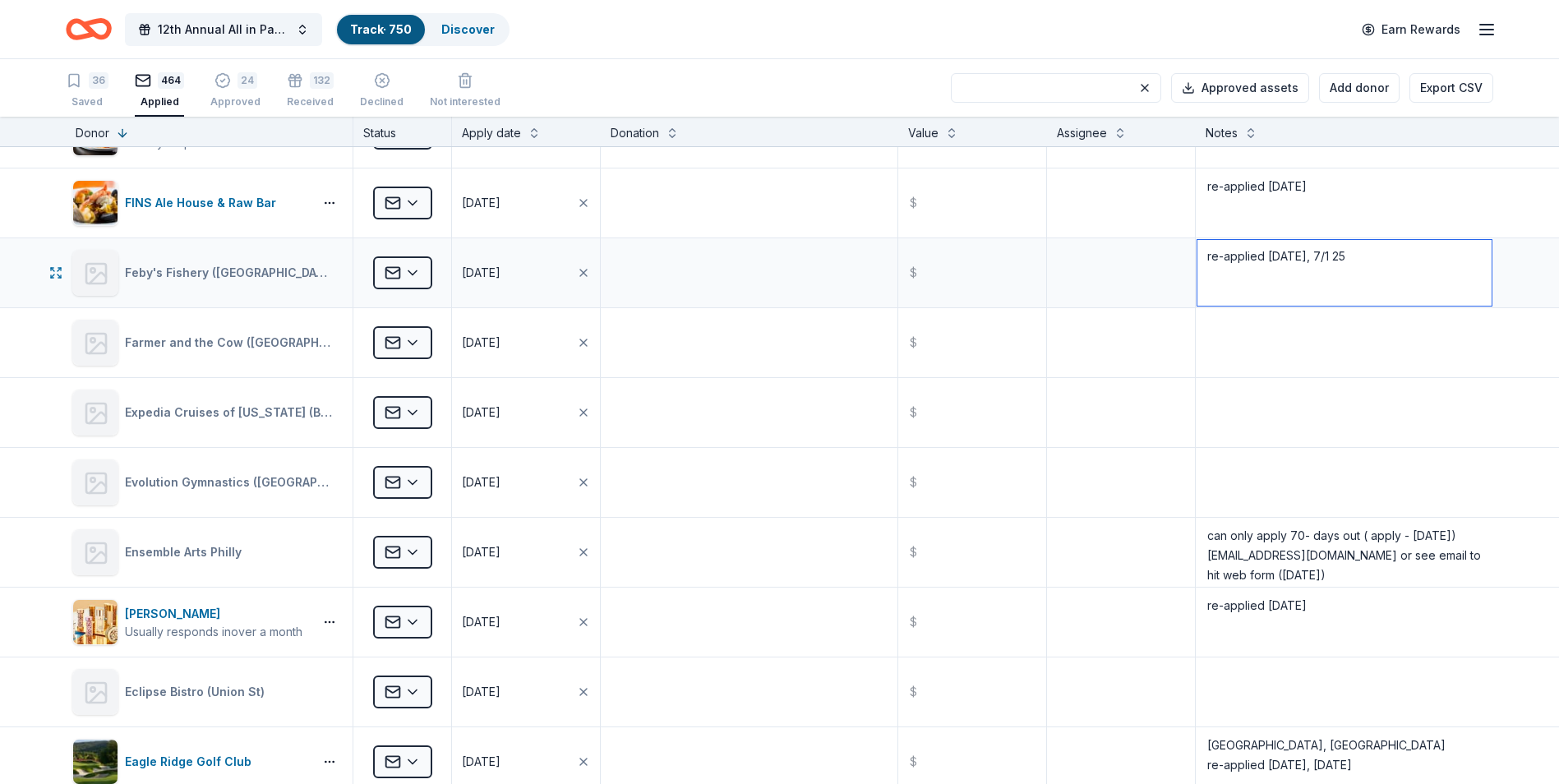
click at [1358, 257] on textarea "re-applied [DATE], 7/1 25" at bounding box center [1344, 272] width 294 height 66
click at [1457, 255] on textarea "re-applied [DATE], 7/1 25 - dropped off reques [DATE]" at bounding box center [1344, 272] width 294 height 66
type textarea "re-applied [DATE], 7/1 25 - dropped off request [DATE]"
click at [714, 203] on textarea at bounding box center [749, 203] width 293 height 66
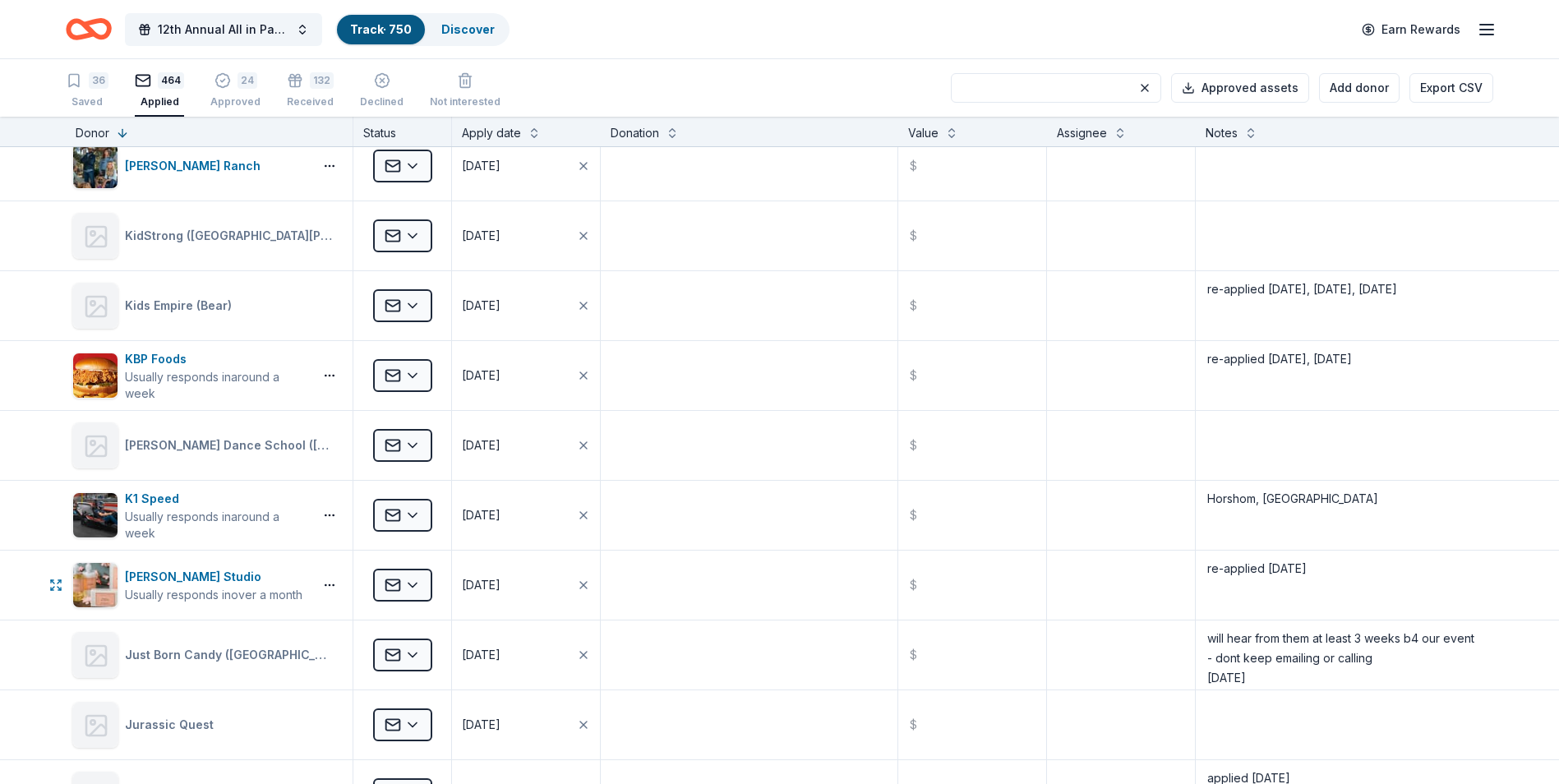
scroll to position [15078, 0]
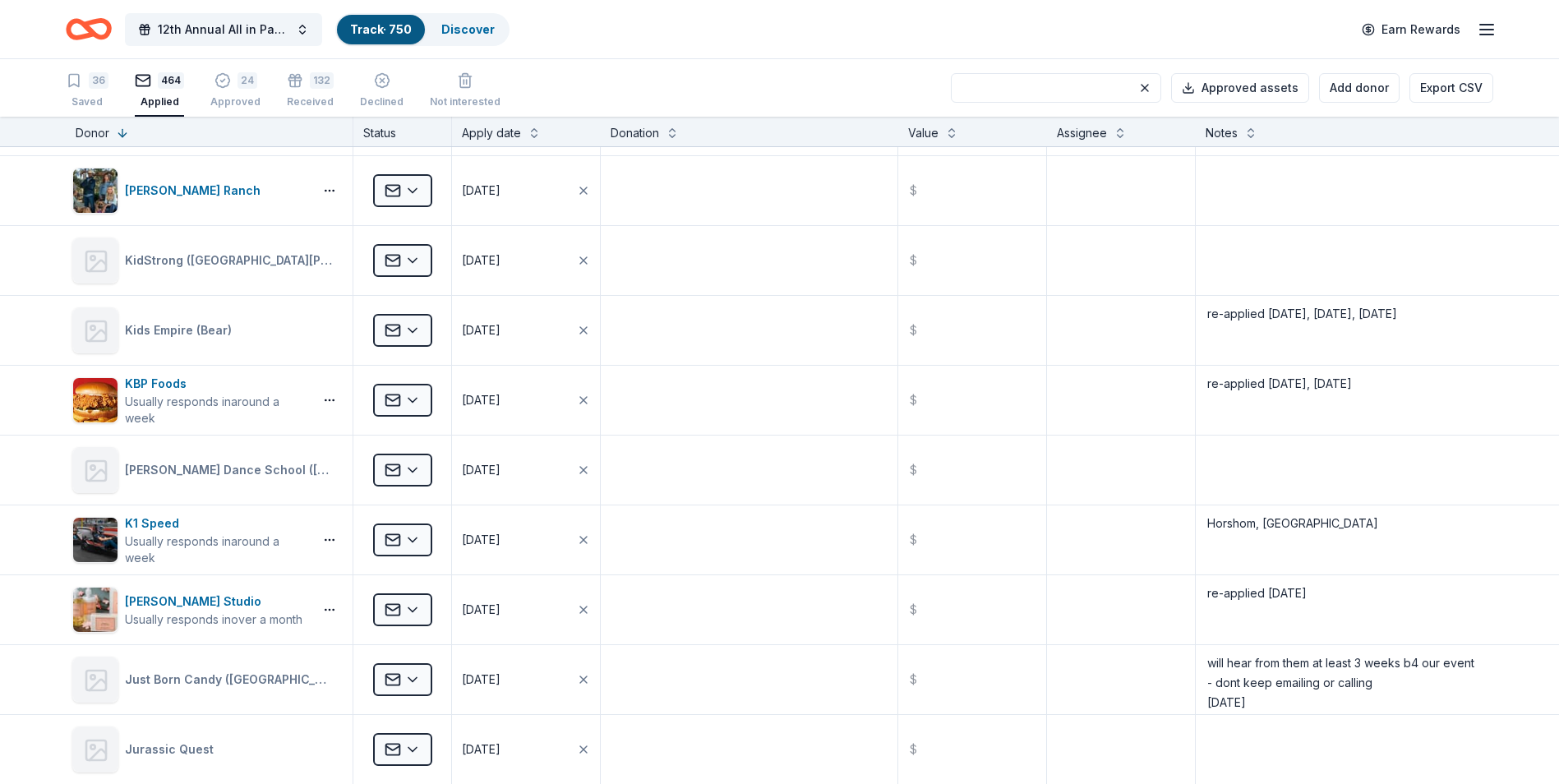
click at [1004, 90] on input at bounding box center [1056, 88] width 210 height 30
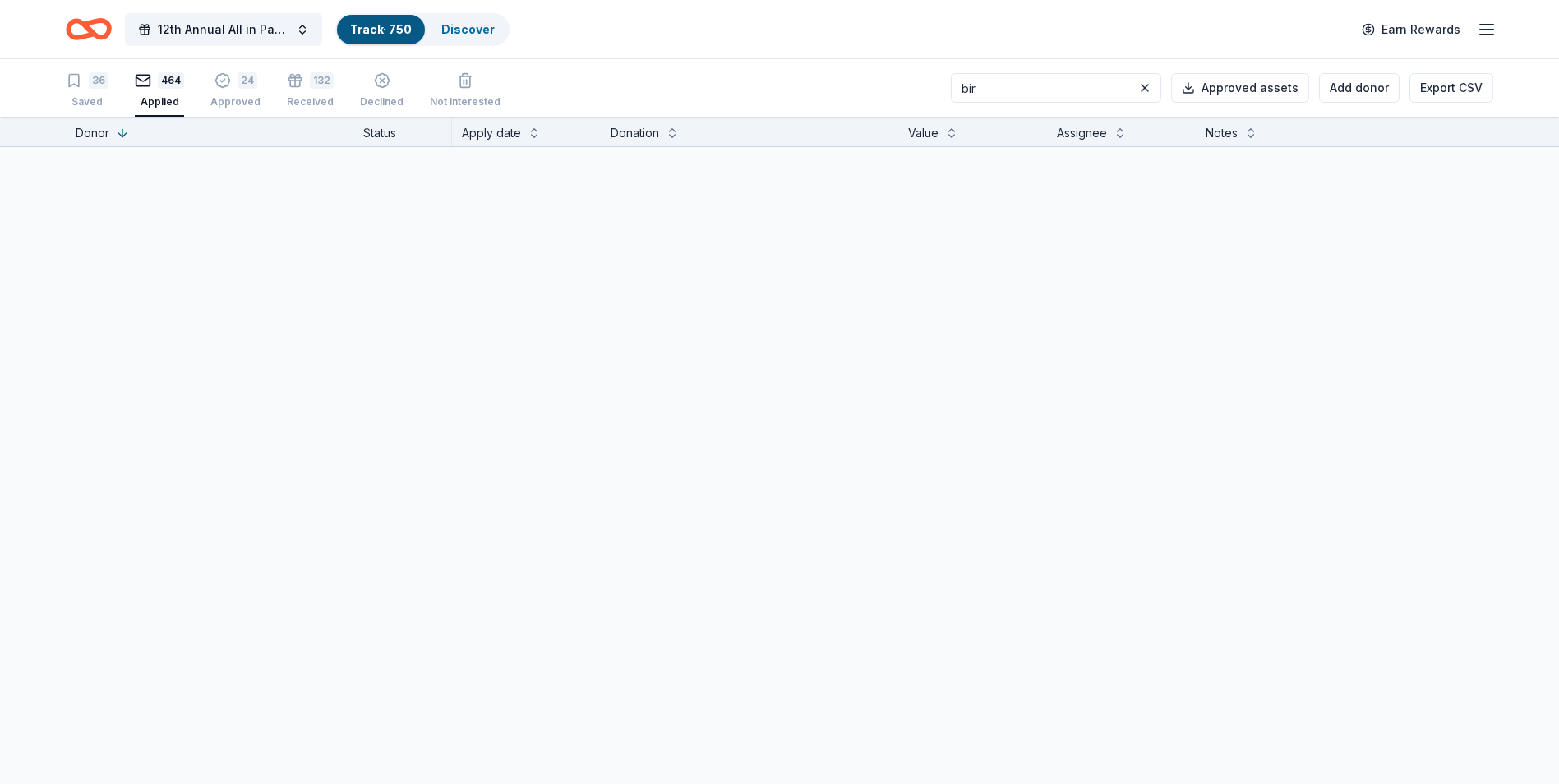
scroll to position [0, 0]
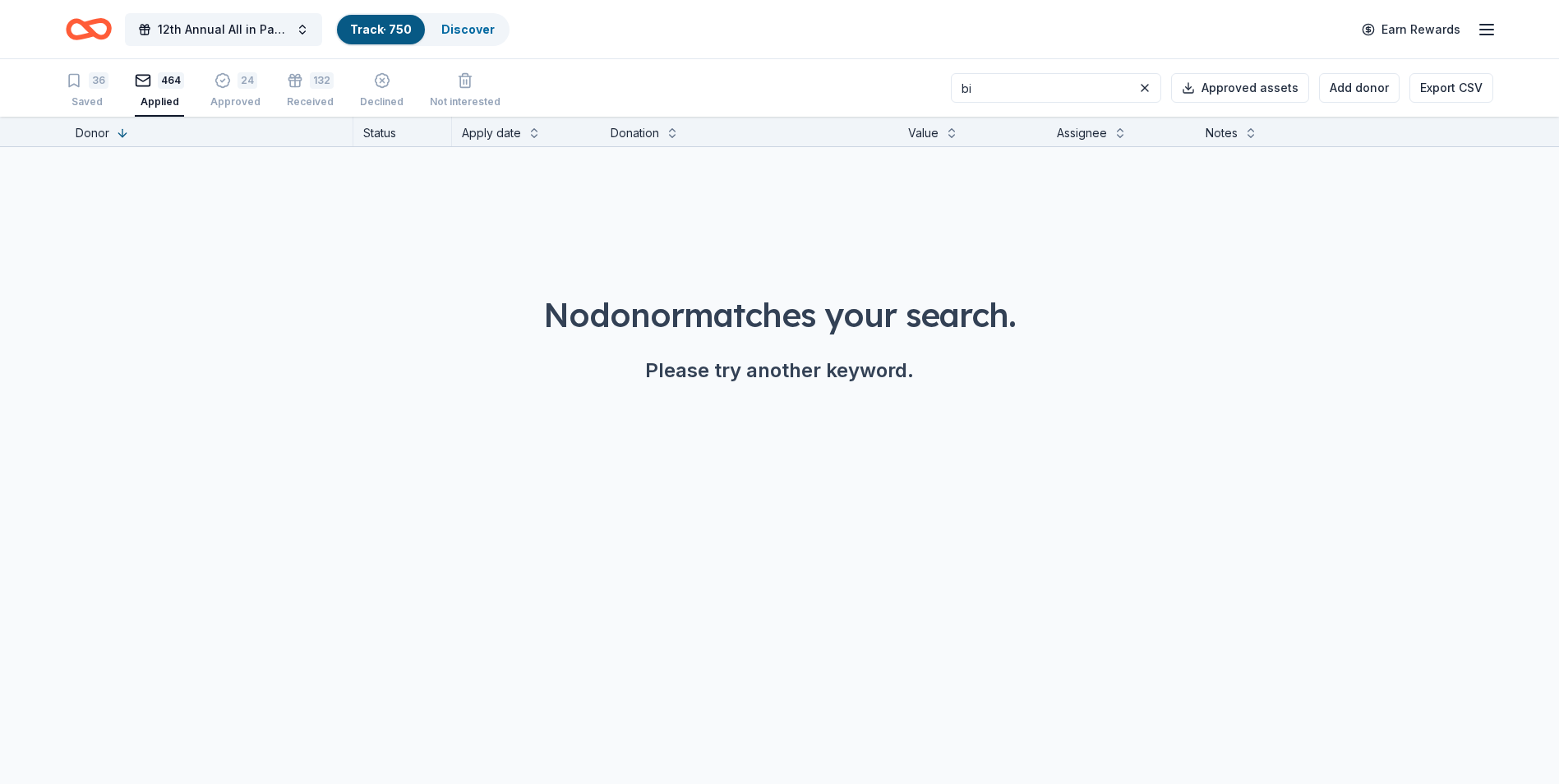
type input "b"
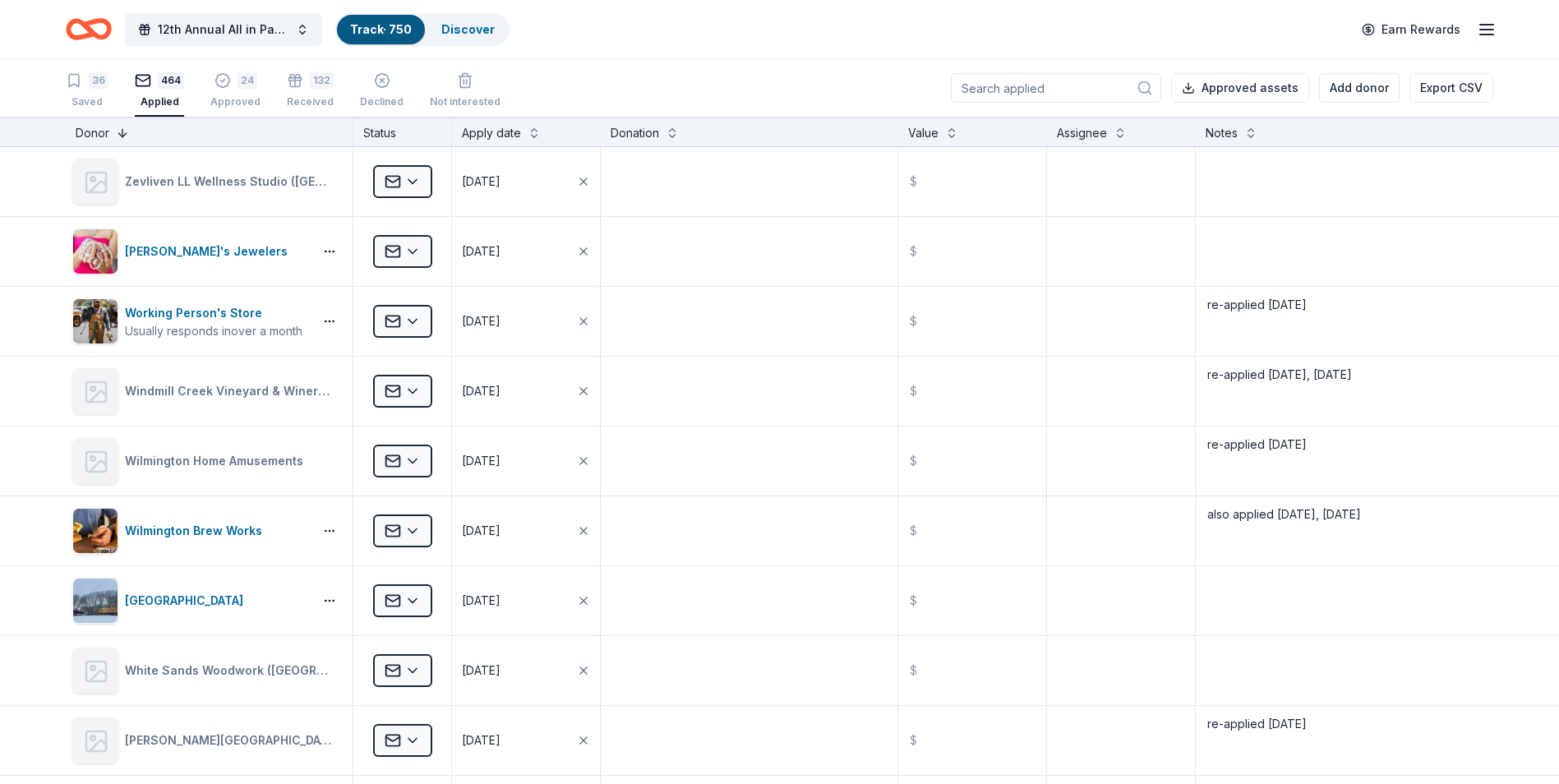
click at [115, 132] on button at bounding box center [122, 132] width 14 height 16
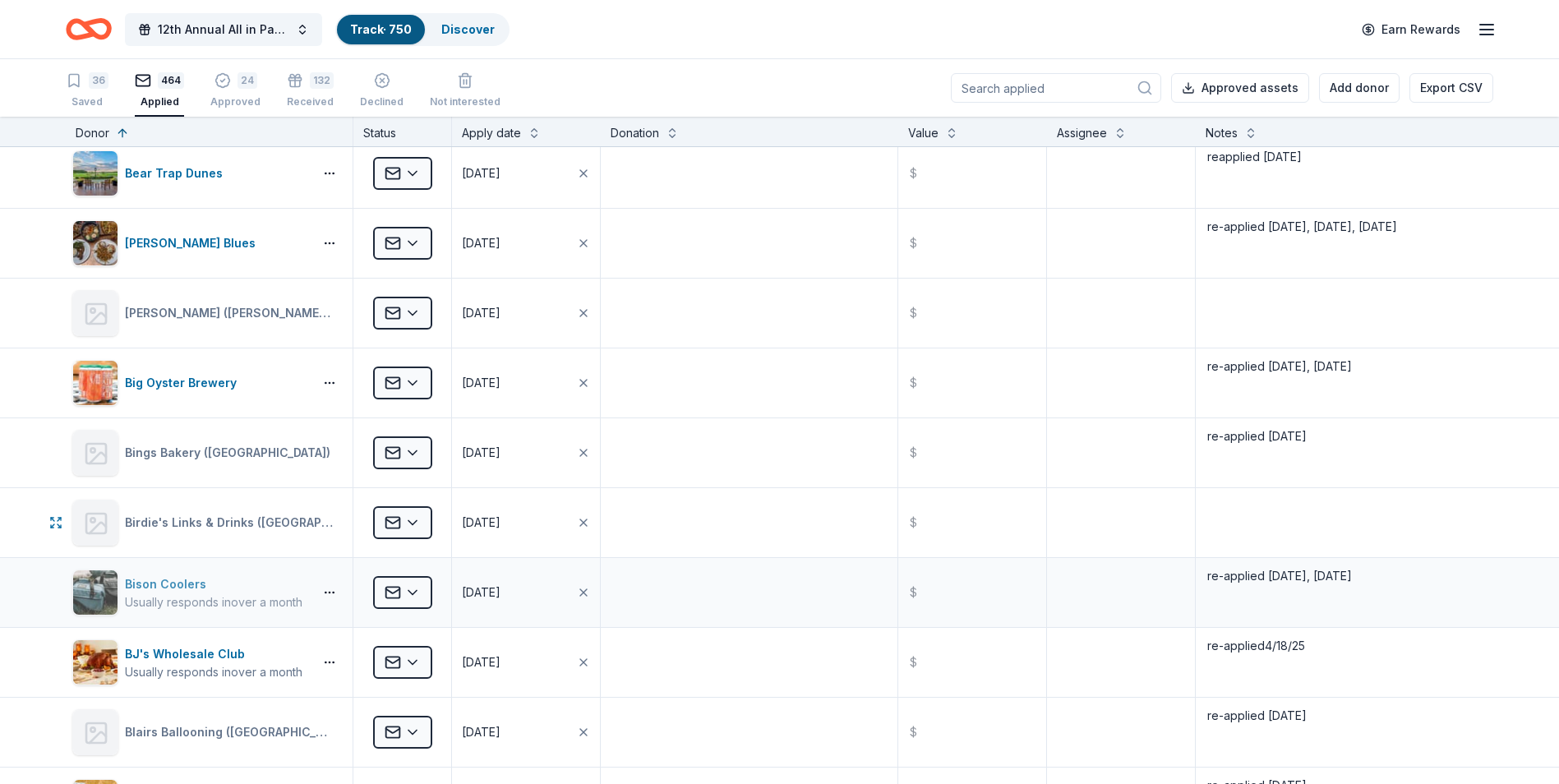
scroll to position [2465, 0]
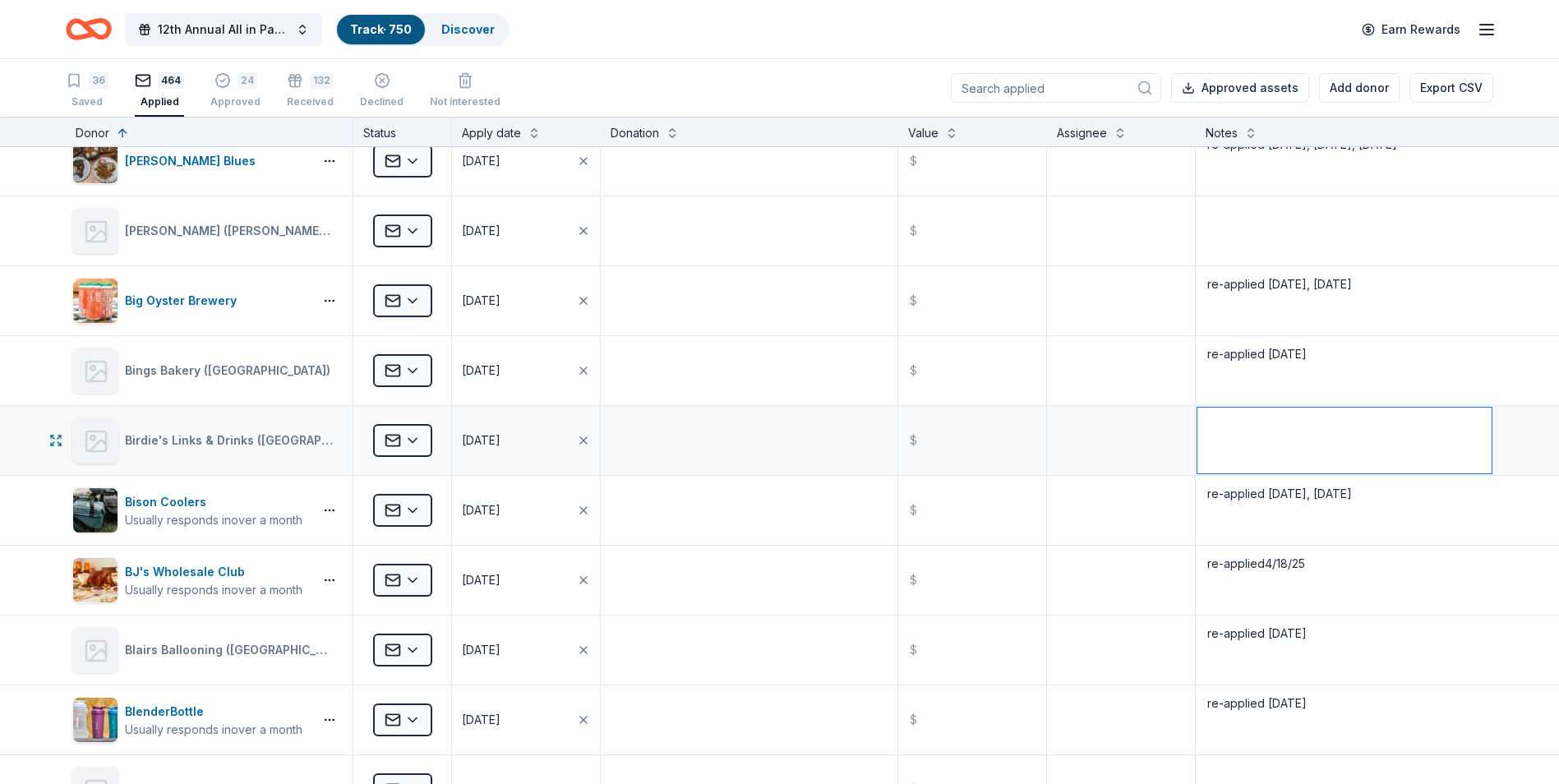
click at [1227, 430] on textarea at bounding box center [1344, 440] width 294 height 66
type textarea "re-applied [DATE]"
click at [1395, 364] on textarea "re-applied [DATE]" at bounding box center [1344, 370] width 294 height 66
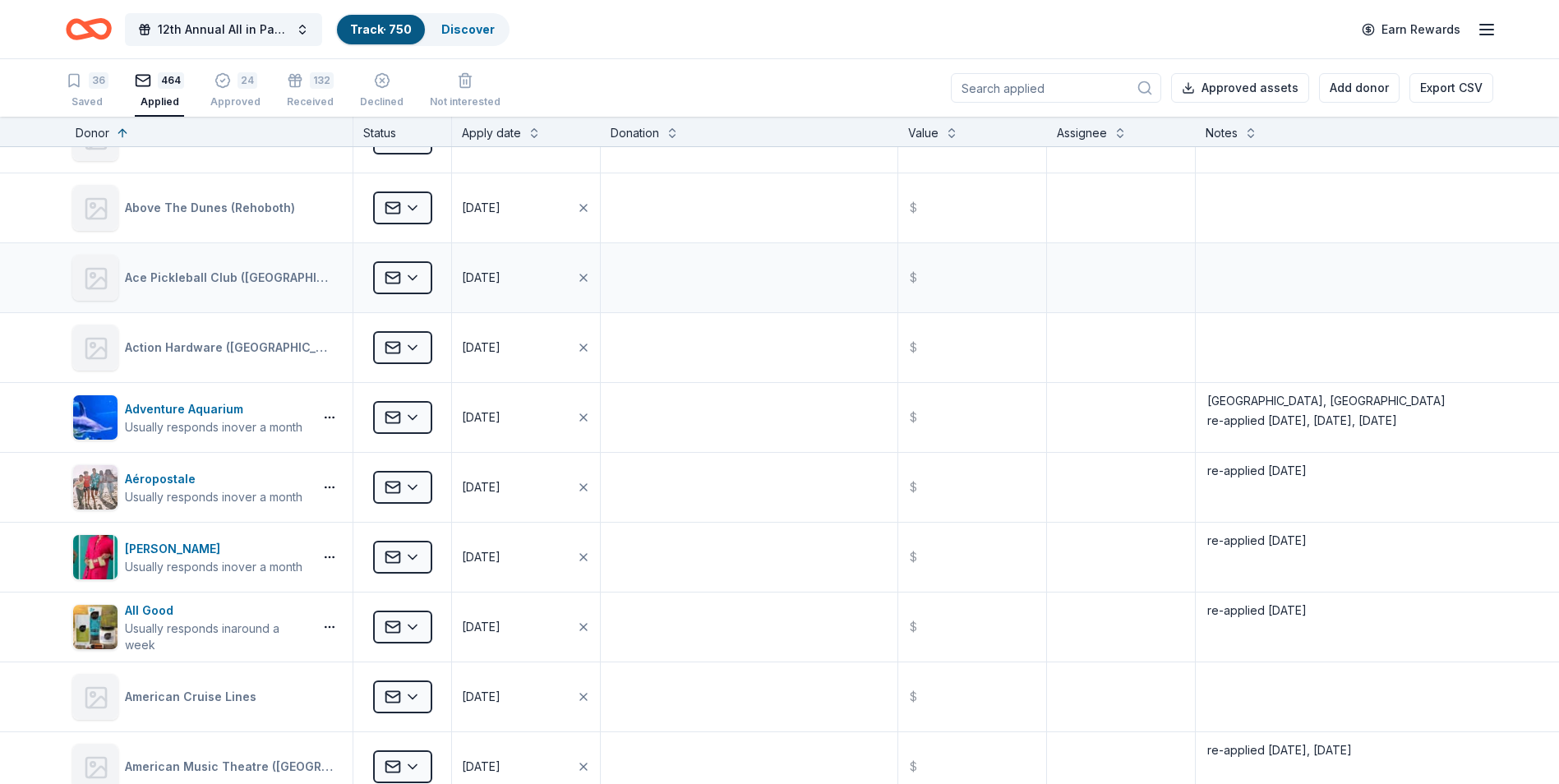
scroll to position [0, 0]
